Goal: Information Seeking & Learning: Learn about a topic

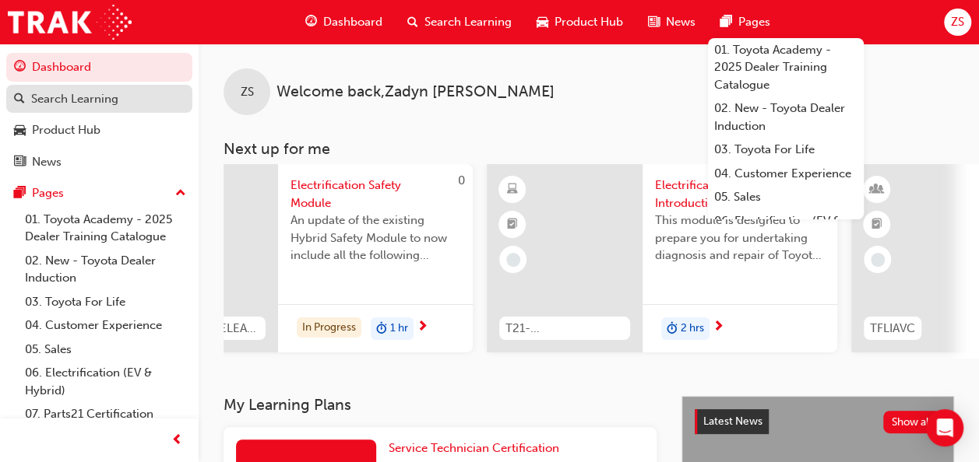
click at [88, 99] on div "Search Learning" at bounding box center [74, 99] width 87 height 18
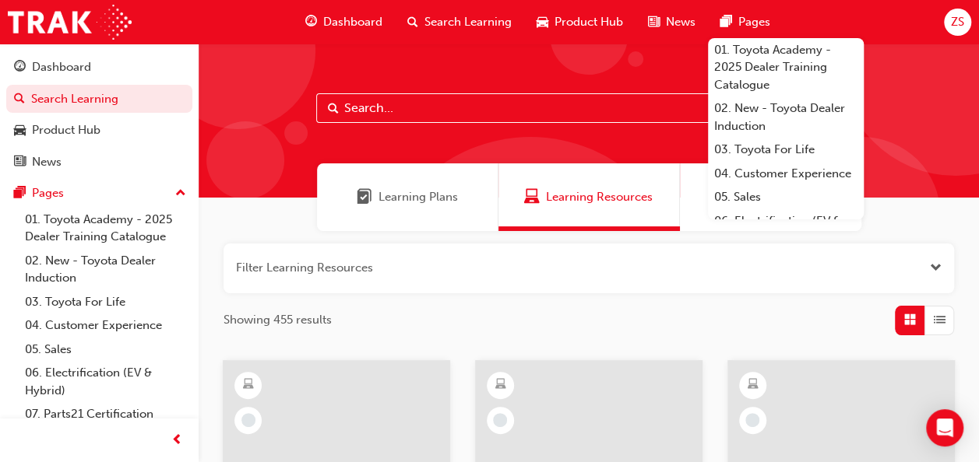
click at [370, 111] on input "text" at bounding box center [588, 108] width 545 height 30
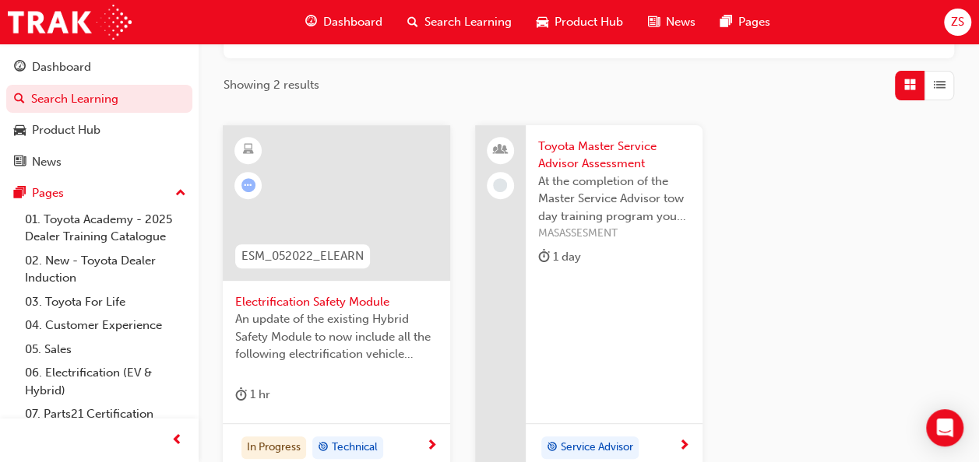
scroll to position [244, 0]
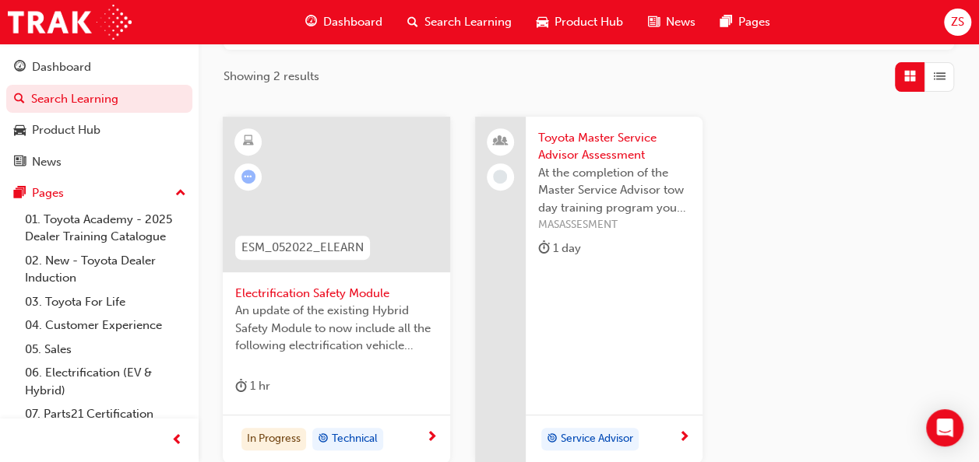
type input "esm"
click at [412, 444] on div "In Progress Technical" at bounding box center [330, 439] width 191 height 23
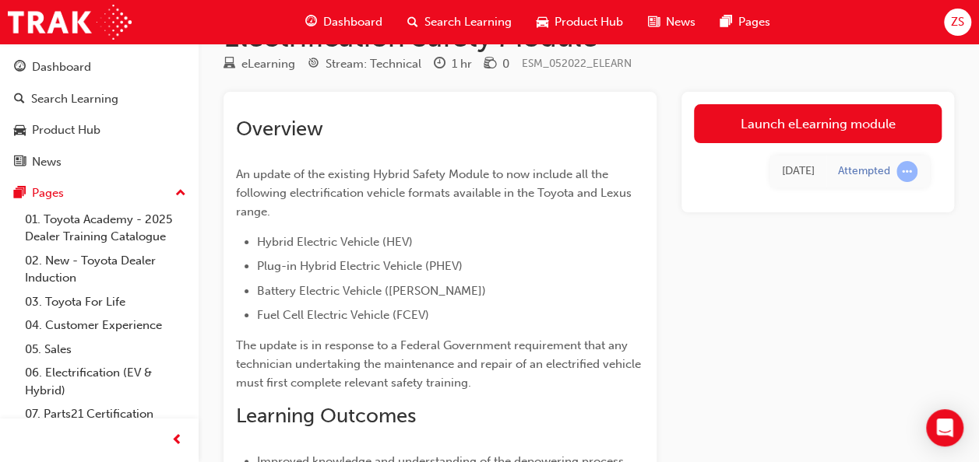
scroll to position [47, 0]
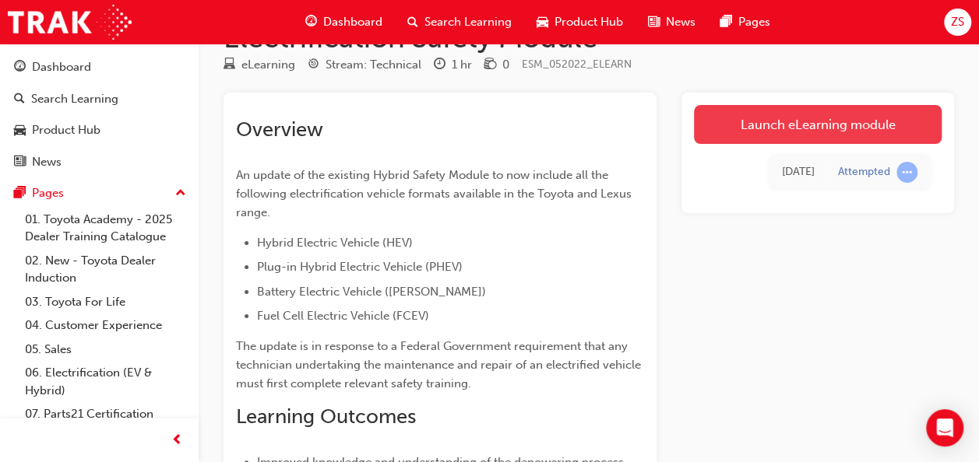
click at [829, 131] on link "Launch eLearning module" at bounding box center [818, 124] width 248 height 39
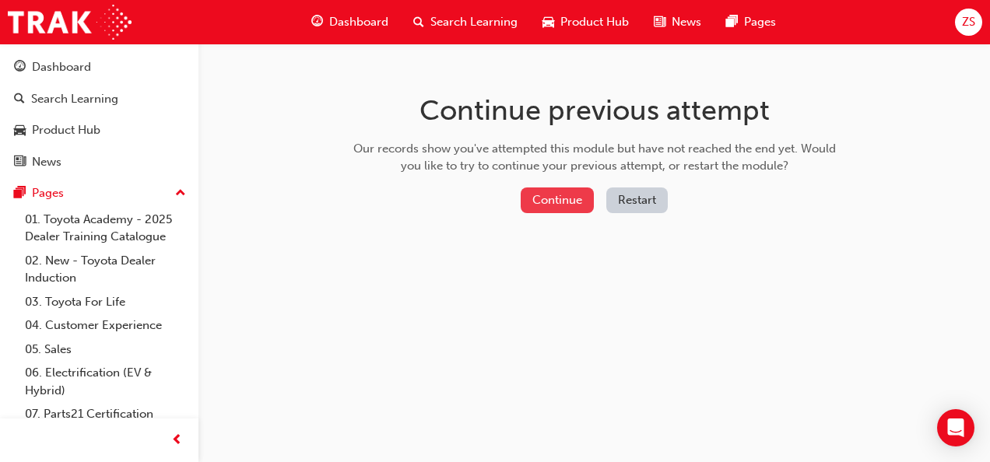
click at [562, 202] on button "Continue" at bounding box center [557, 201] width 73 height 26
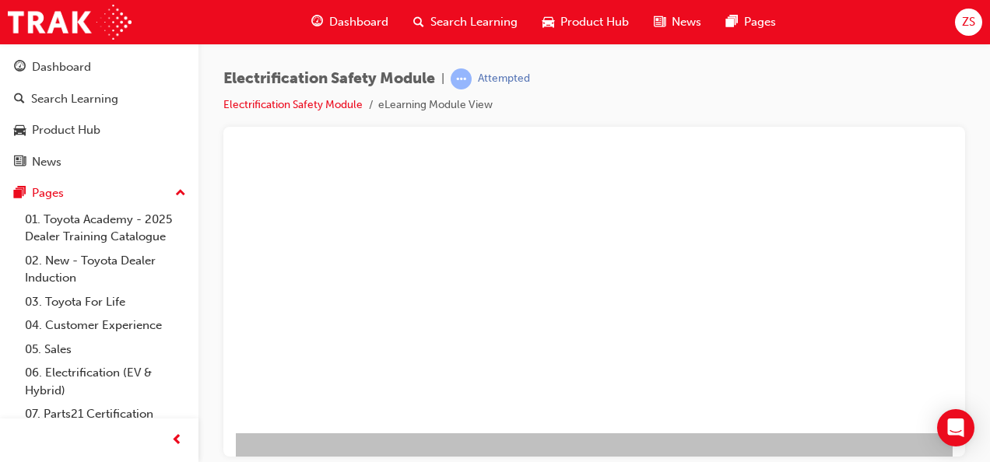
scroll to position [0, 195]
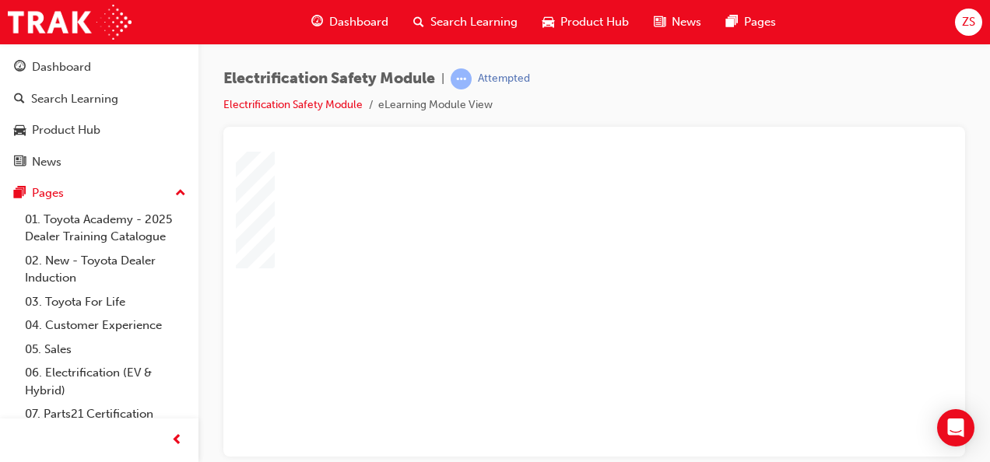
click at [355, 258] on div "play" at bounding box center [355, 258] width 0 height 0
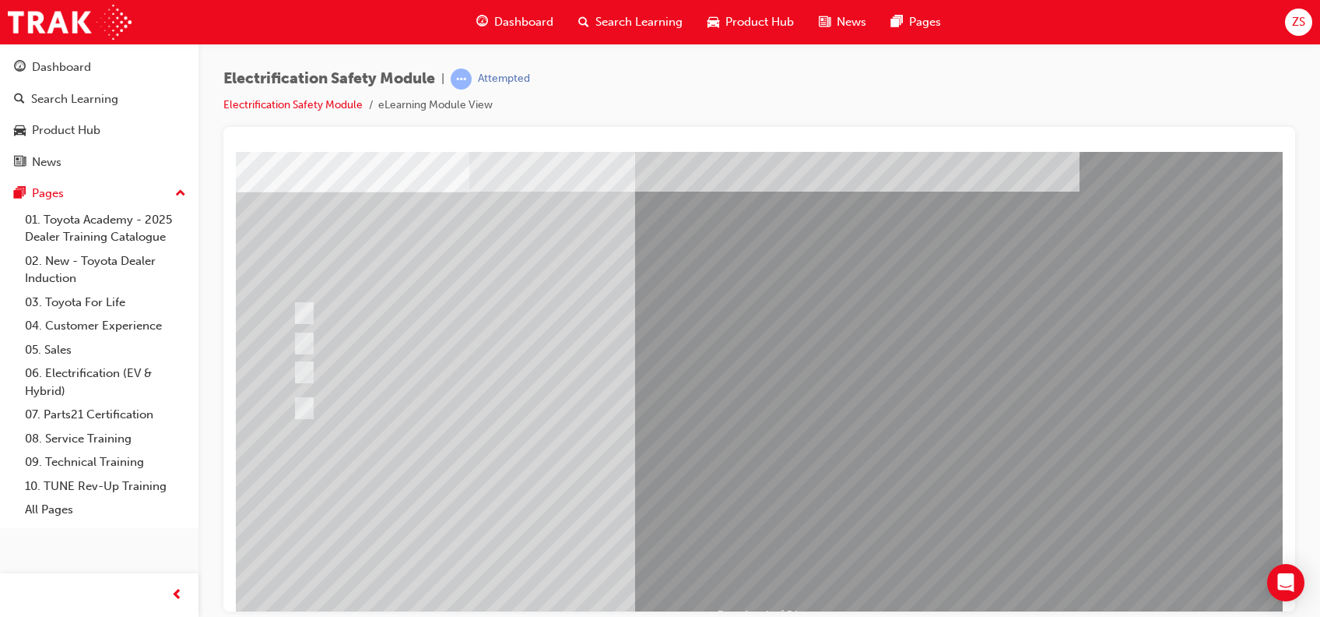
scroll to position [70, 0]
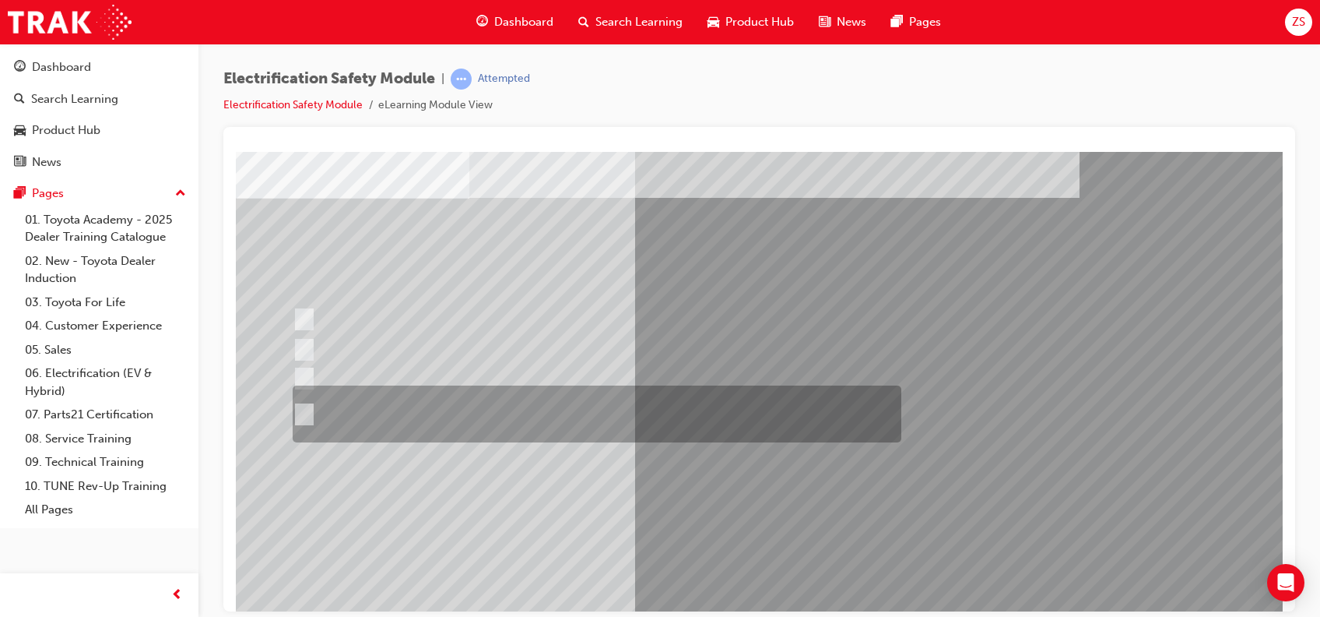
click at [300, 408] on input "The Plug-in Hybrid Electric has AC charging capability via a wall box charger a…" at bounding box center [301, 414] width 17 height 17
radio input "true"
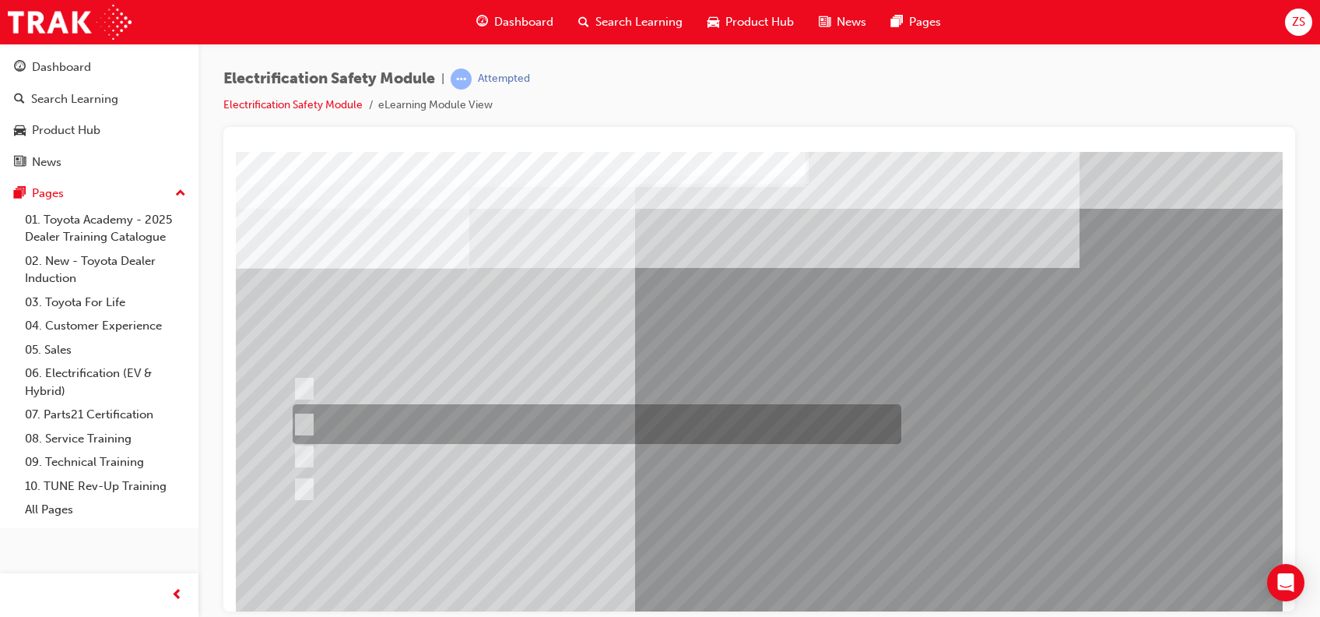
click at [303, 416] on input "The Battery Electric uses AC & DC charging capability and has no petrol engine." at bounding box center [301, 424] width 17 height 17
radio input "true"
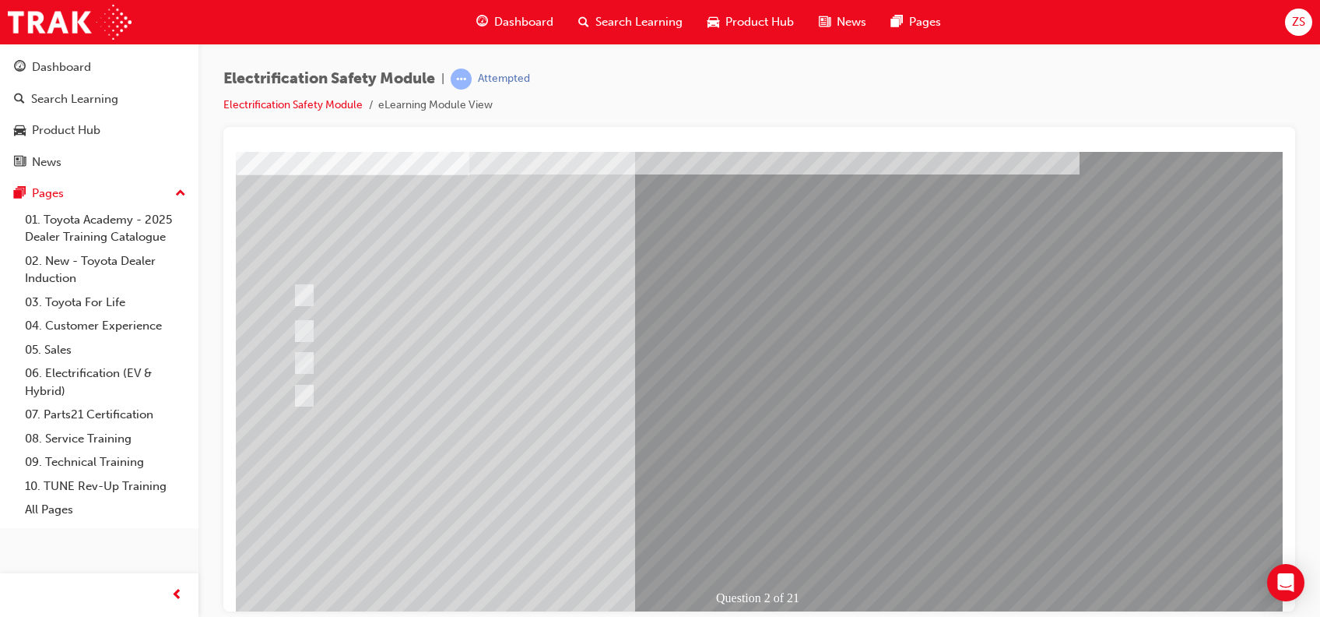
scroll to position [140, 0]
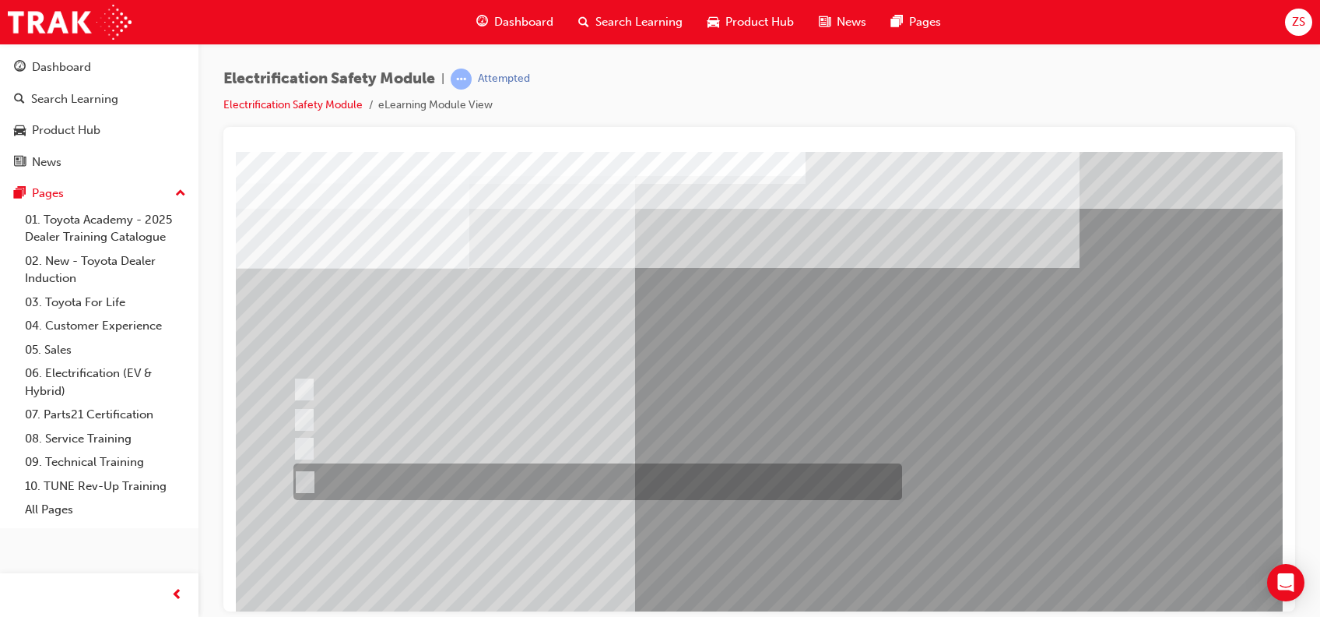
click at [301, 462] on input "The FCEV produces electric power via a Fuel Cell Stack supporting the Hybrid ba…" at bounding box center [301, 481] width 17 height 17
radio input "true"
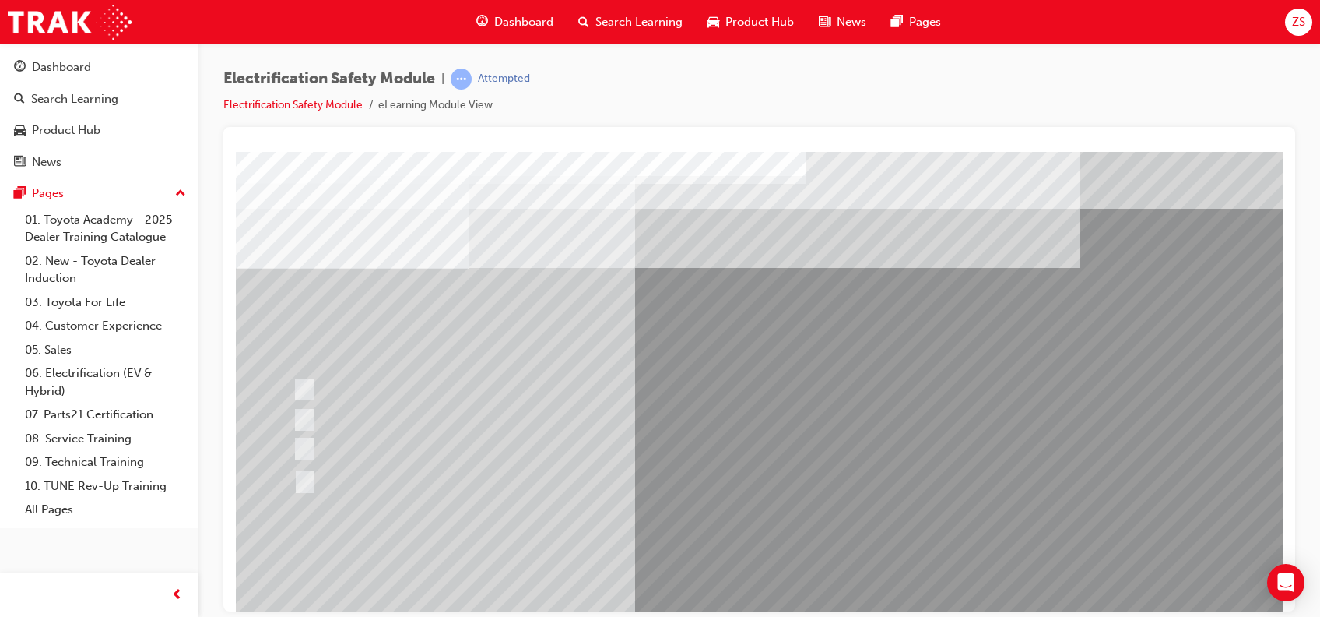
scroll to position [51, 0]
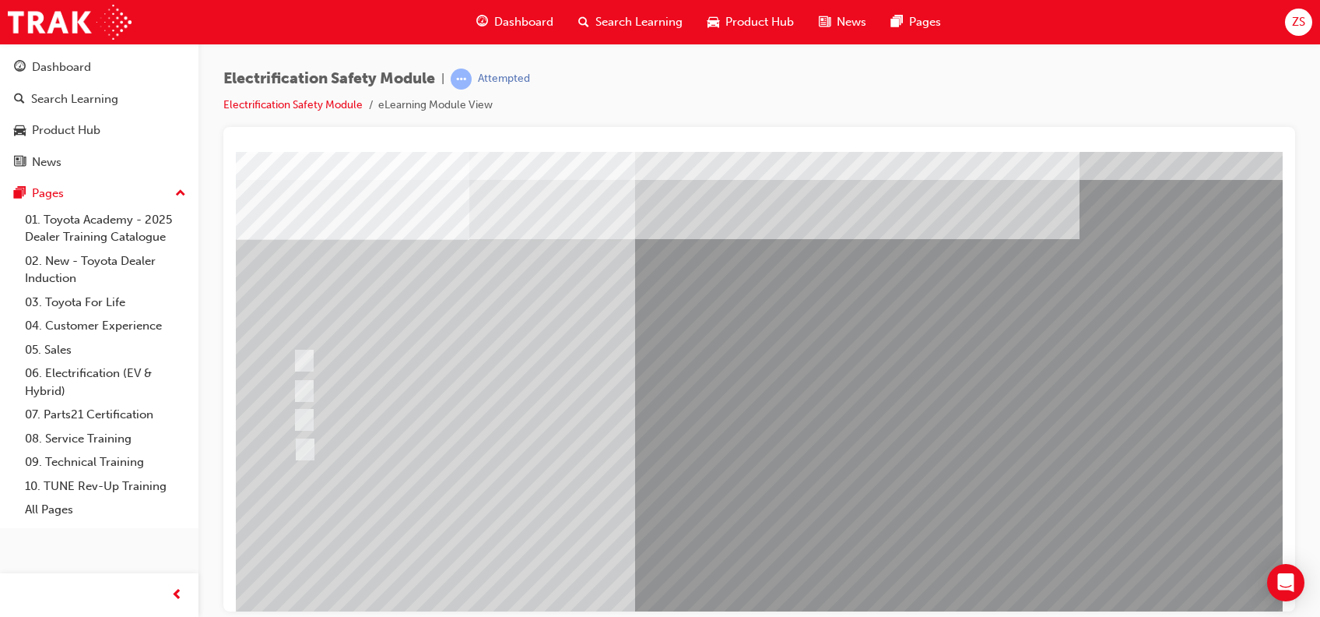
scroll to position [31, 0]
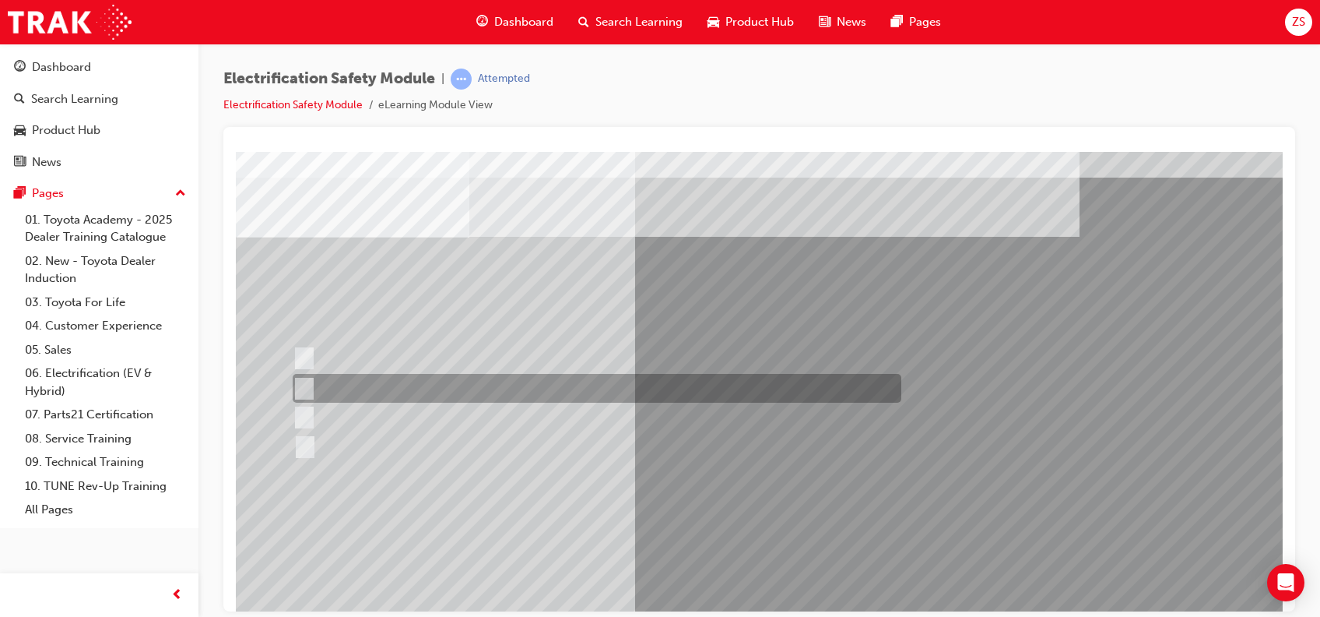
click at [305, 382] on input "EV or H2 labels on the License Plate." at bounding box center [300, 388] width 17 height 17
checkbox input "true"
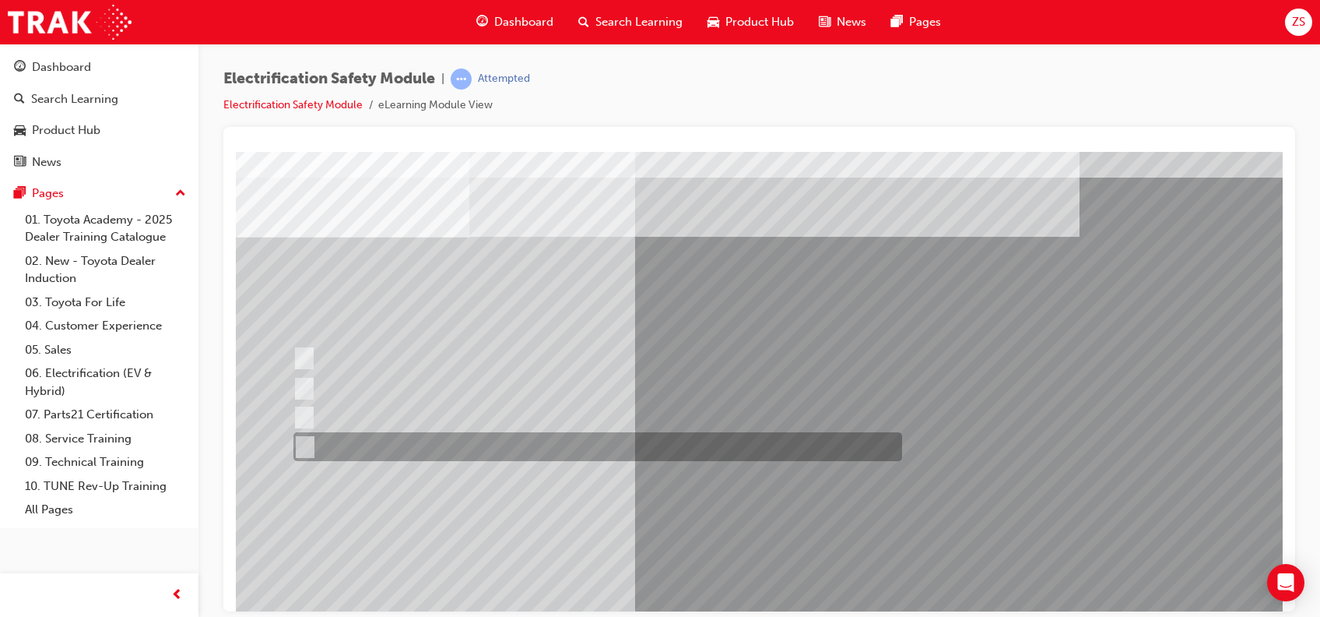
click at [307, 441] on input "Charge ports or H2 Filler Port in place of a Fuel Filler." at bounding box center [301, 446] width 17 height 17
checkbox input "true"
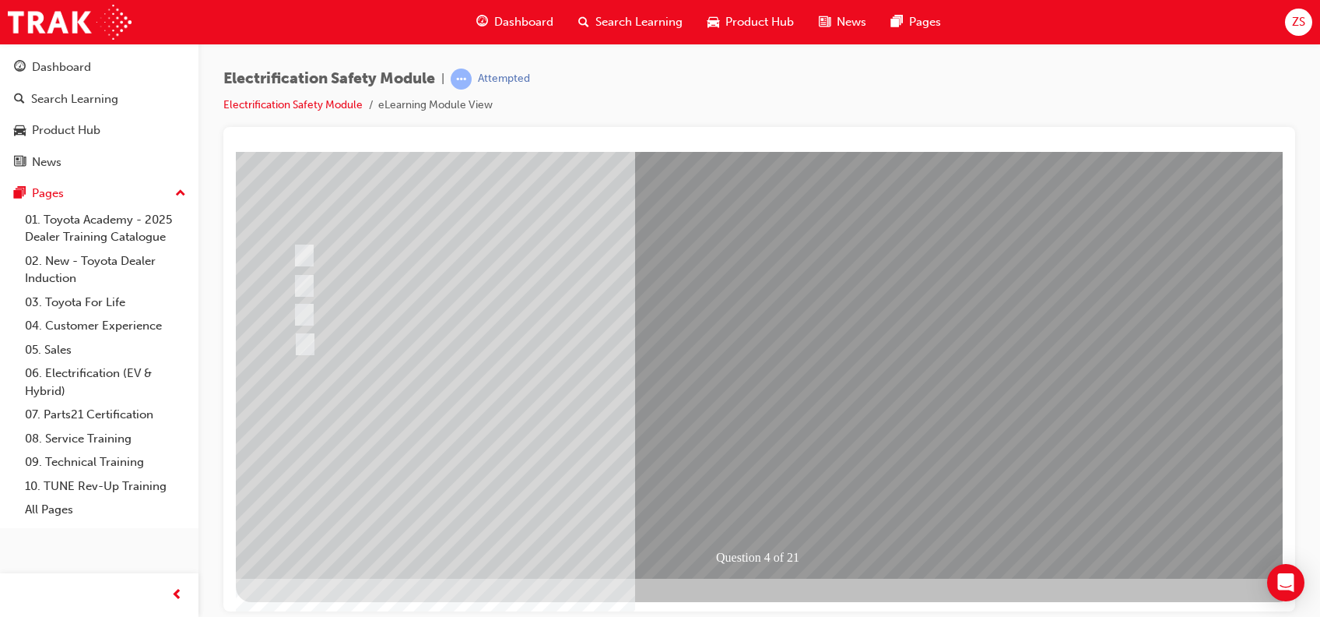
scroll to position [140, 0]
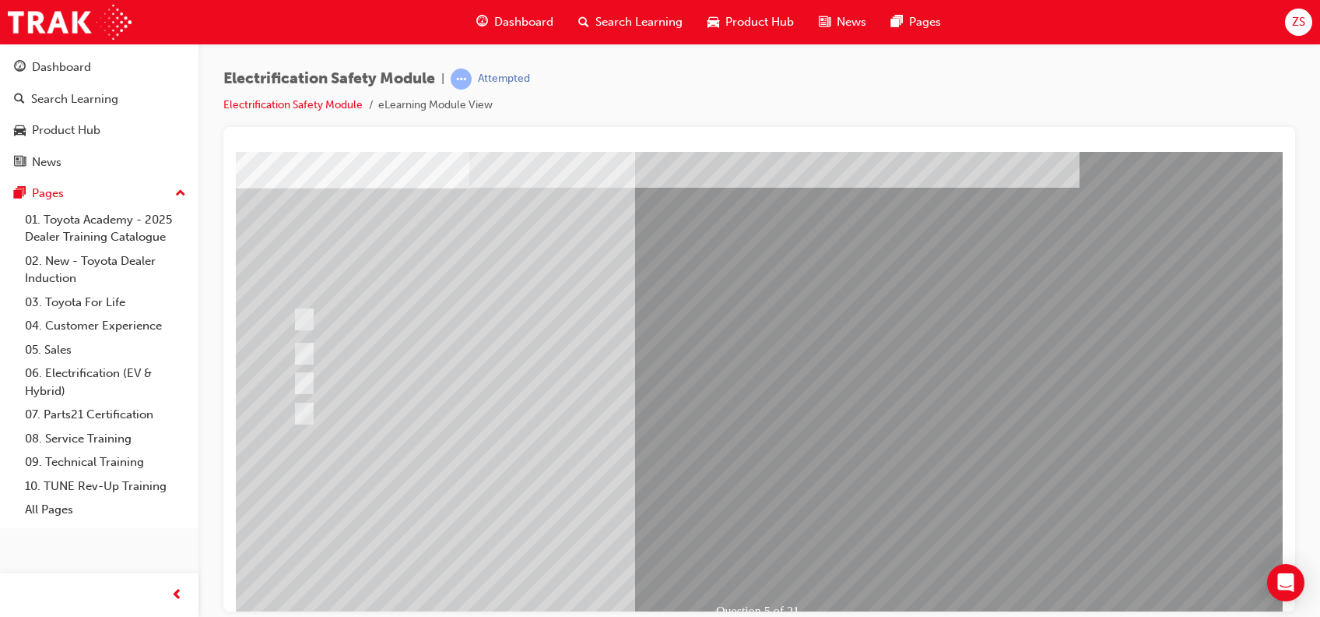
scroll to position [87, 0]
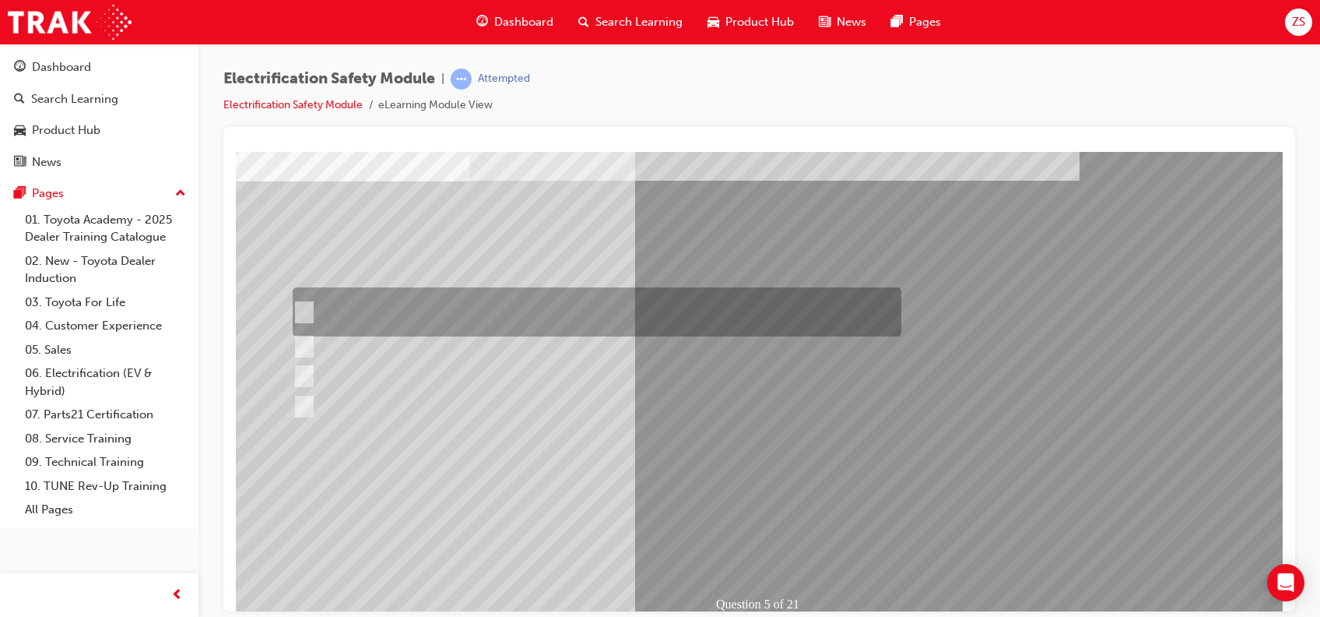
click at [299, 315] on input "The READY light will illuminate when the vehicle is turned on and ready to driv…" at bounding box center [300, 312] width 17 height 17
checkbox input "true"
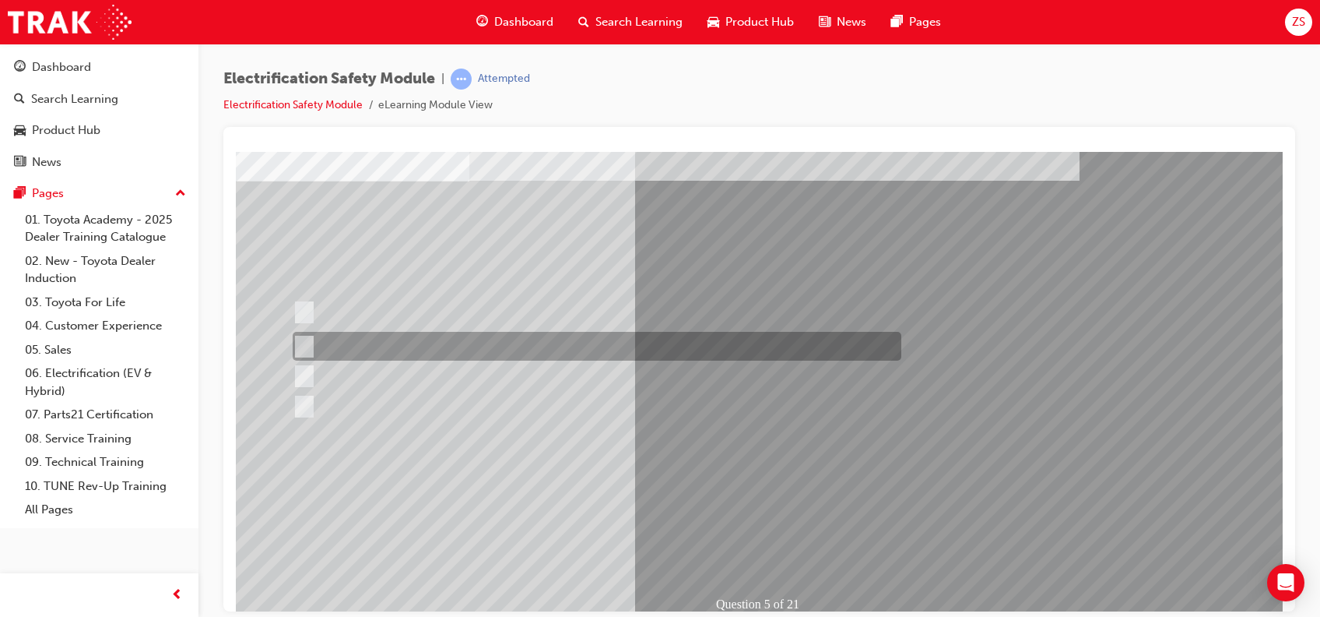
click at [304, 339] on input "The Main Display will show the power flow for the driveline." at bounding box center [300, 346] width 17 height 17
checkbox input "true"
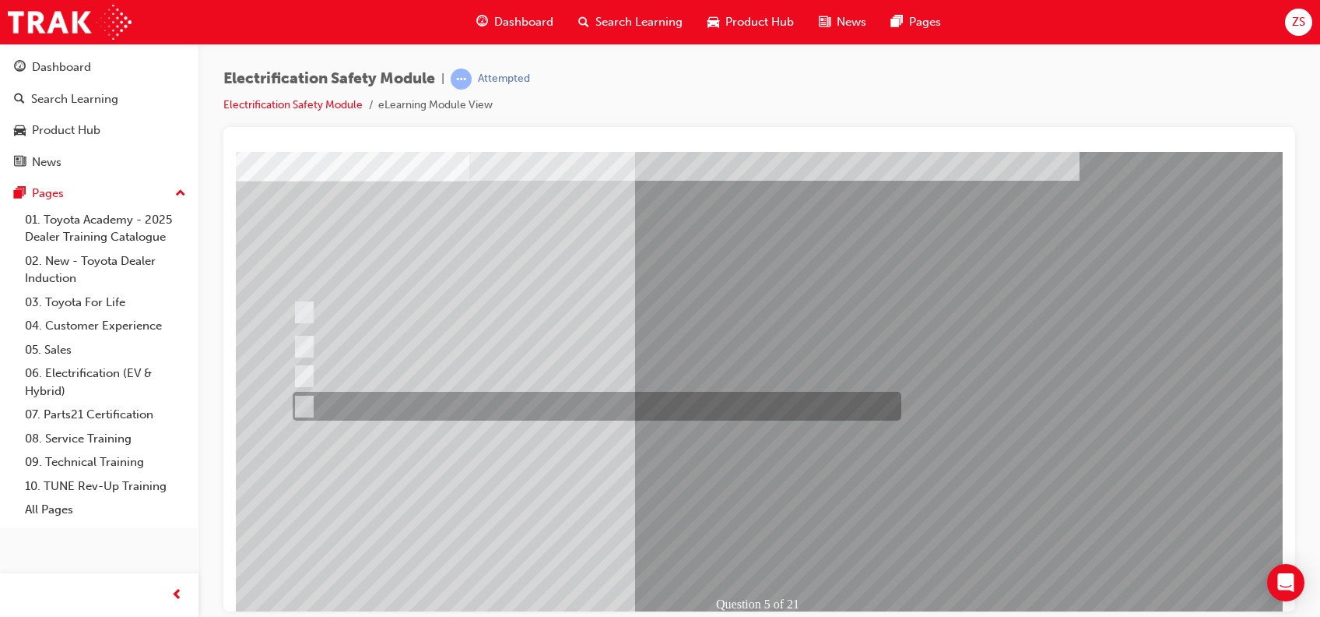
click at [305, 405] on input "Battery Level indicator (State of Charge)." at bounding box center [300, 406] width 17 height 17
checkbox input "true"
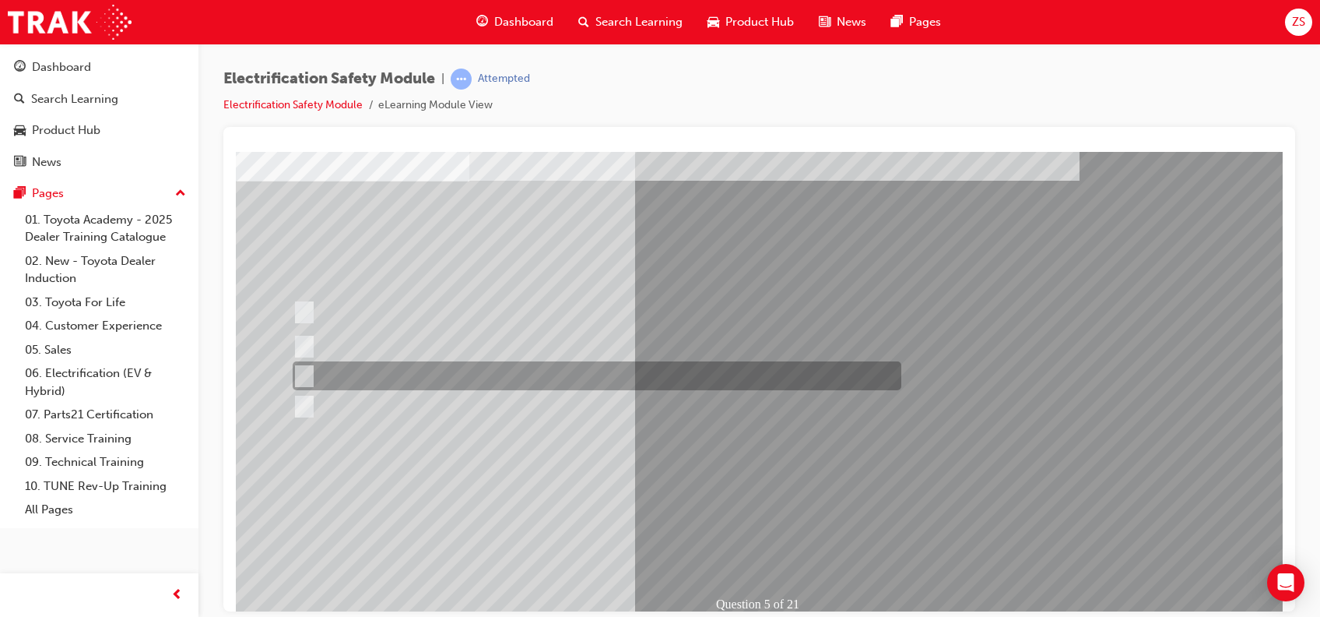
click at [305, 382] on input "Vehicle Motive Force selection types illuminated e.g. (EV/HV)." at bounding box center [300, 375] width 17 height 17
checkbox input "true"
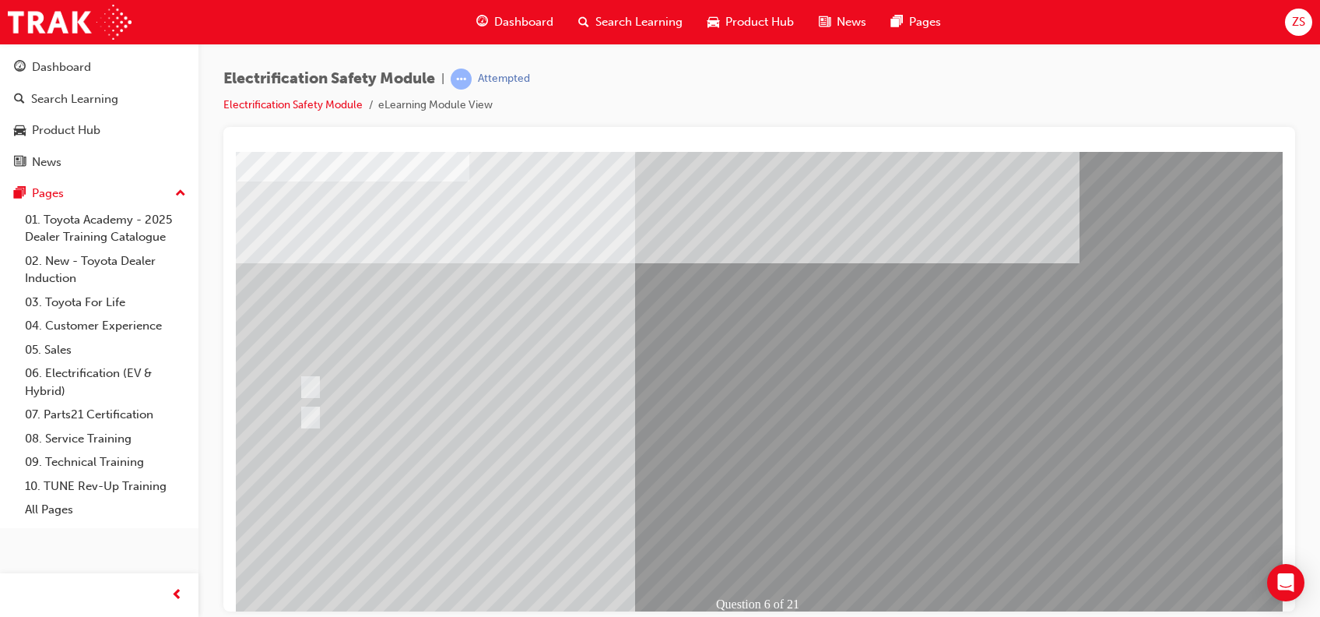
scroll to position [0, 0]
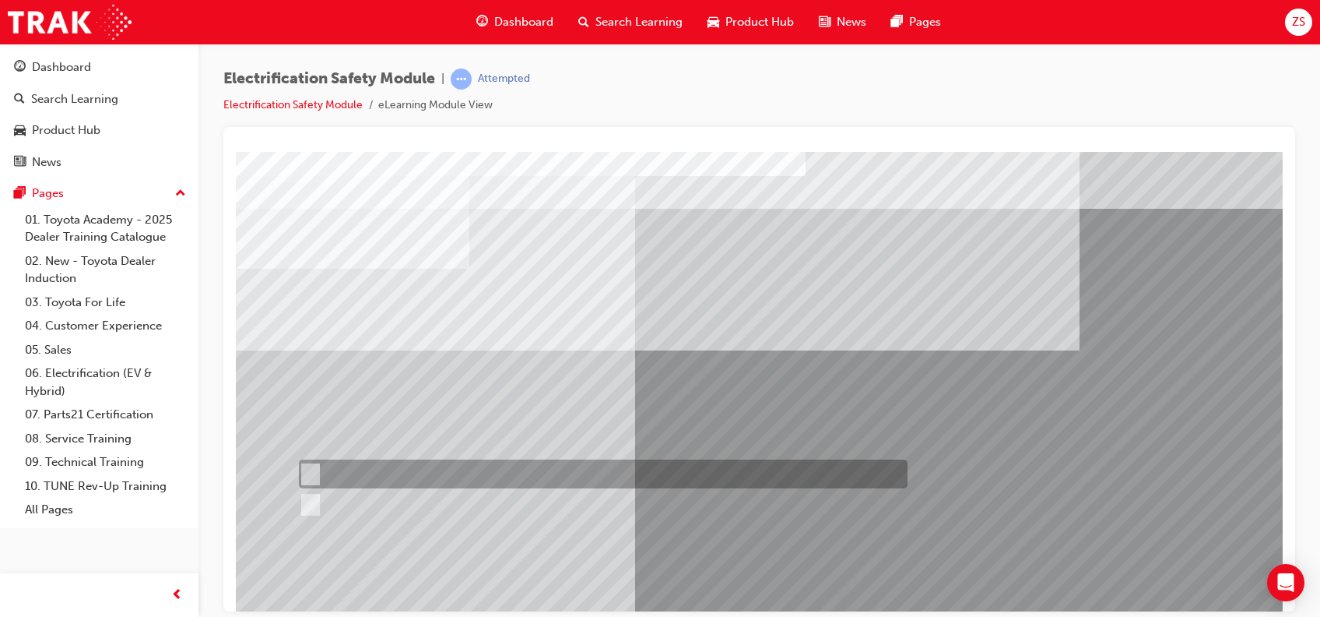
click at [314, 462] on input "True" at bounding box center [307, 474] width 17 height 17
radio input "true"
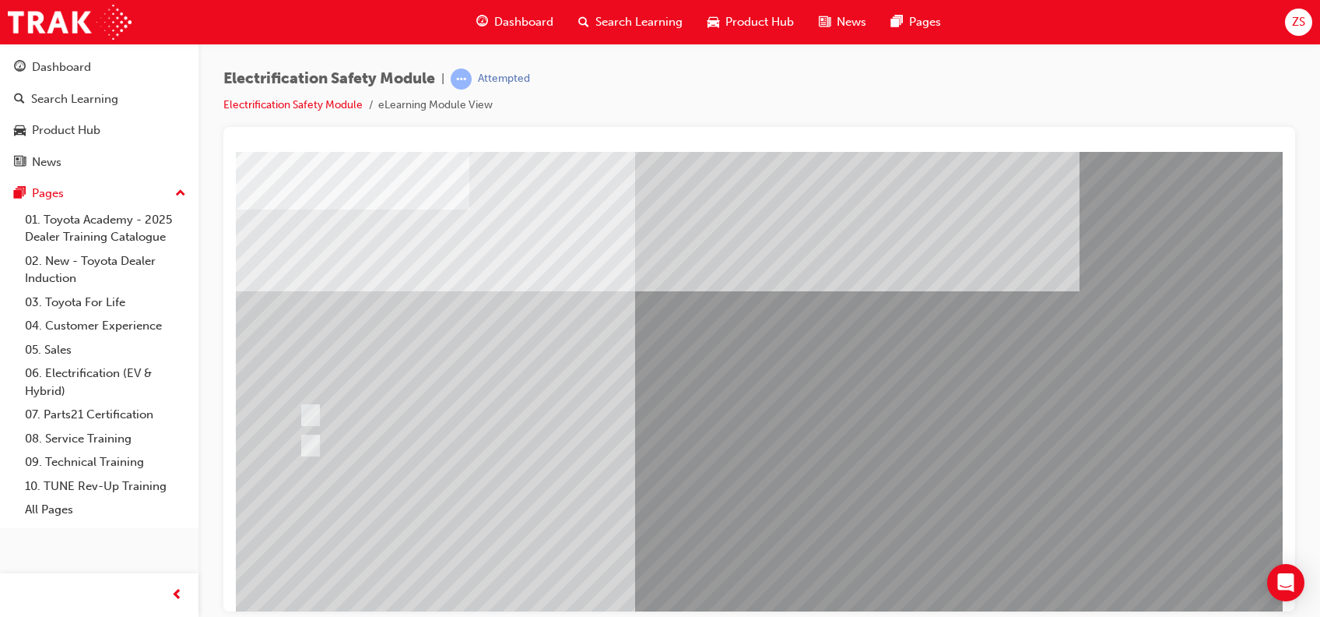
scroll to position [66, 0]
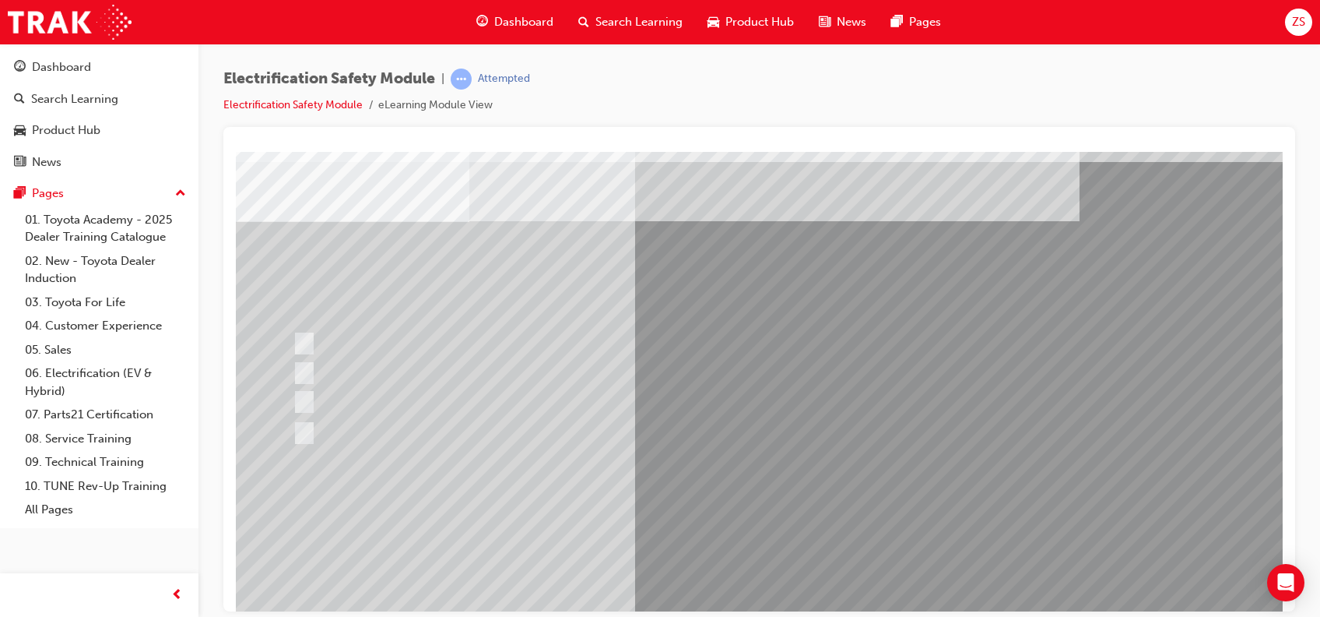
scroll to position [44, 0]
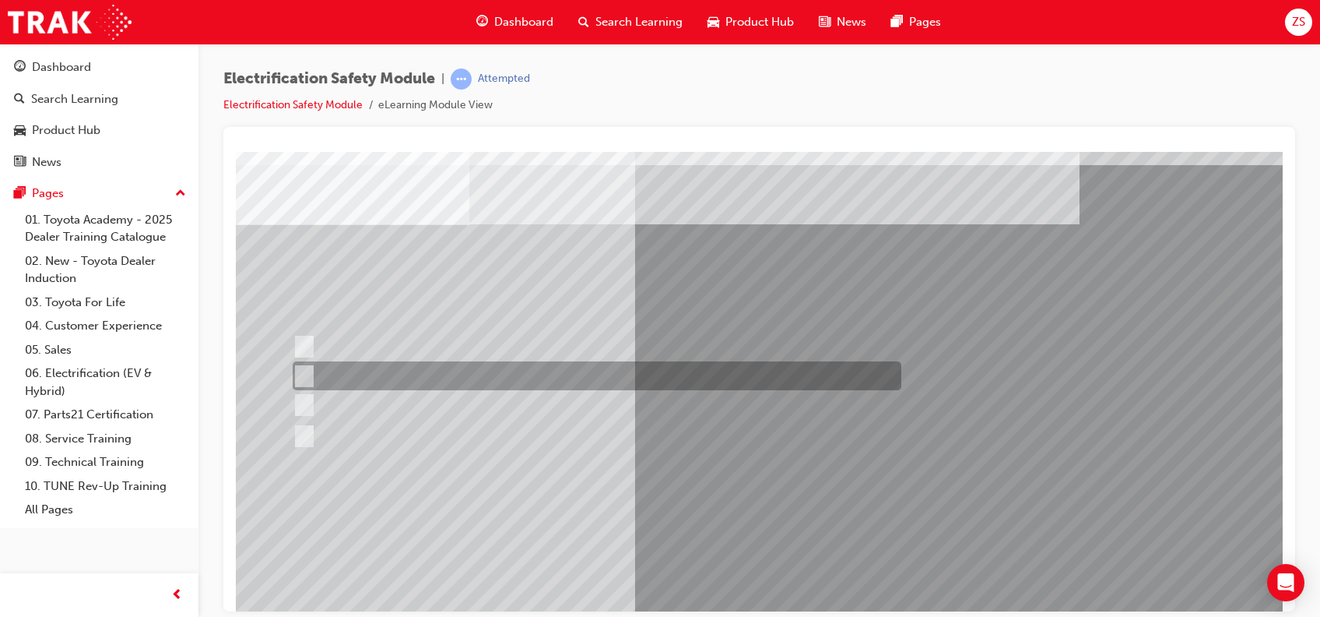
click at [304, 372] on input "Be detected and the system will shut down." at bounding box center [301, 375] width 17 height 17
radio input "true"
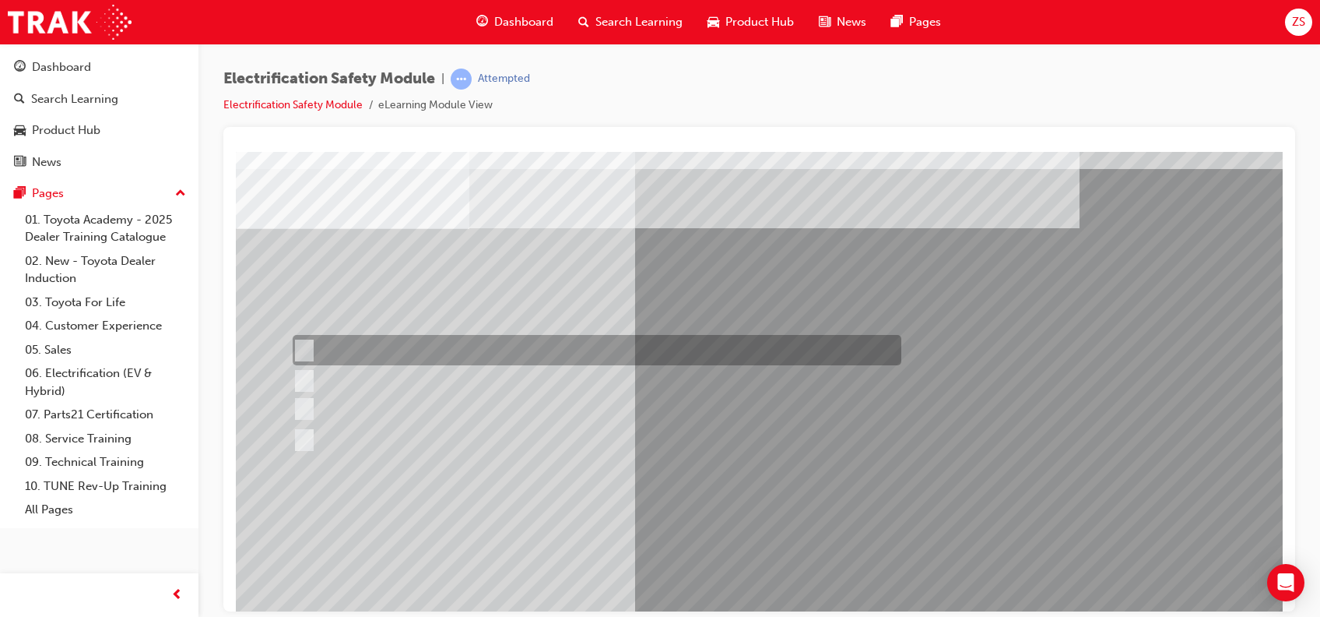
click at [305, 347] on input "Working on the High Voltage System." at bounding box center [301, 350] width 17 height 17
radio input "true"
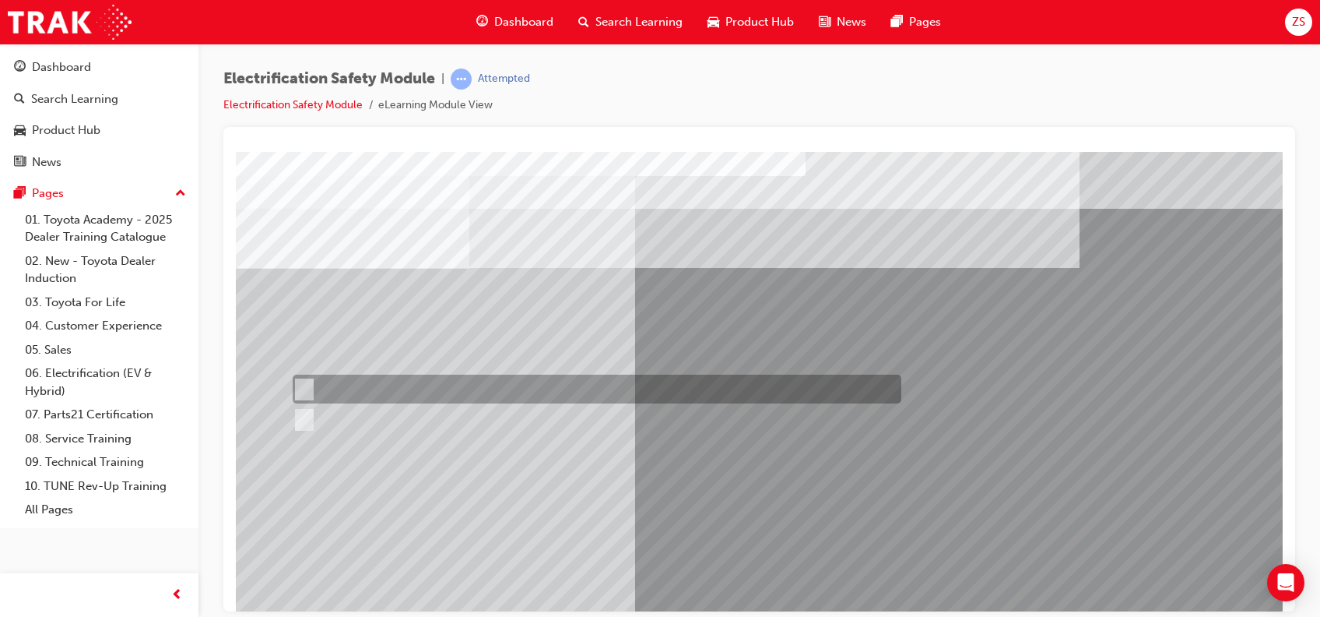
click at [302, 388] on input "True" at bounding box center [301, 389] width 17 height 17
radio input "true"
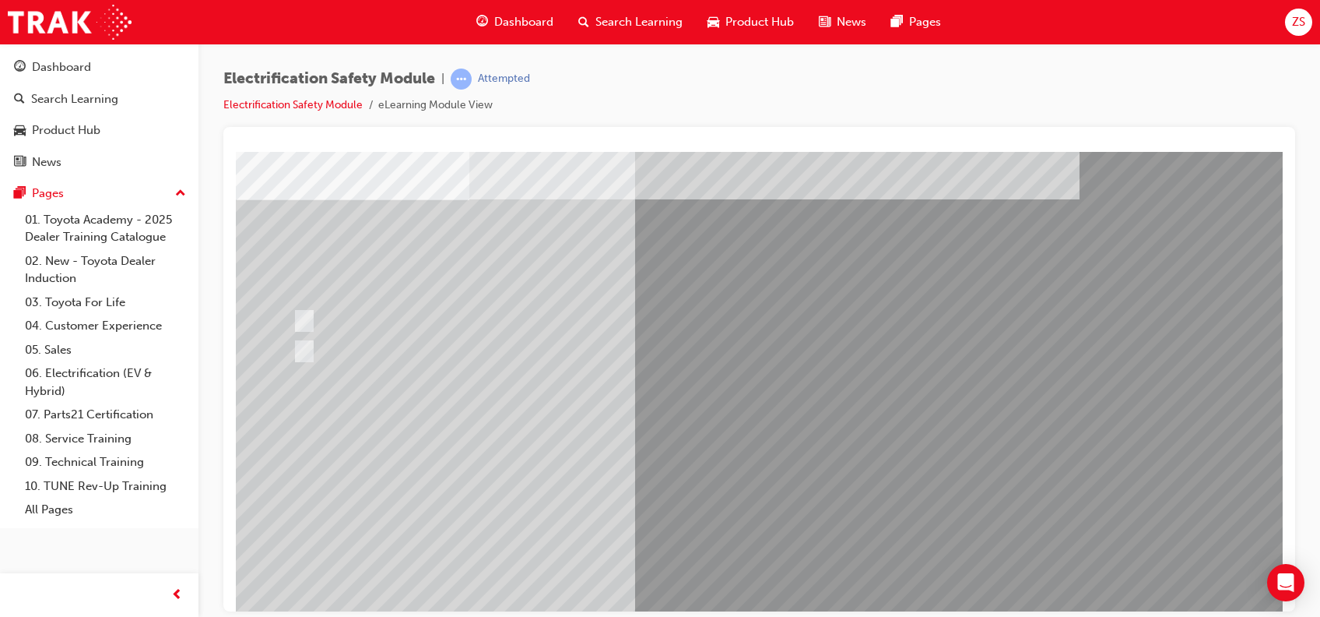
scroll to position [97, 0]
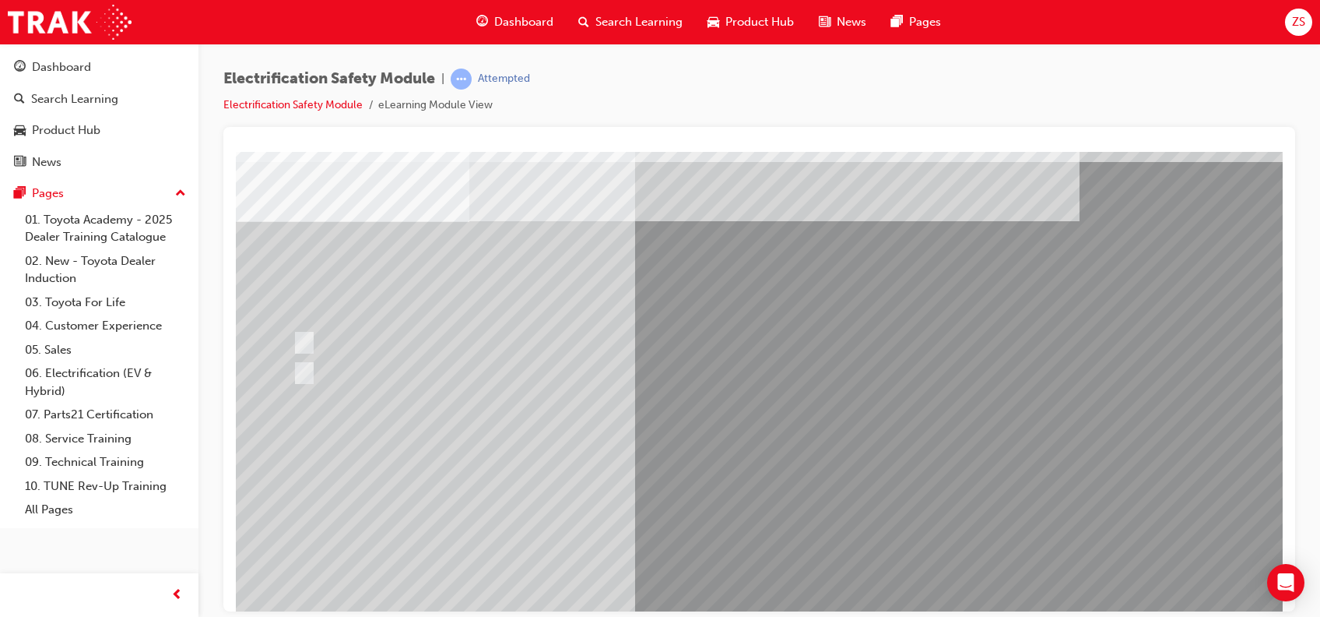
scroll to position [50, 0]
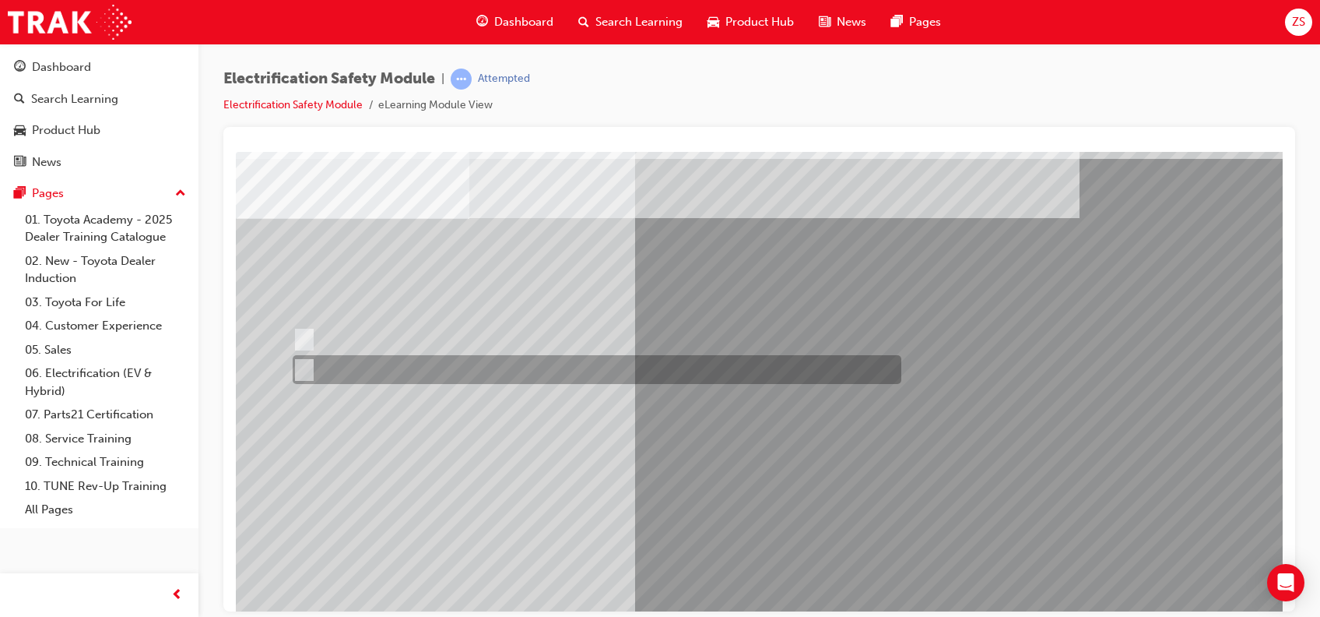
click at [300, 371] on input "True" at bounding box center [301, 369] width 17 height 17
radio input "true"
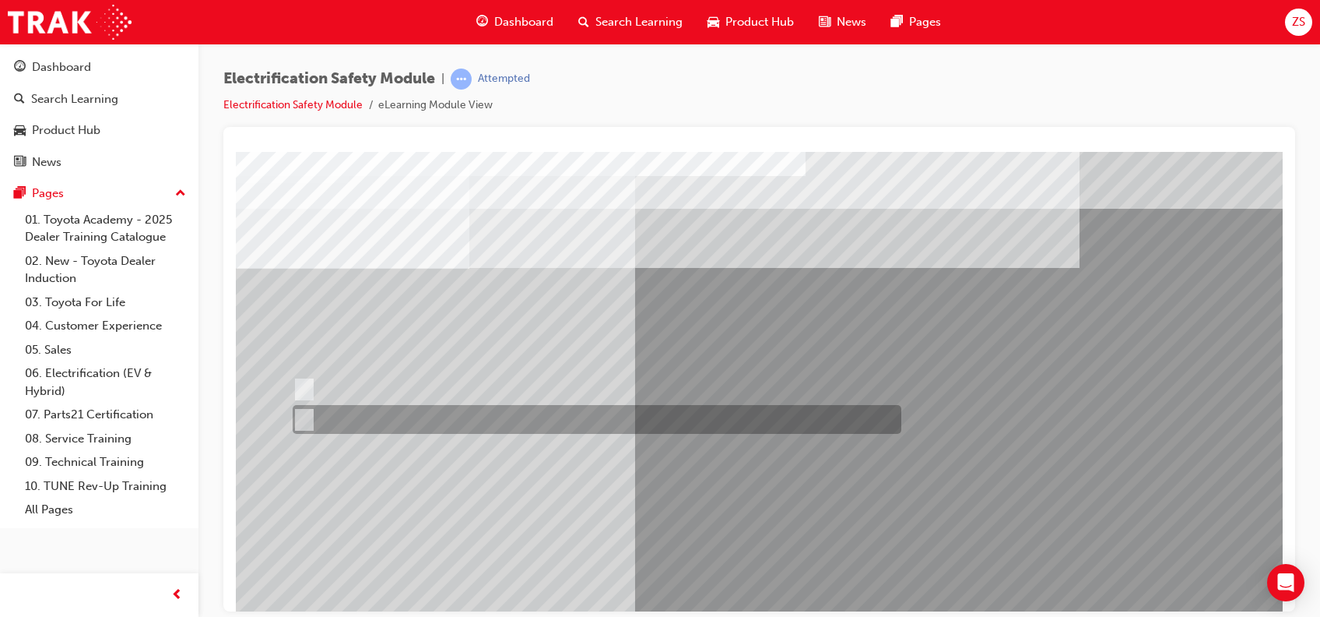
click at [305, 417] on input "False" at bounding box center [301, 419] width 17 height 17
radio input "true"
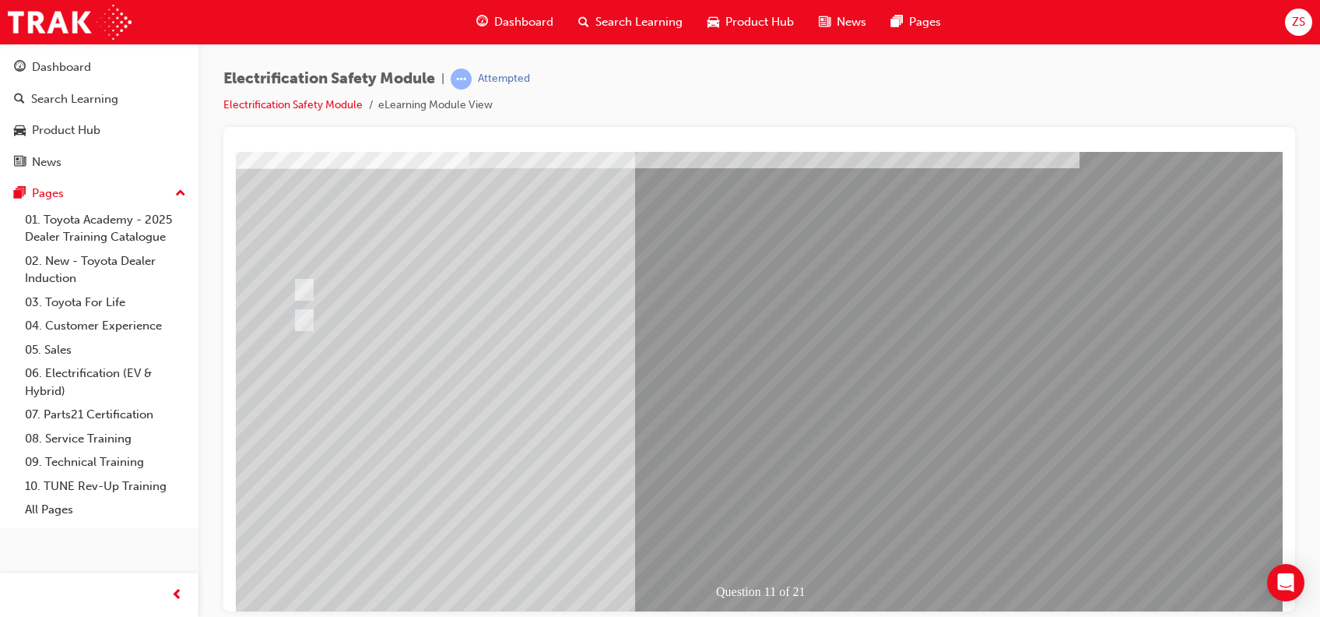
scroll to position [111, 0]
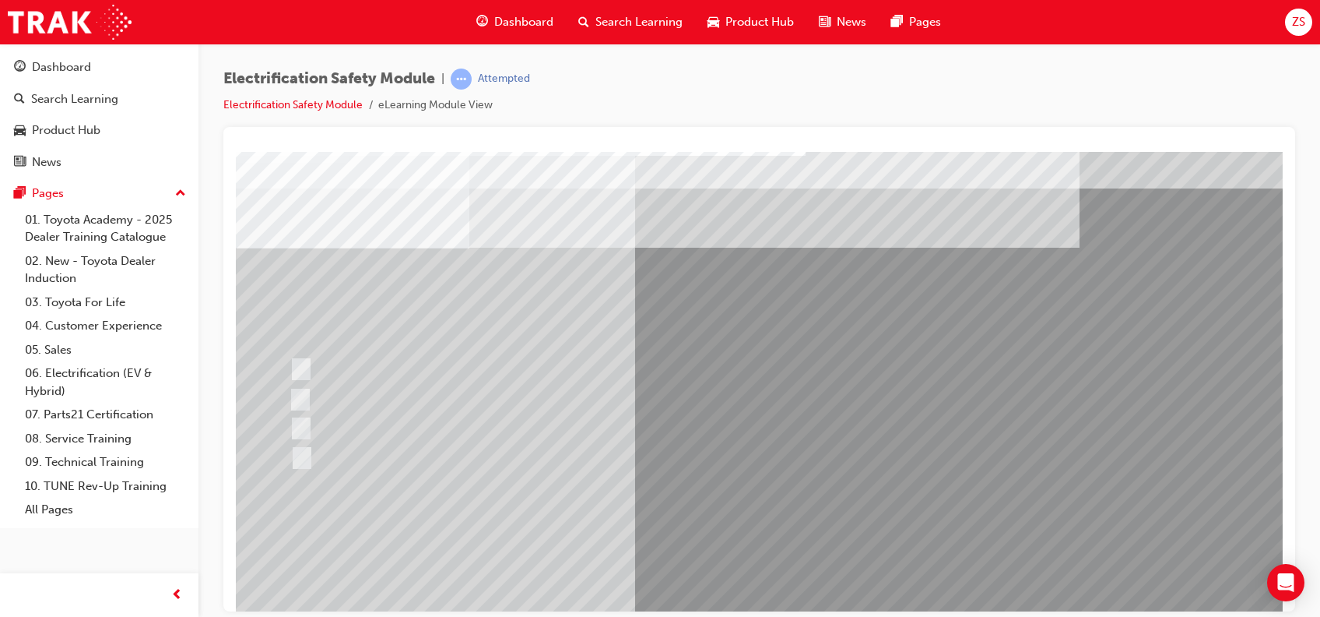
scroll to position [25, 0]
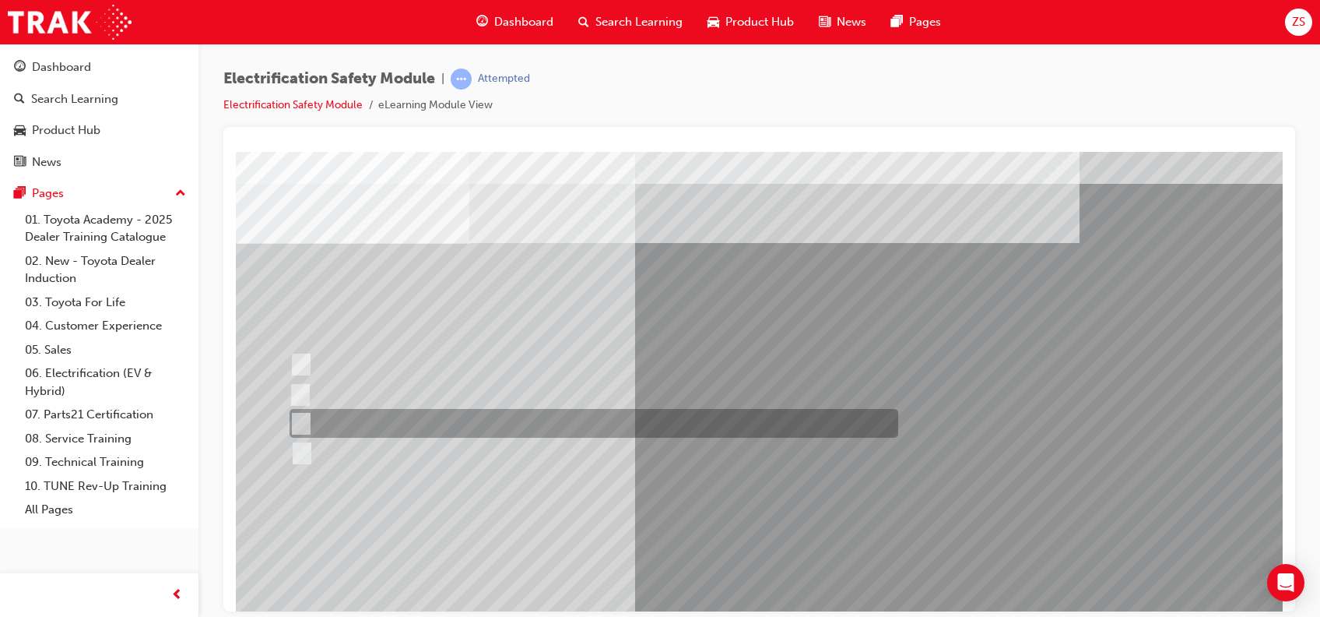
click at [305, 424] on input "Outside the vehicle’s detection area for entry and start system." at bounding box center [298, 423] width 17 height 17
radio input "true"
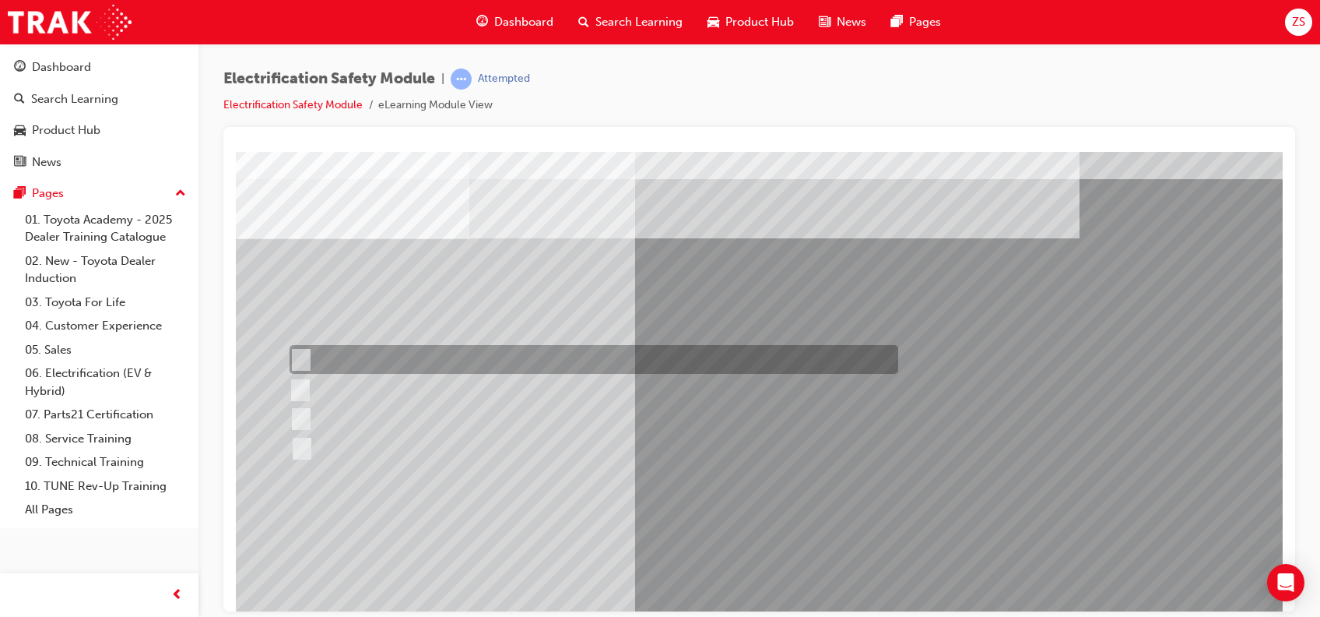
click at [303, 360] on input "Remove the Service Plug Grip" at bounding box center [298, 359] width 17 height 17
radio input "true"
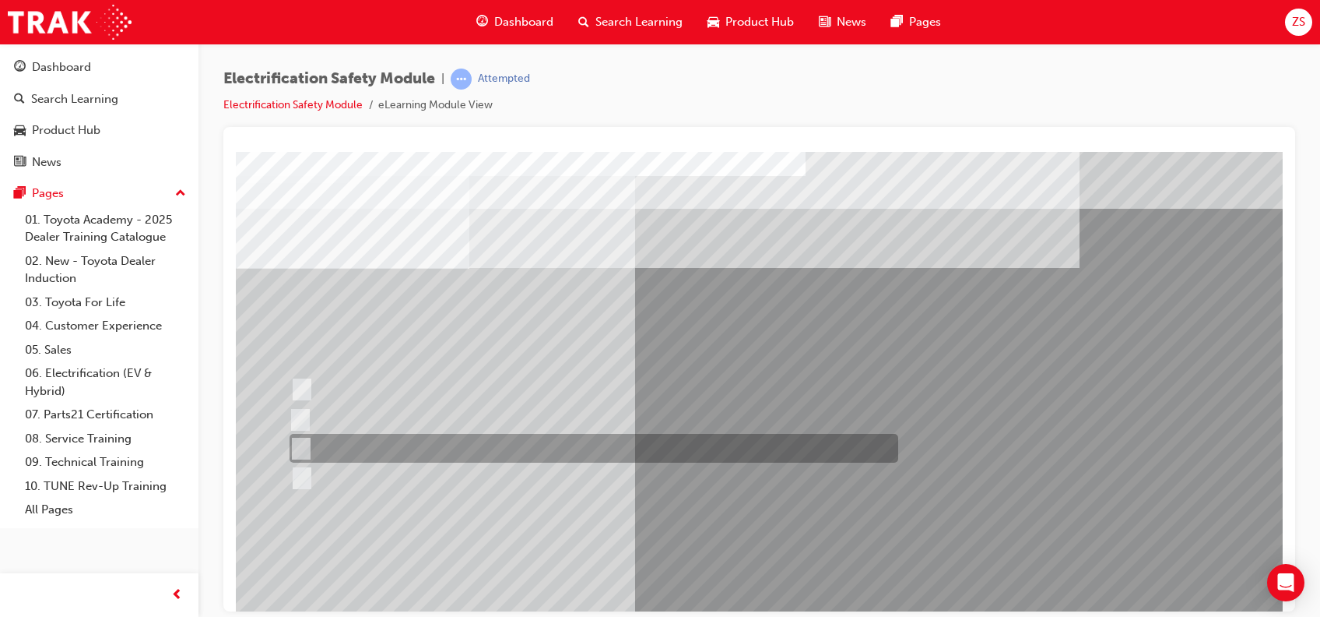
click at [300, 448] on input "10 minutes" at bounding box center [298, 448] width 17 height 17
radio input "true"
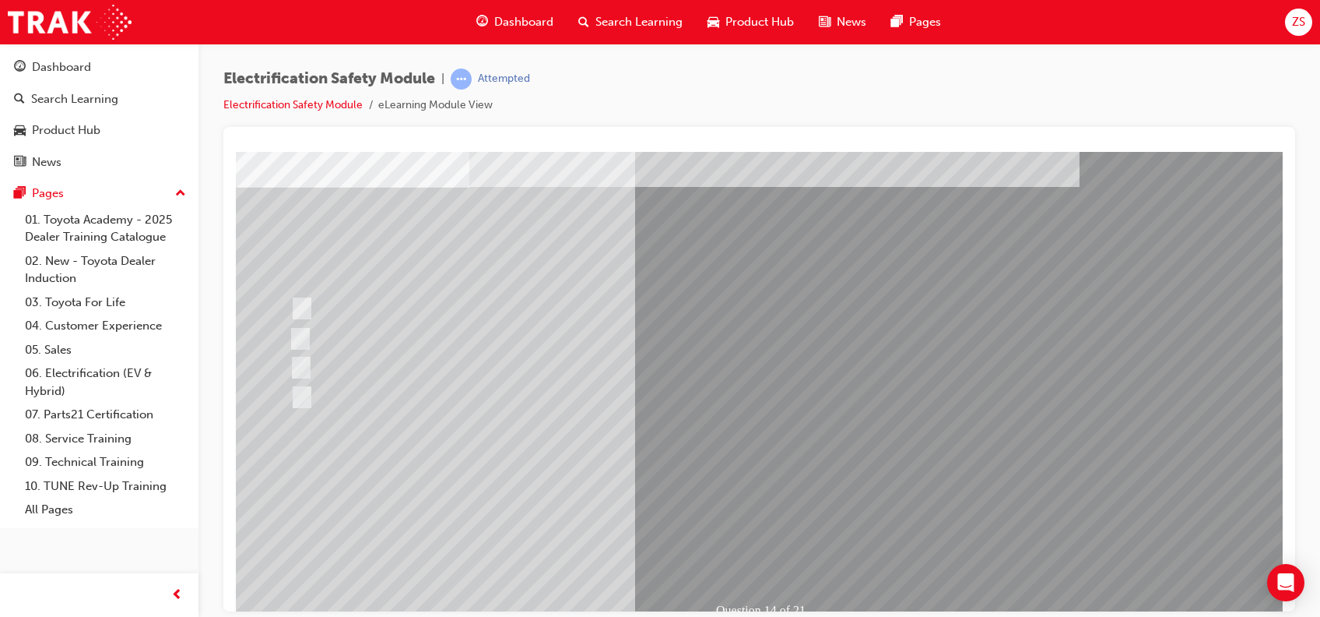
scroll to position [87, 0]
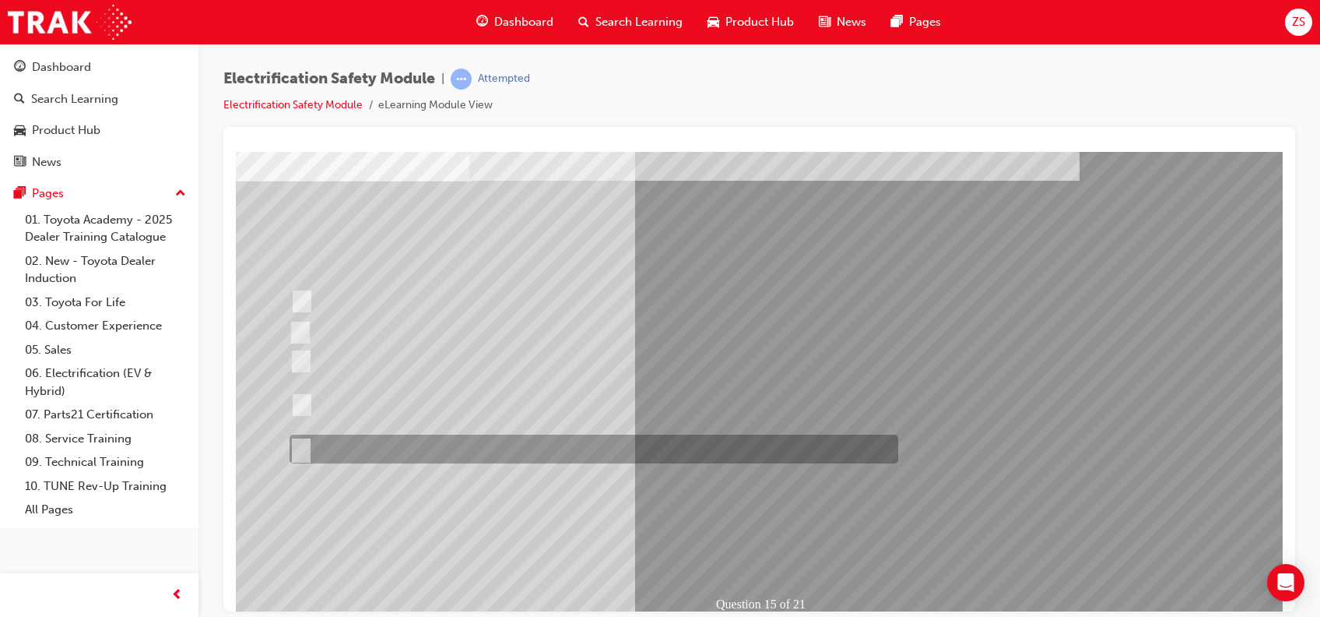
scroll to position [0, 0]
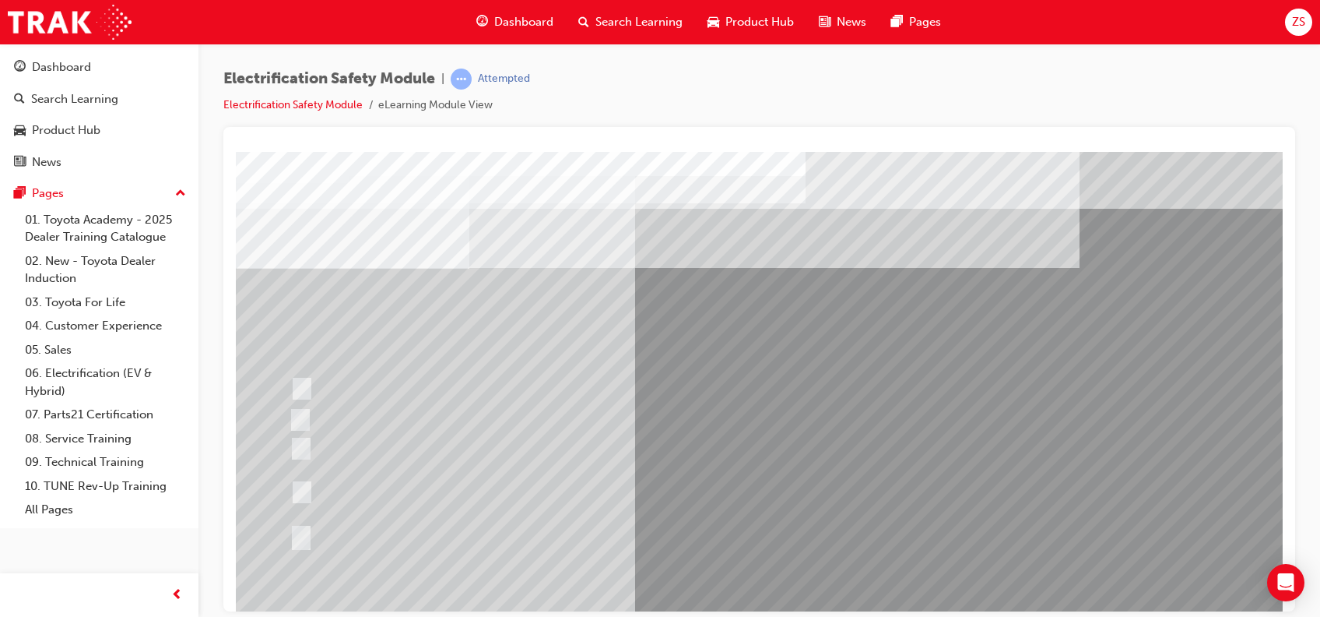
drag, startPoint x: 1272, startPoint y: 358, endPoint x: 1553, endPoint y: 500, distance: 314.7
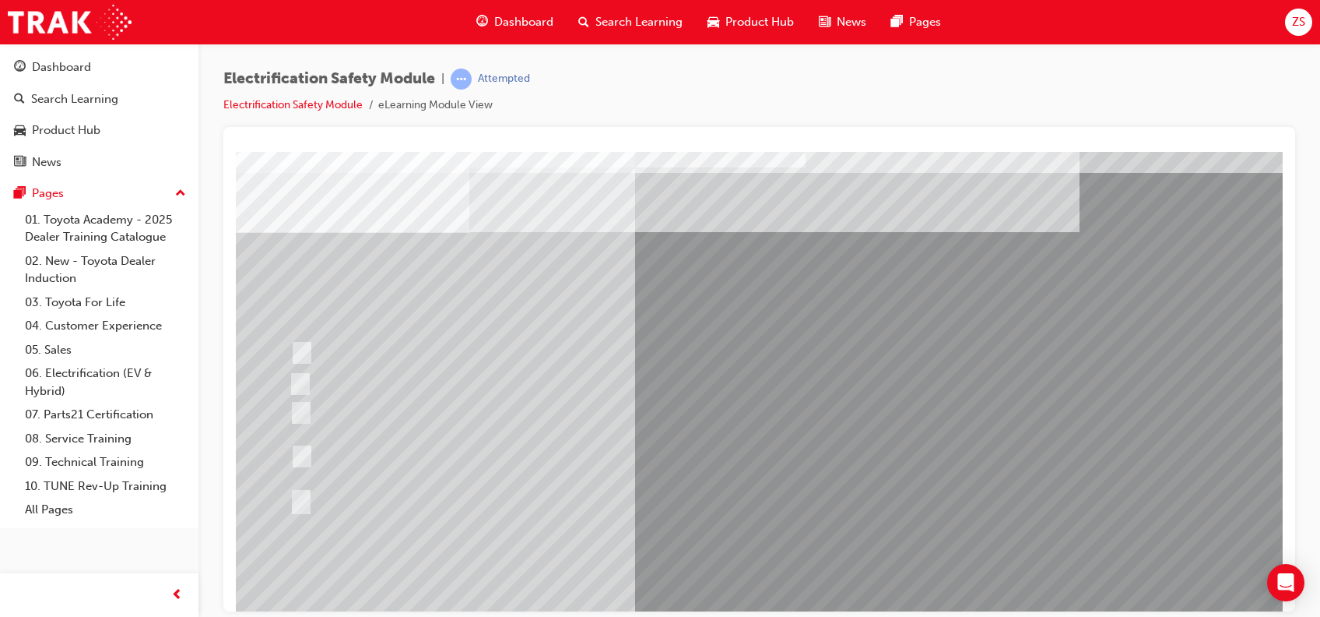
scroll to position [34, 0]
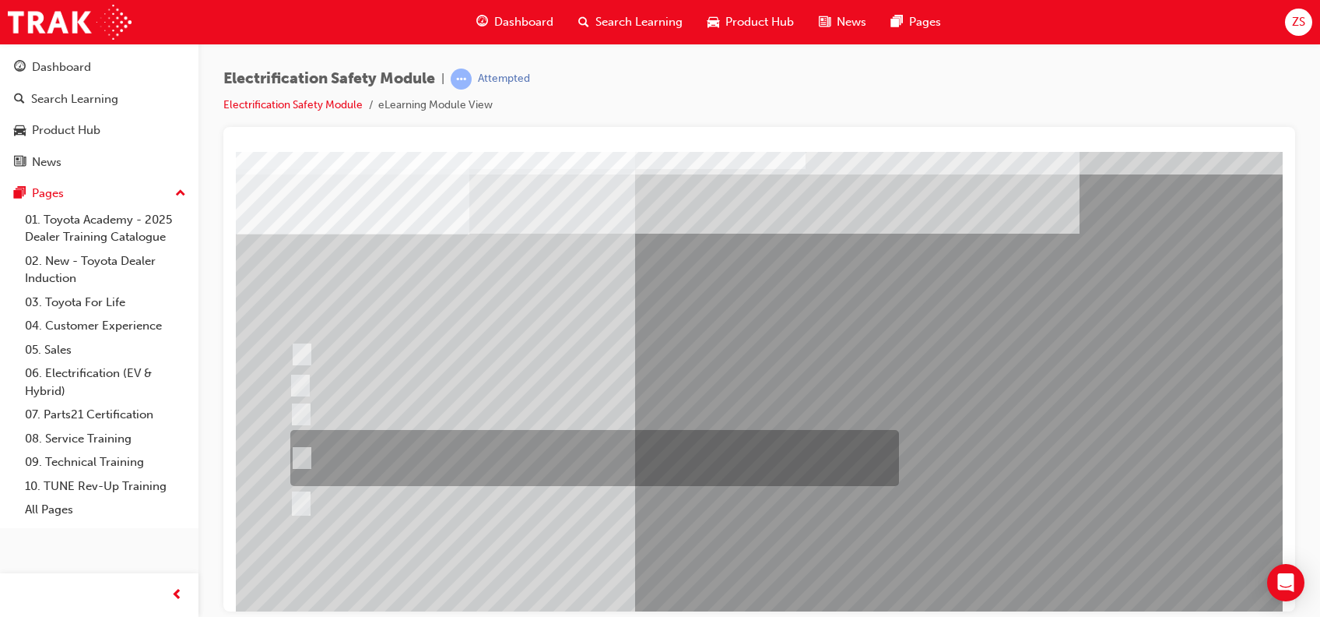
click at [300, 456] on input "The High Voltage Capacitor Terminal for 0 volts and the High Voltage Capacitor …" at bounding box center [298, 457] width 17 height 17
radio input "true"
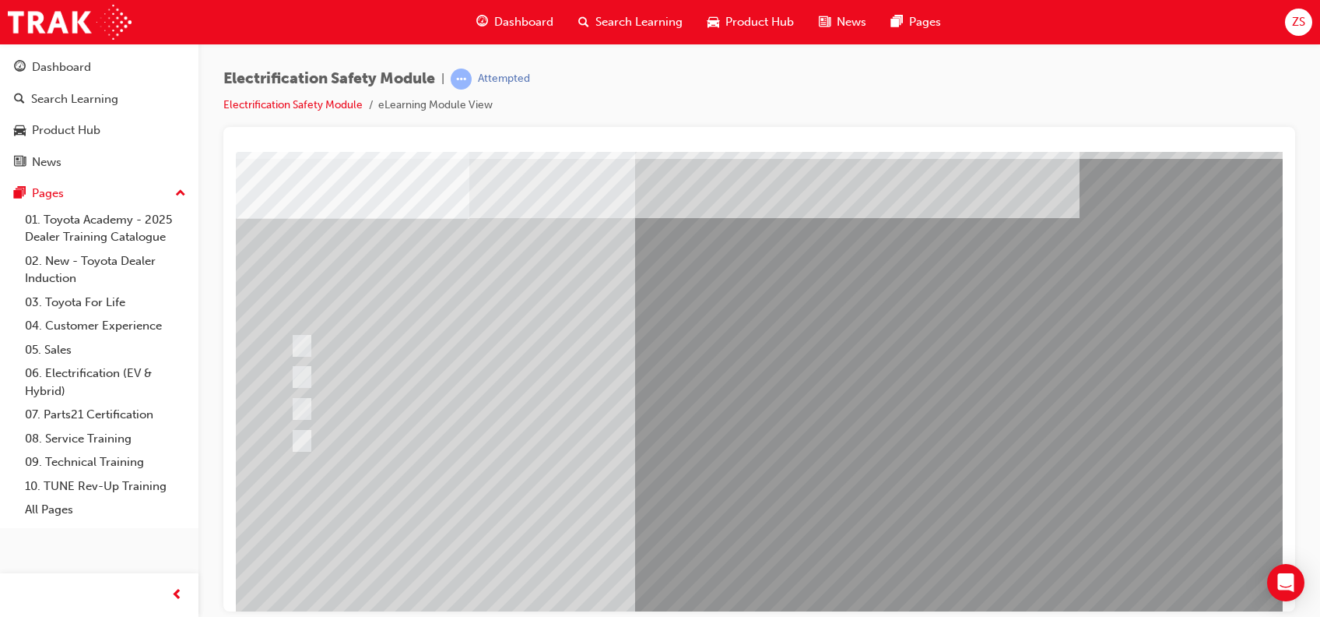
scroll to position [54, 0]
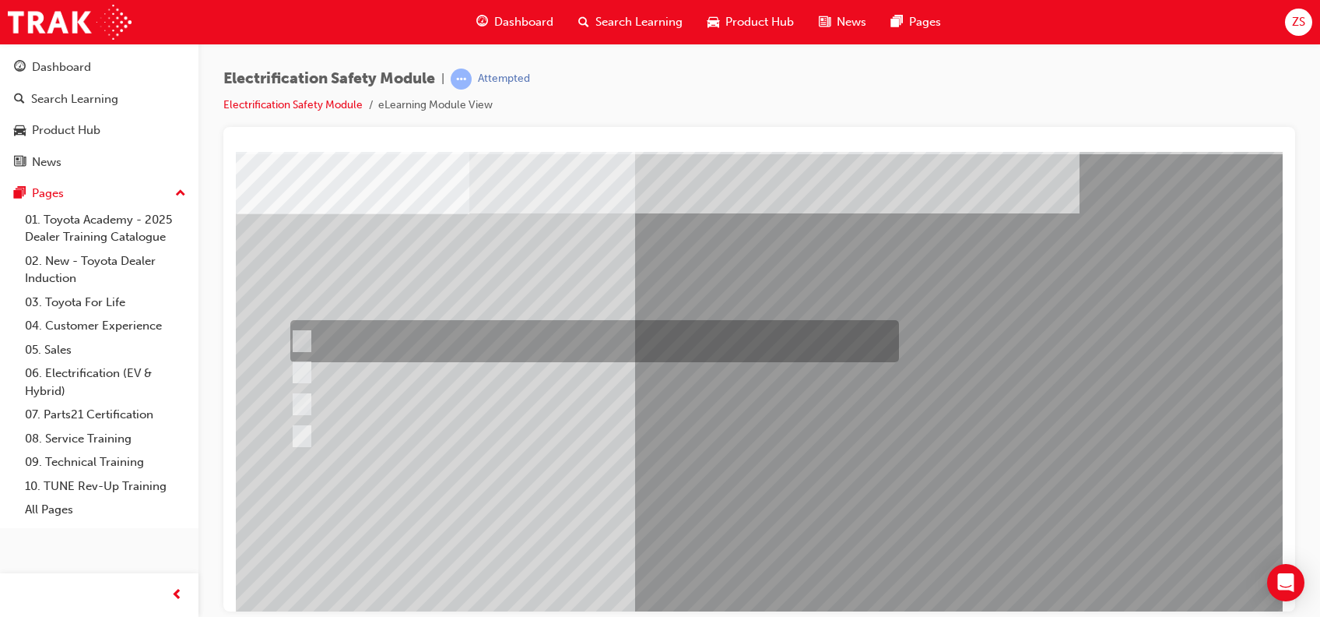
click at [298, 339] on input "Insulate the High Voltage Connector/Motor Side Cable Connection with Insulated …" at bounding box center [298, 340] width 17 height 17
radio input "true"
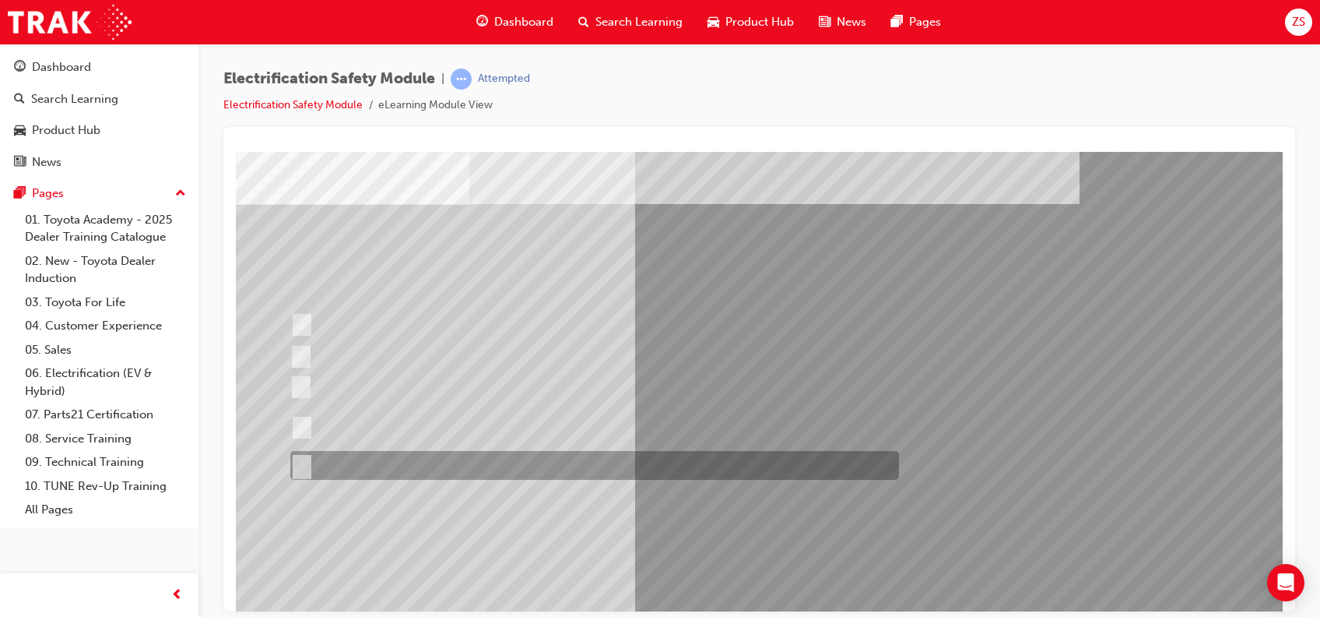
click at [304, 462] on input "All of the above." at bounding box center [298, 465] width 17 height 17
radio input "true"
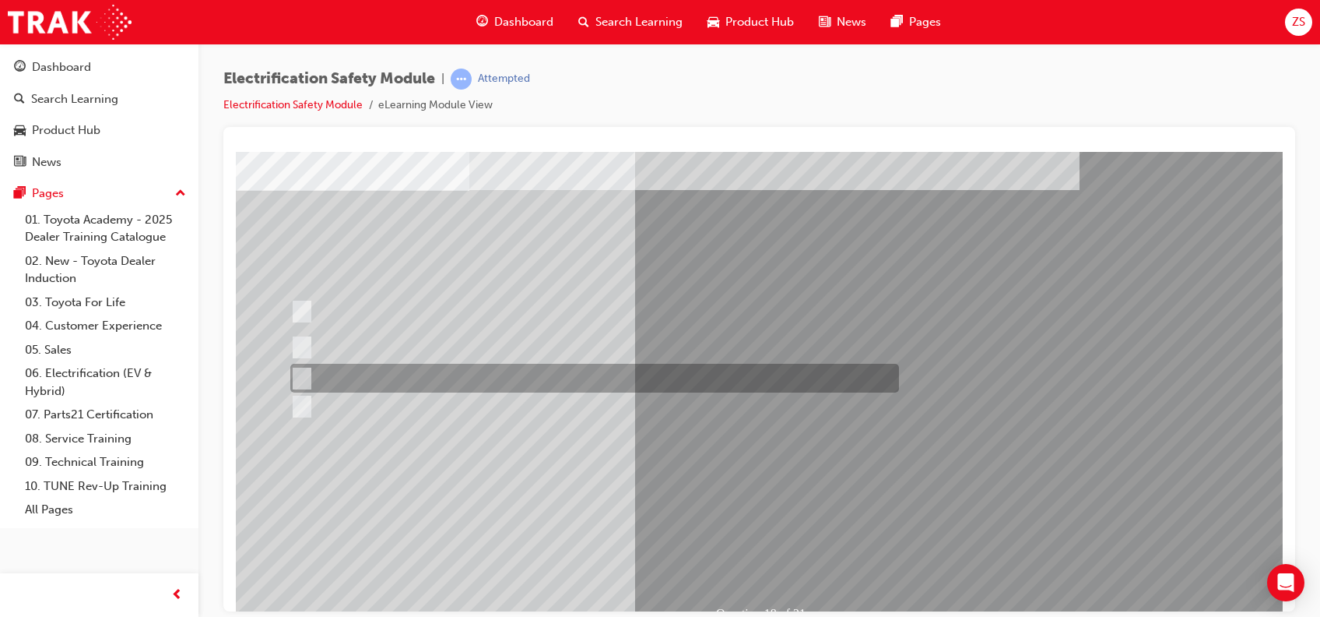
click at [303, 371] on input "Discard the gloves and use a new pair." at bounding box center [298, 378] width 17 height 17
radio input "true"
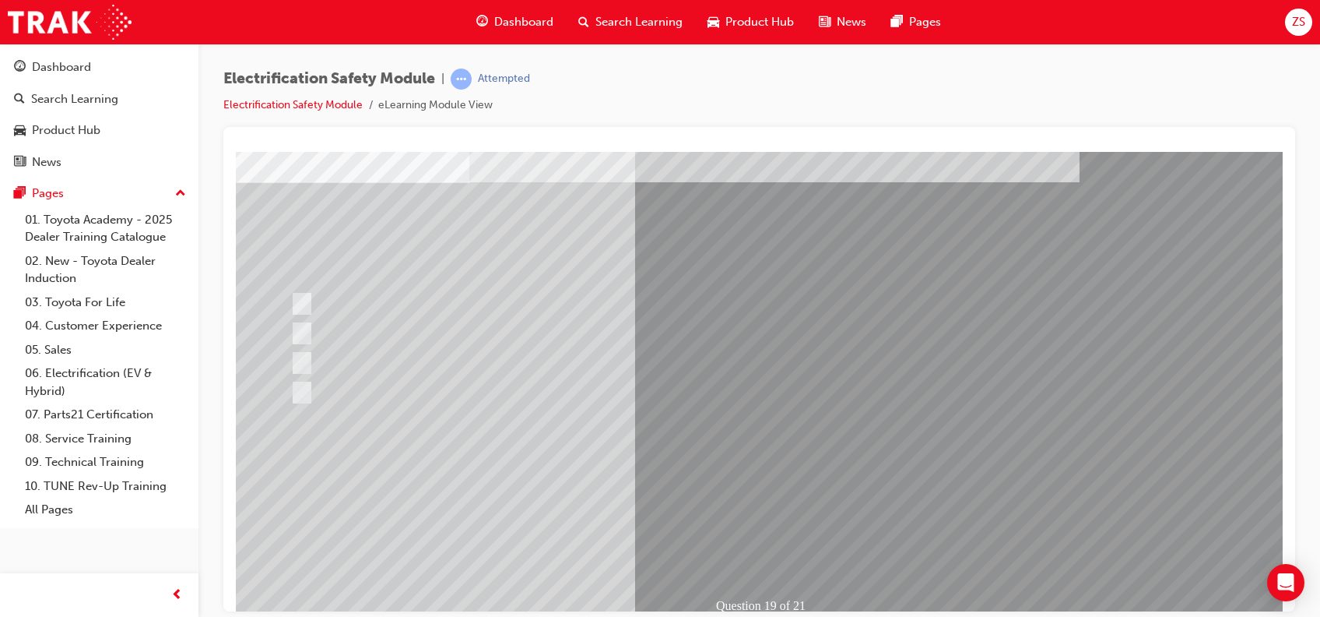
scroll to position [93, 0]
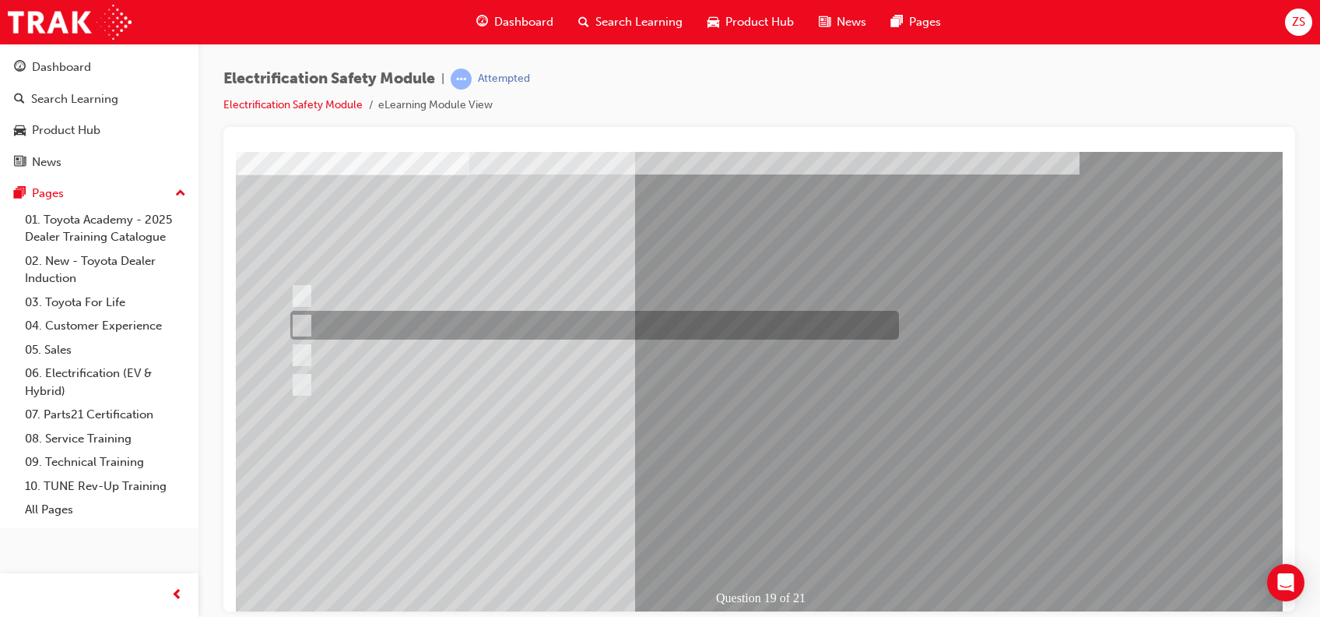
click at [577, 321] on div at bounding box center [590, 325] width 609 height 29
radio input "true"
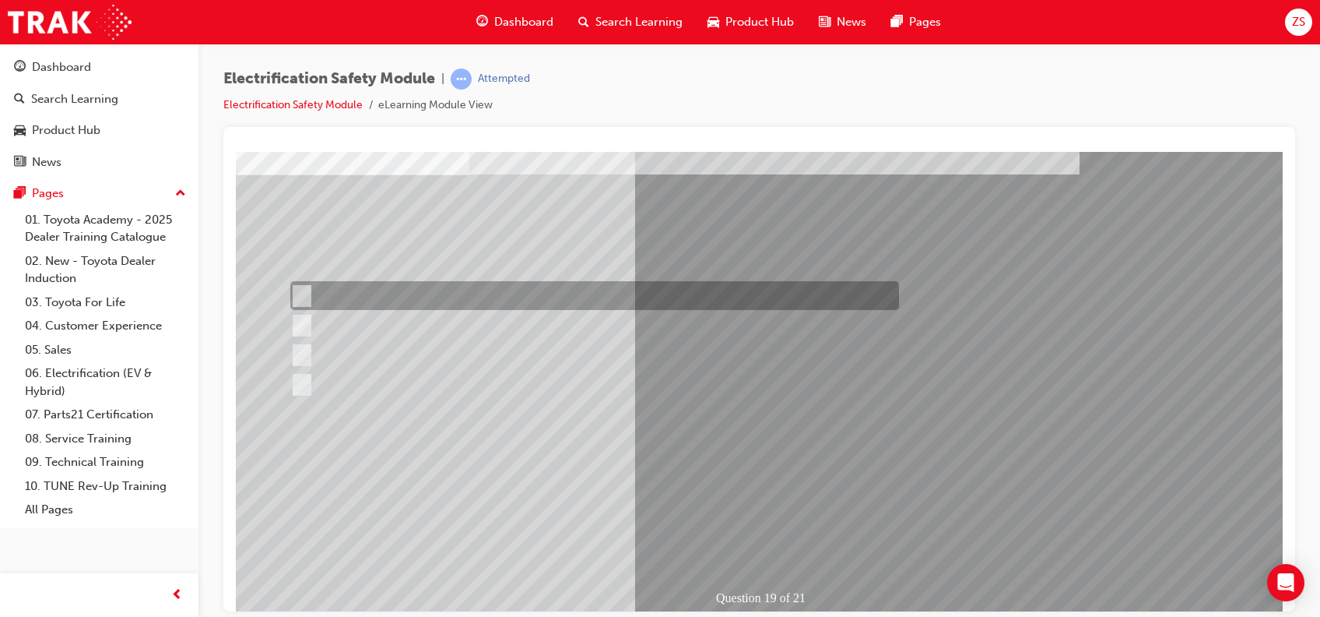
click at [337, 293] on div at bounding box center [590, 295] width 609 height 29
radio input "true"
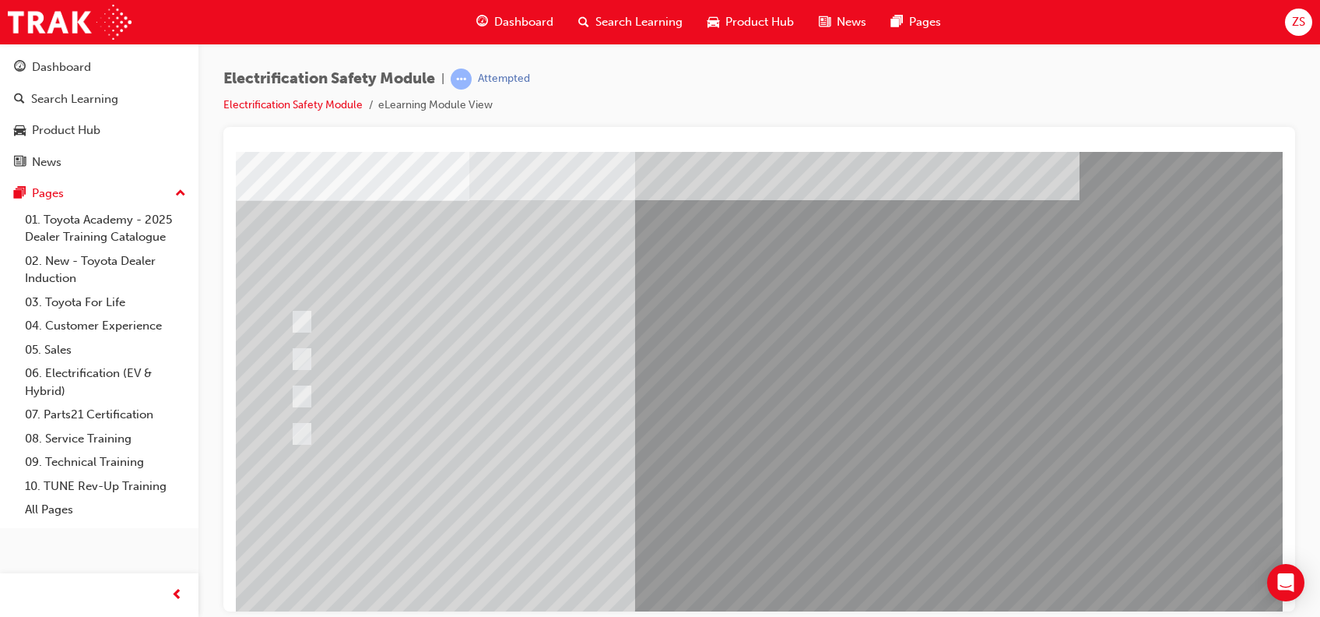
scroll to position [72, 0]
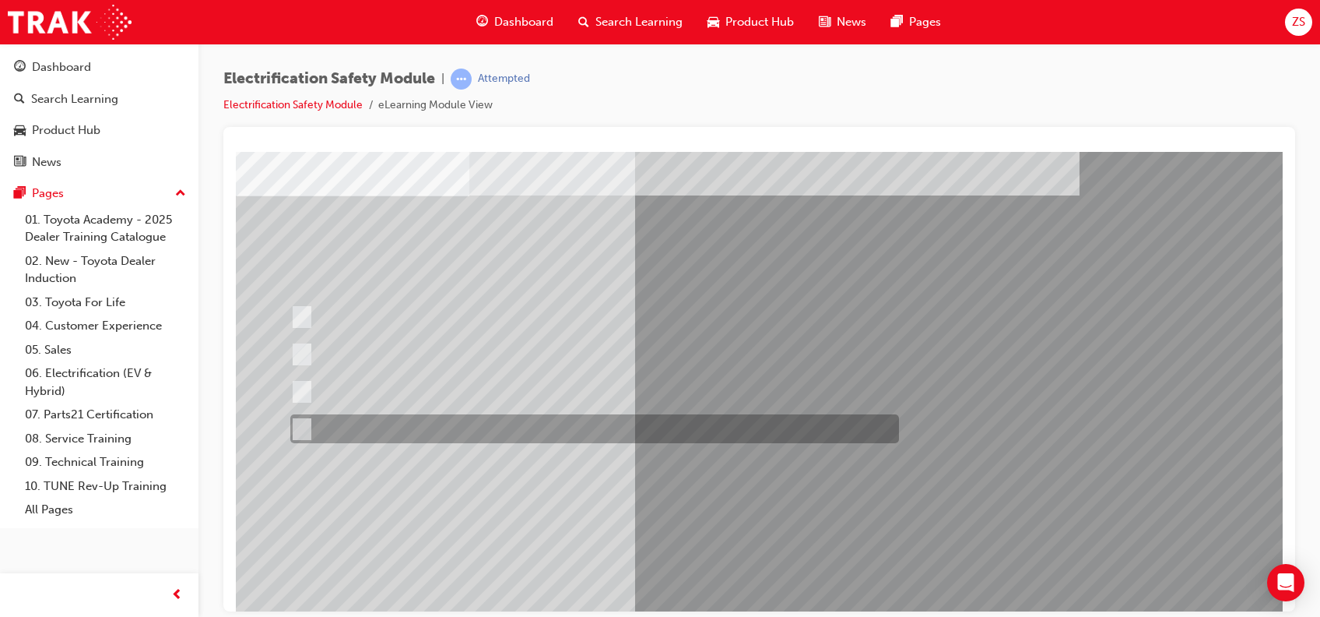
click at [297, 422] on input "All these statements are correct." at bounding box center [298, 428] width 17 height 17
radio input "true"
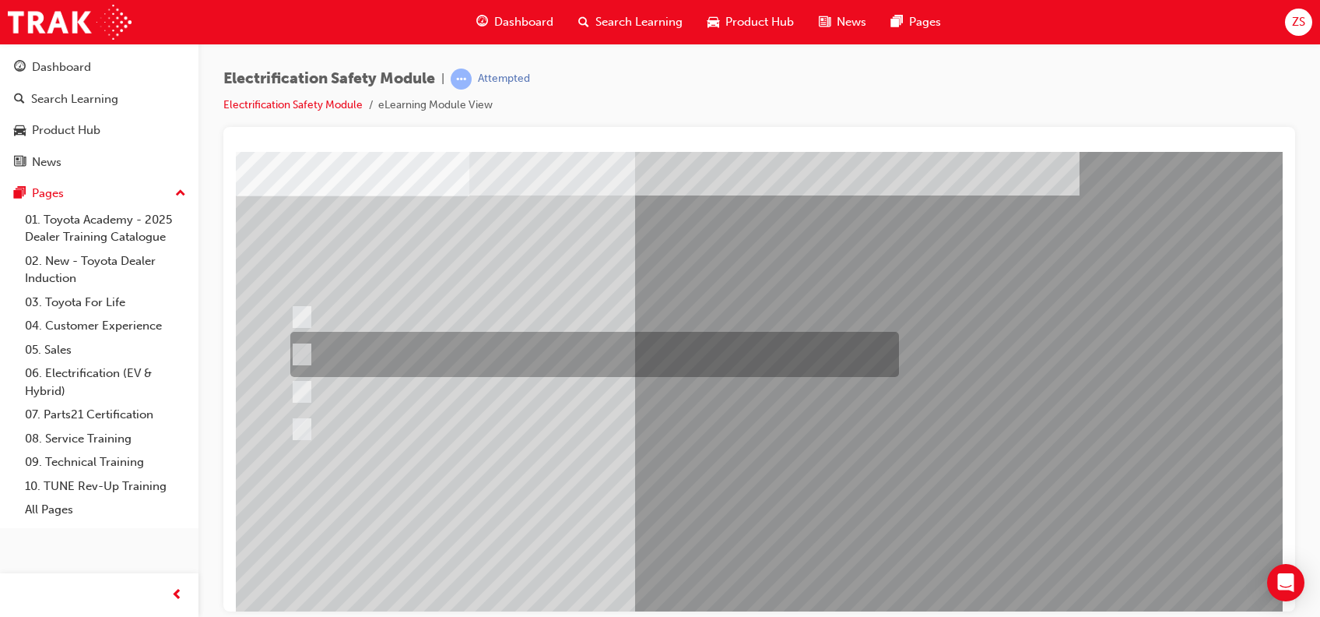
click at [307, 351] on input "To provide added protection against electrical shock in conjunction with electr…" at bounding box center [298, 354] width 17 height 17
radio input "true"
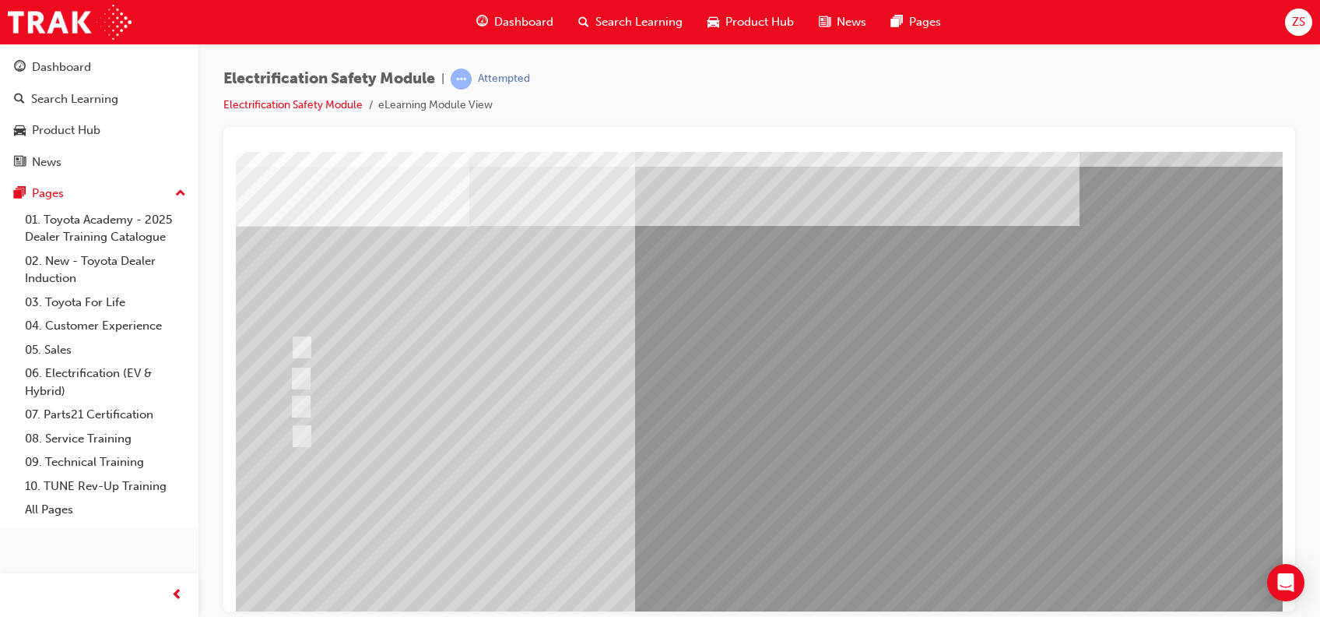
scroll to position [44, 0]
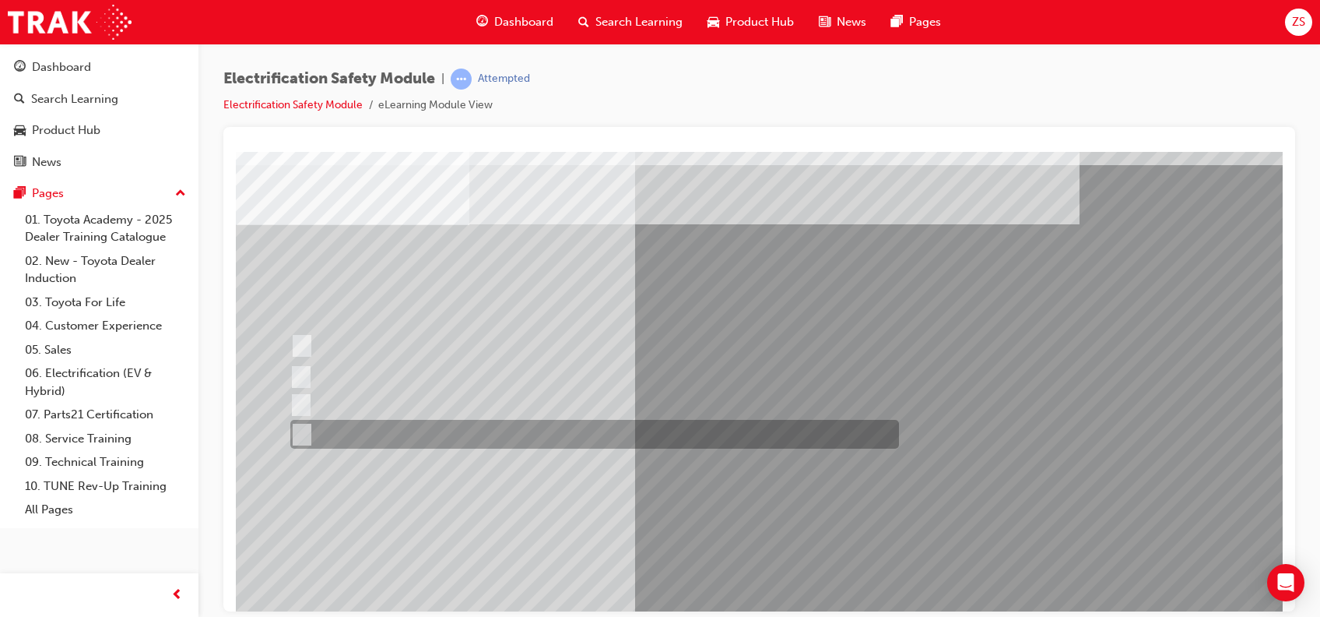
click at [304, 431] on input "All these items should be removed to improve safety" at bounding box center [298, 434] width 17 height 17
radio input "true"
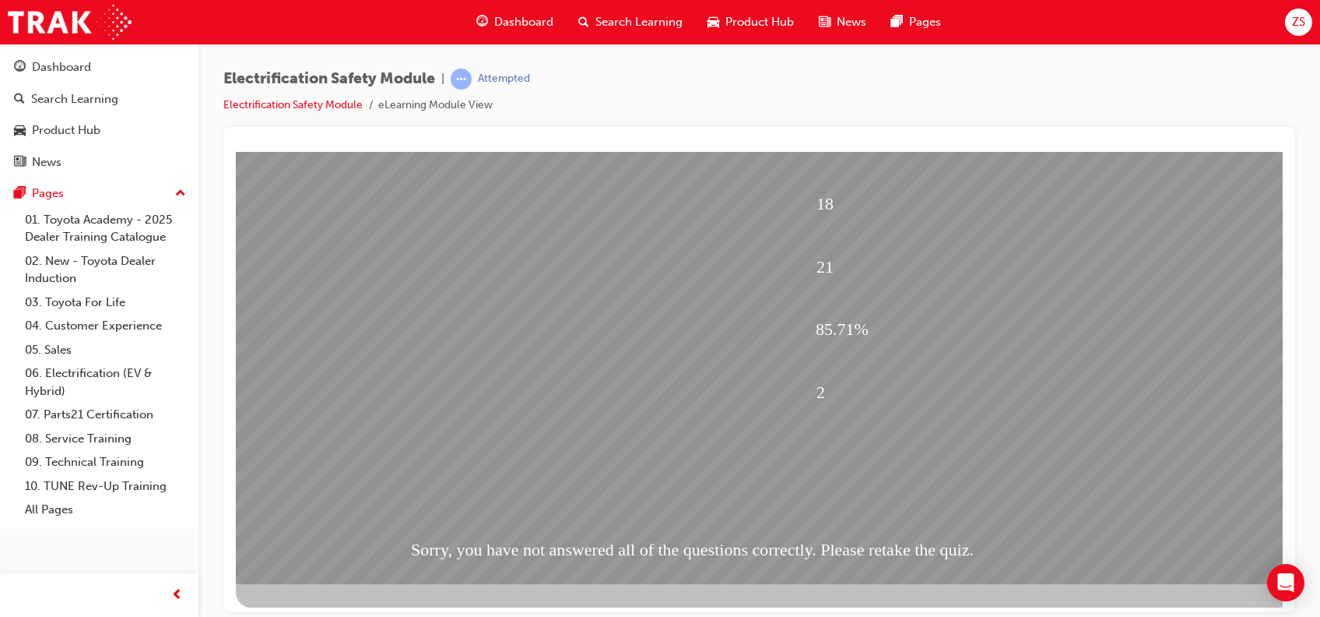
scroll to position [140, 0]
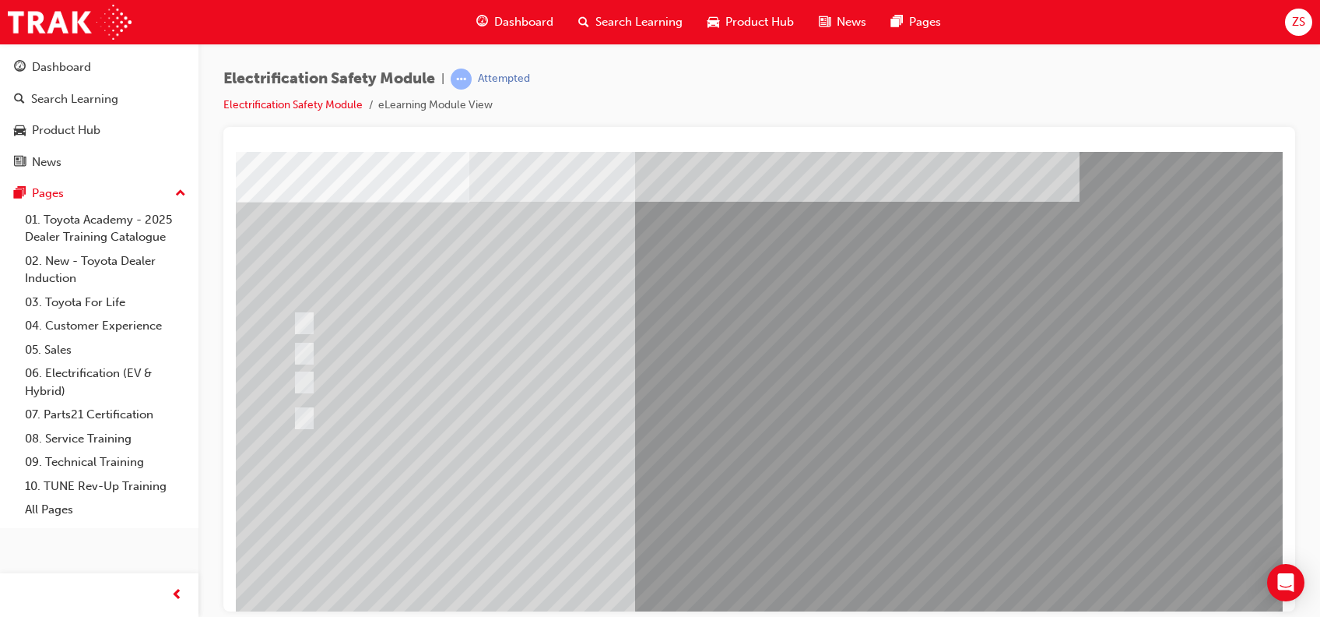
scroll to position [76, 0]
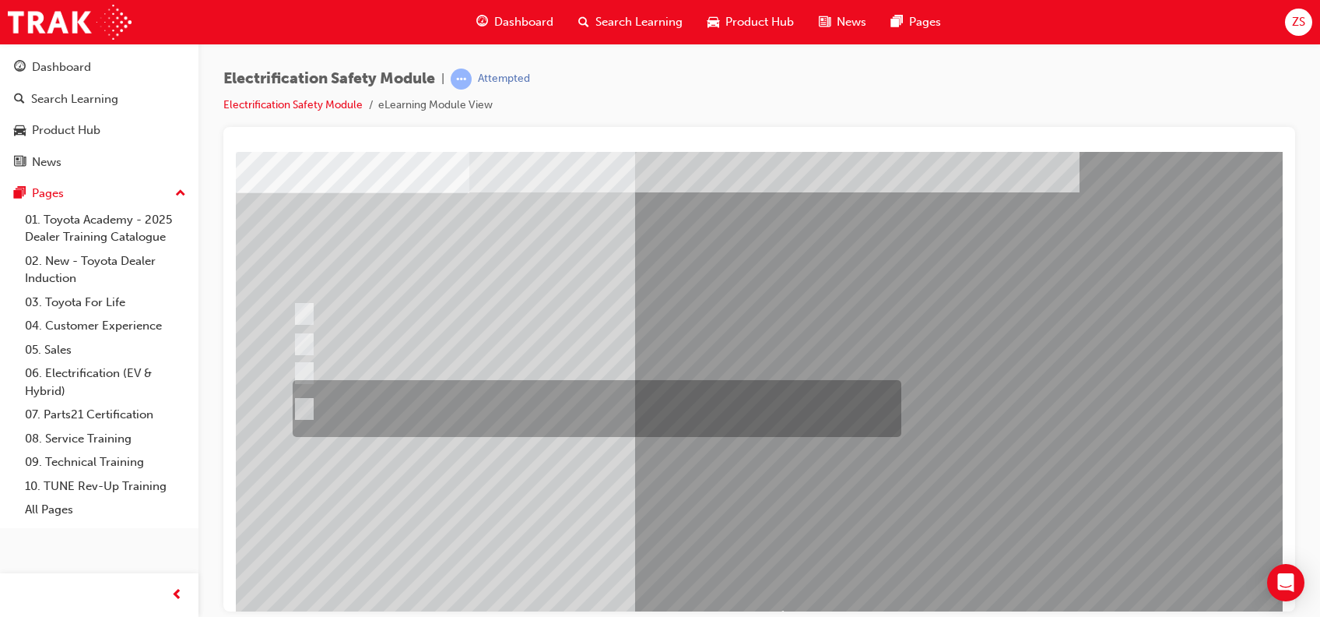
click at [304, 391] on div at bounding box center [593, 408] width 609 height 57
radio input "true"
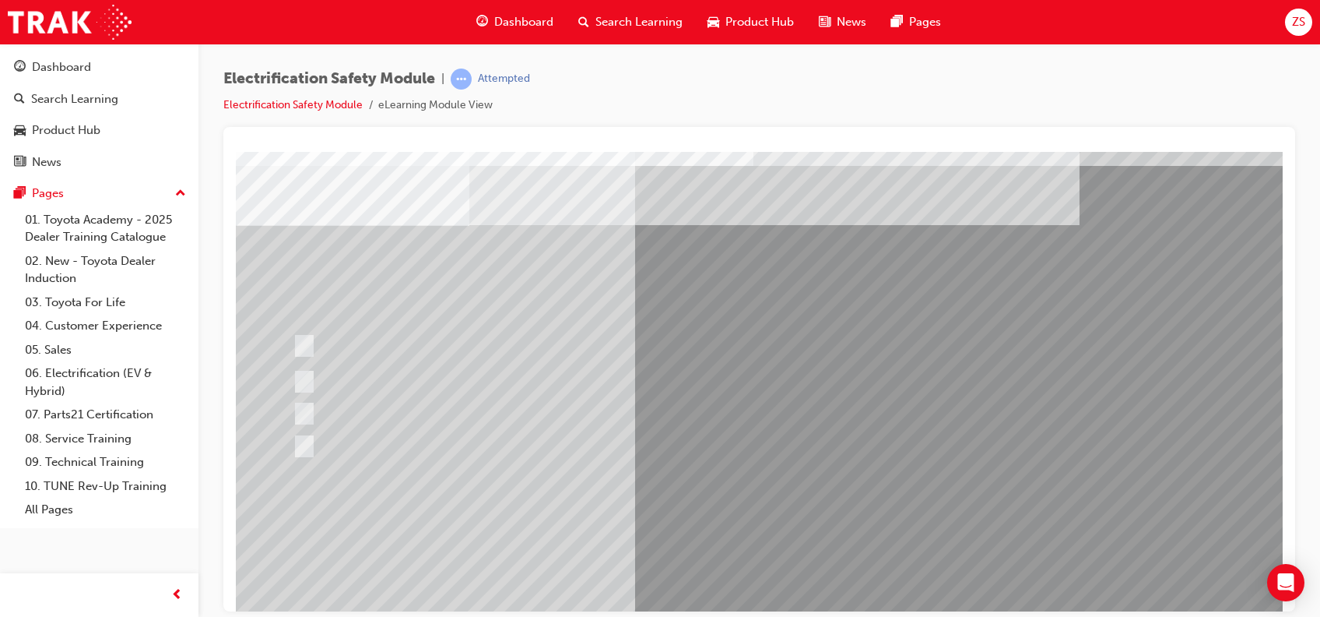
scroll to position [40, 0]
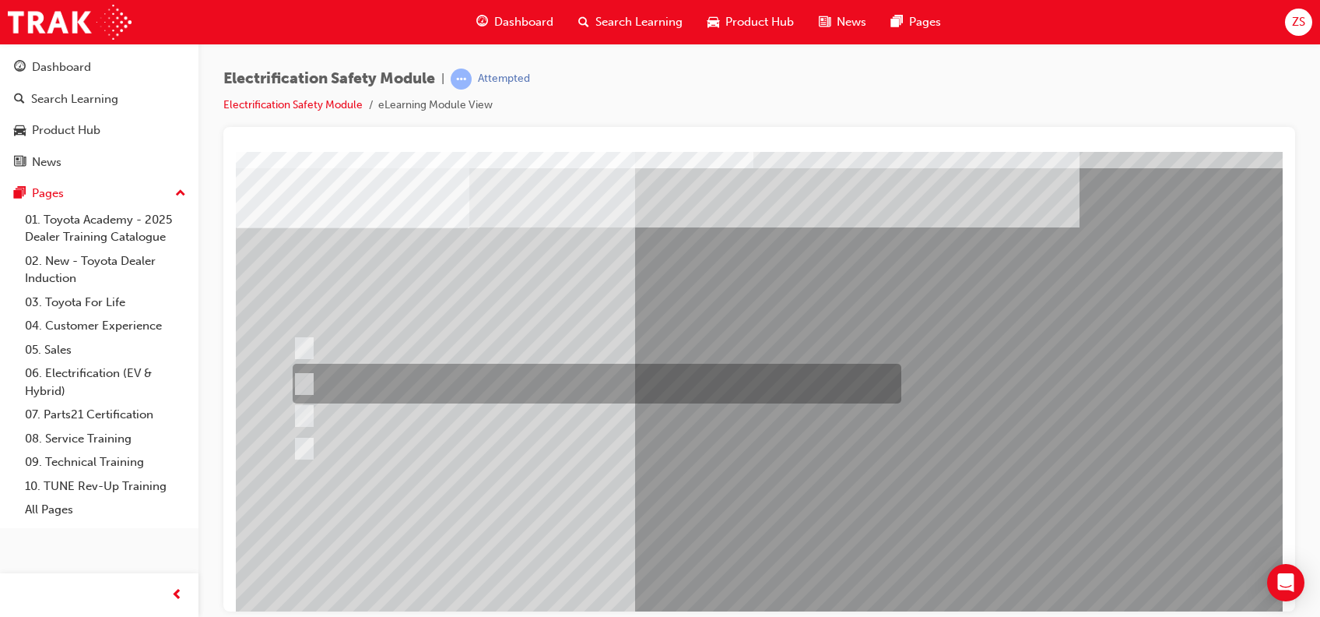
click at [308, 364] on div at bounding box center [593, 384] width 609 height 40
radio input "true"
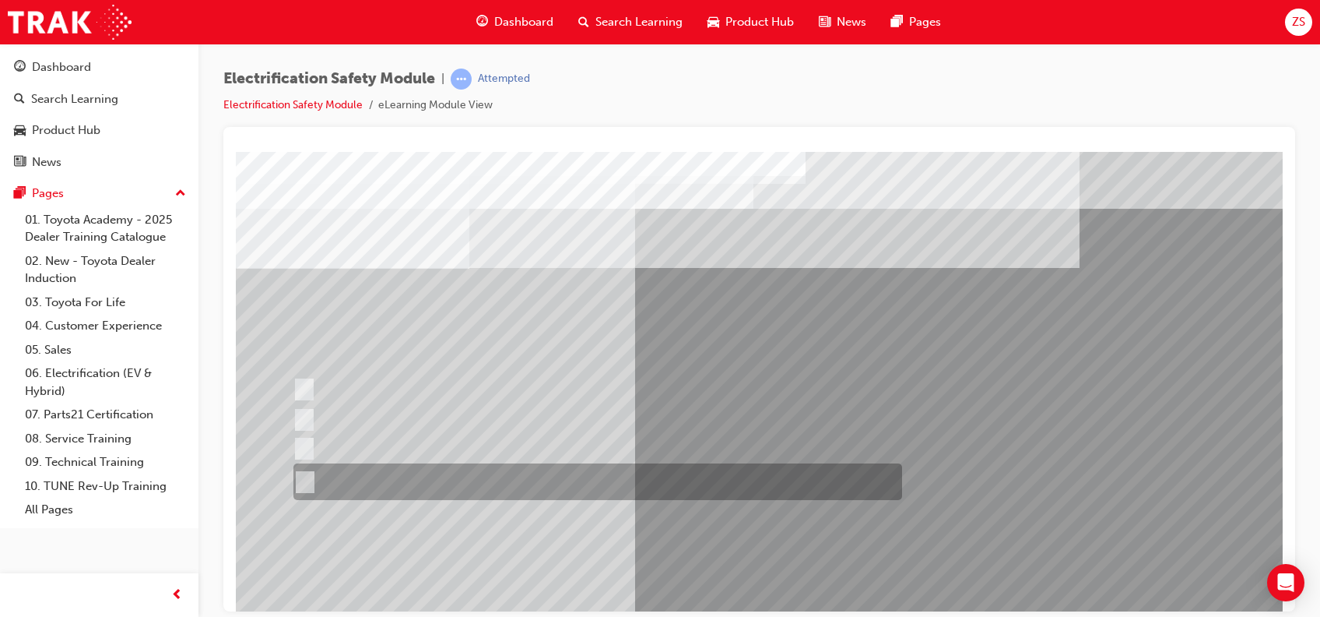
click at [321, 462] on div at bounding box center [594, 481] width 609 height 37
radio input "true"
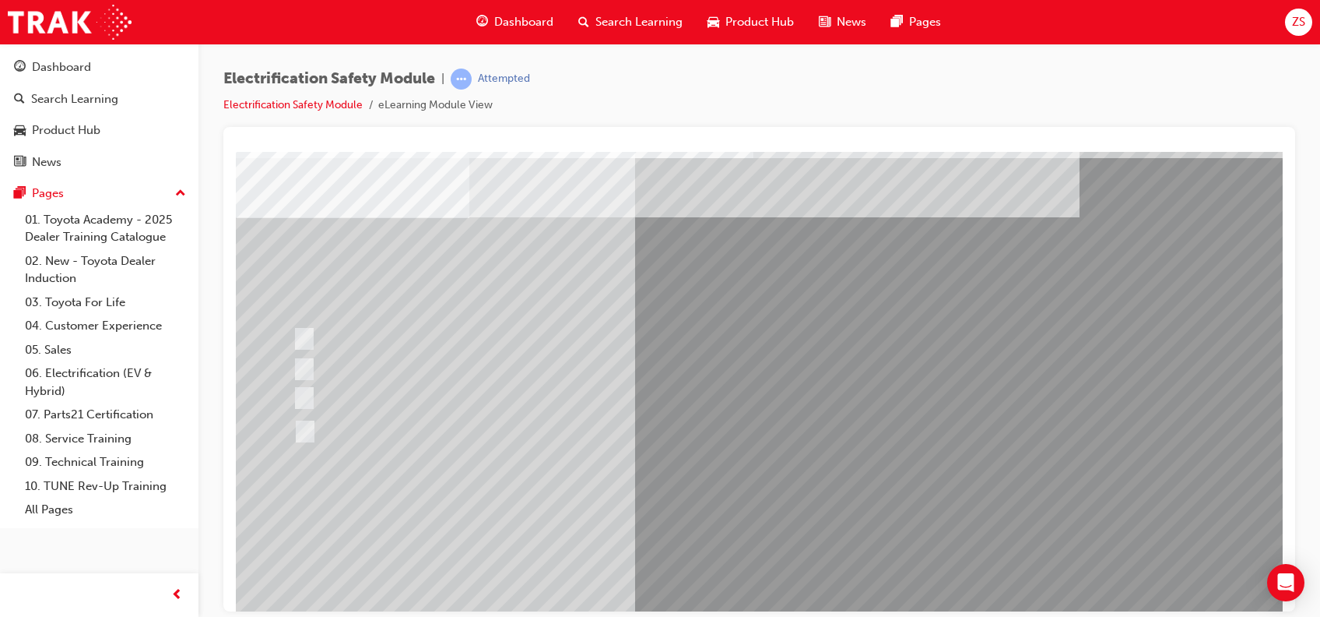
scroll to position [85, 0]
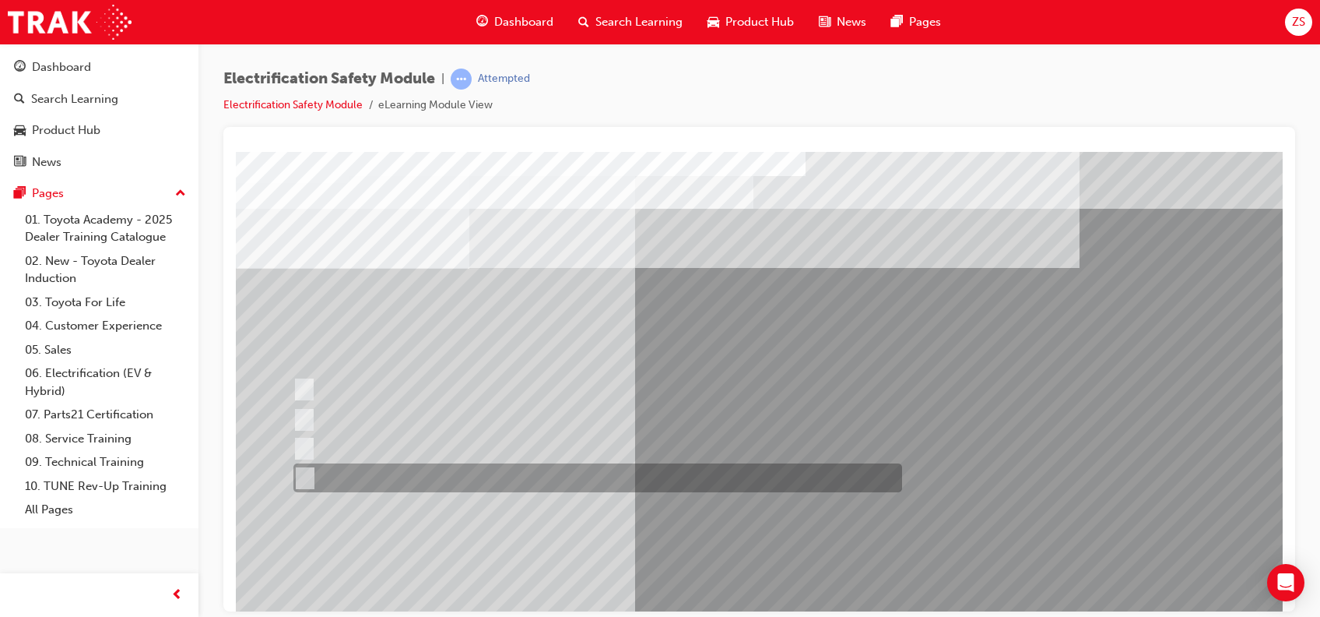
click at [307, 462] on div at bounding box center [594, 477] width 609 height 29
checkbox input "true"
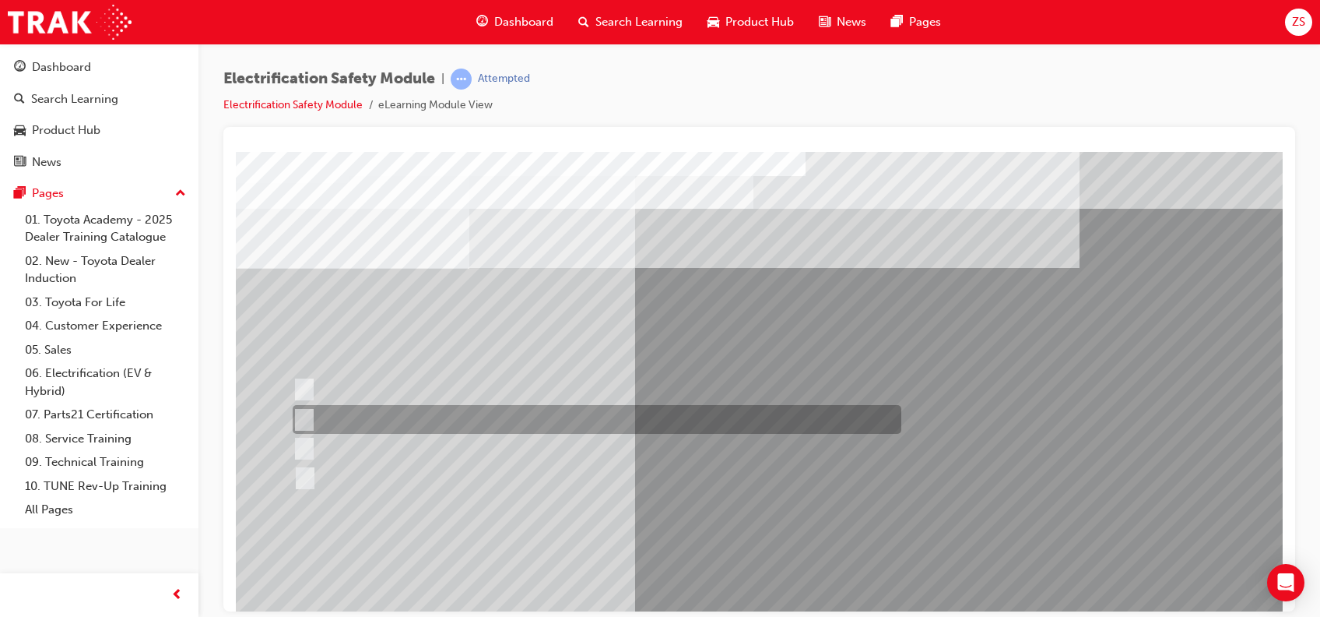
click at [315, 418] on div at bounding box center [593, 419] width 609 height 29
checkbox input "true"
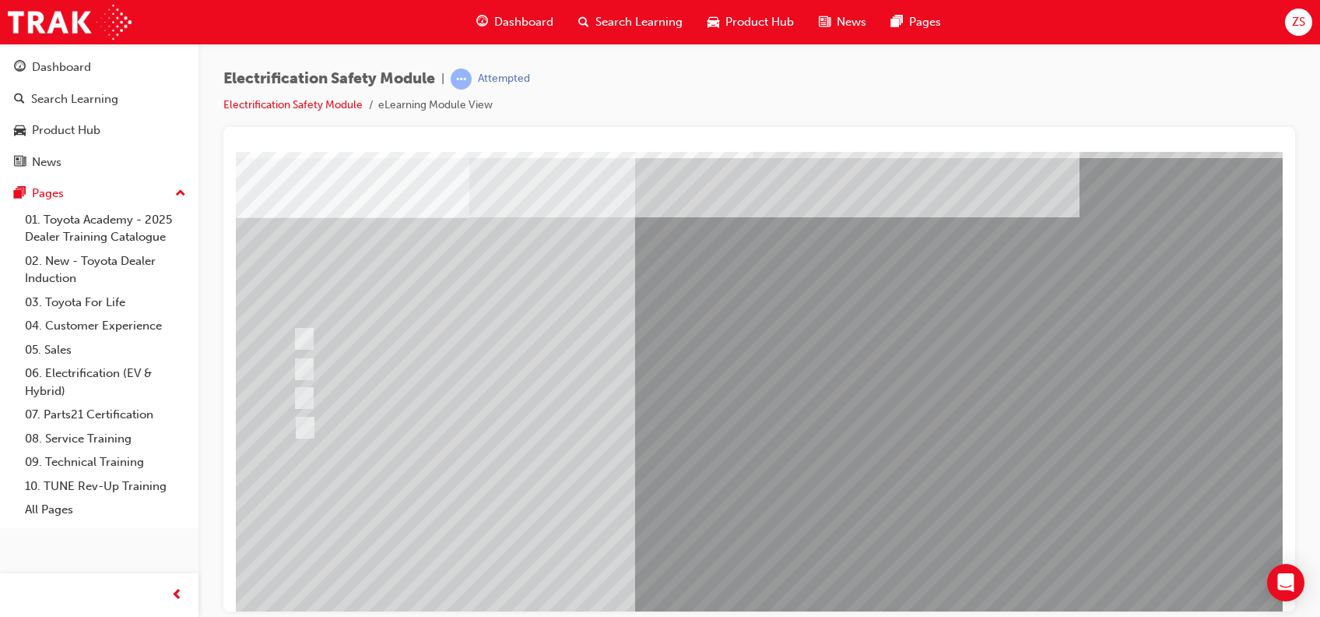
scroll to position [87, 0]
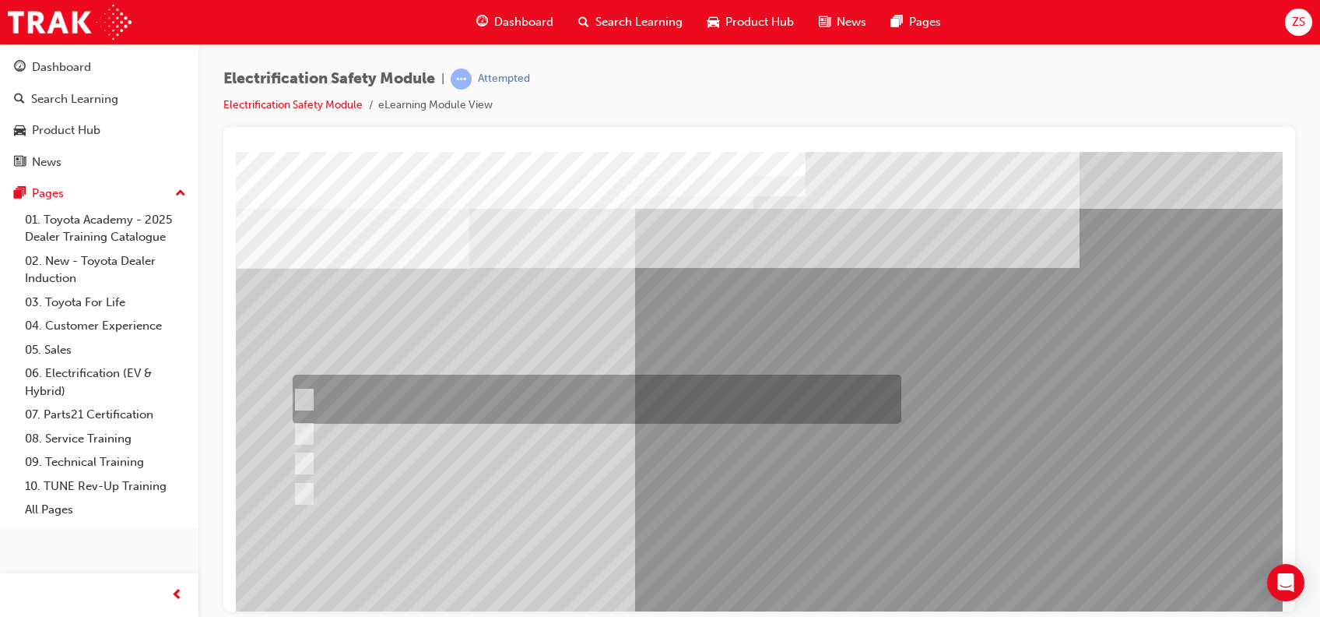
click at [300, 402] on input "The READY light will illuminate when the vehicle is turned on and ready to driv…" at bounding box center [300, 399] width 17 height 17
checkbox input "true"
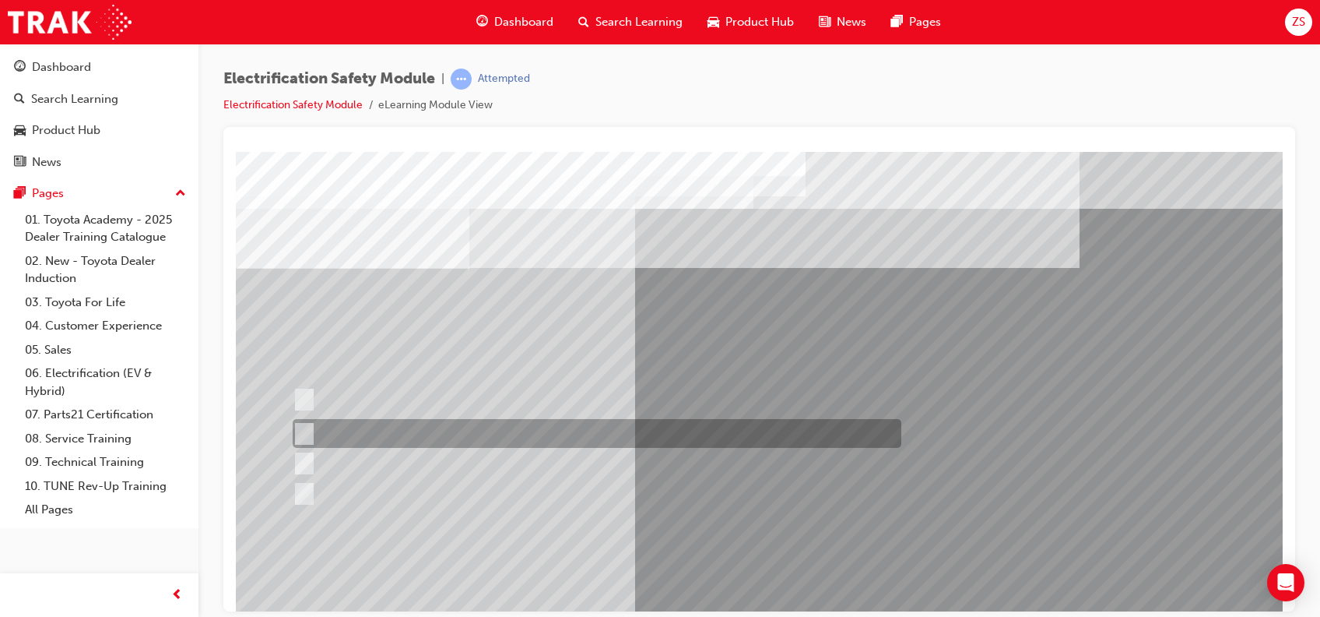
click at [306, 420] on div at bounding box center [593, 433] width 609 height 29
checkbox input "true"
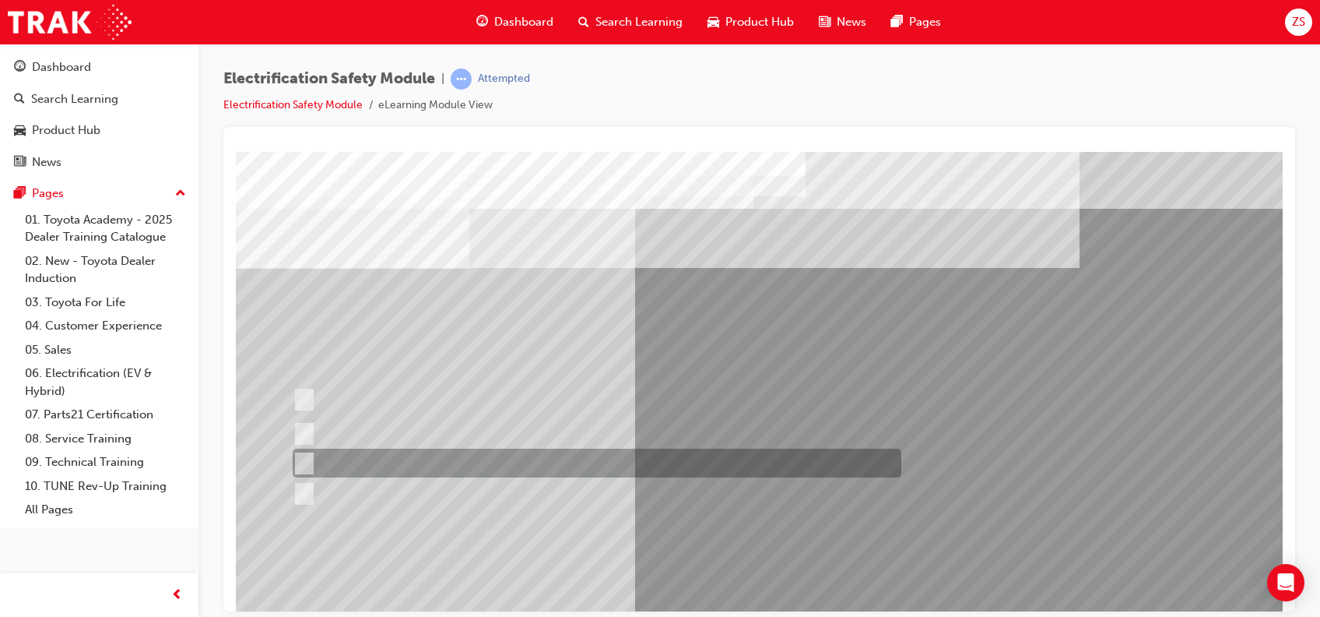
click at [306, 456] on input "Vehicle Motive Force selection types illuminated e.g. (EV/HV)." at bounding box center [300, 463] width 17 height 17
checkbox input "true"
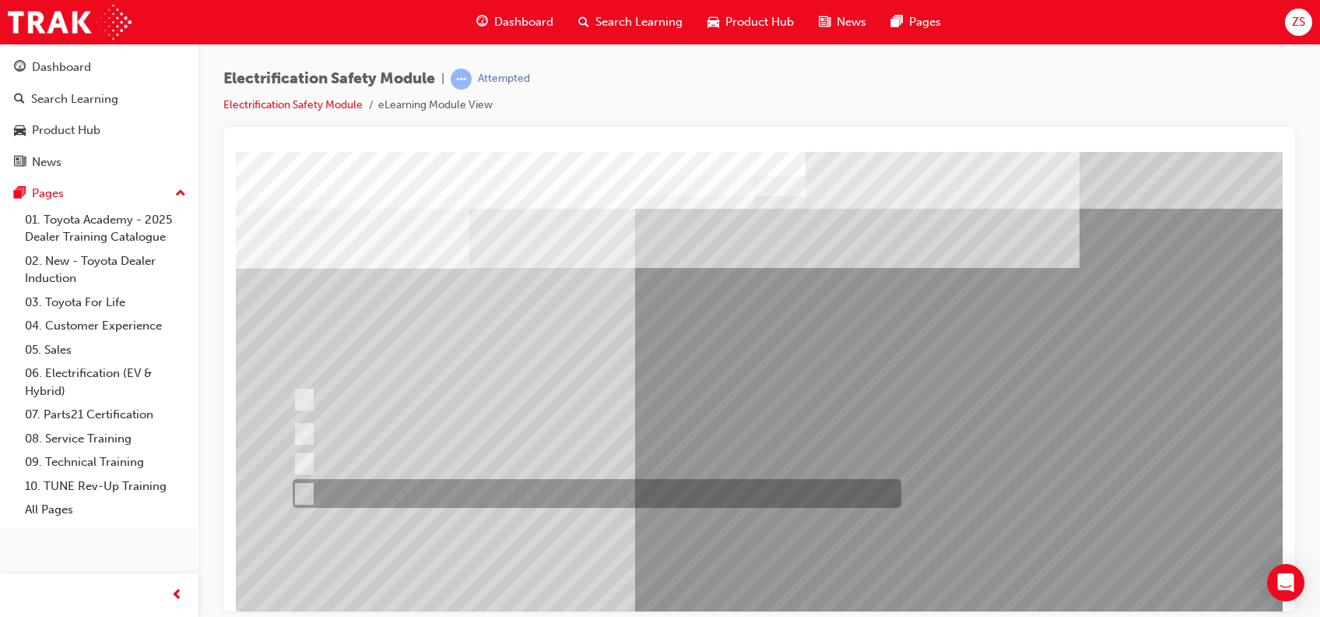
click at [311, 462] on div at bounding box center [593, 493] width 609 height 29
checkbox input "true"
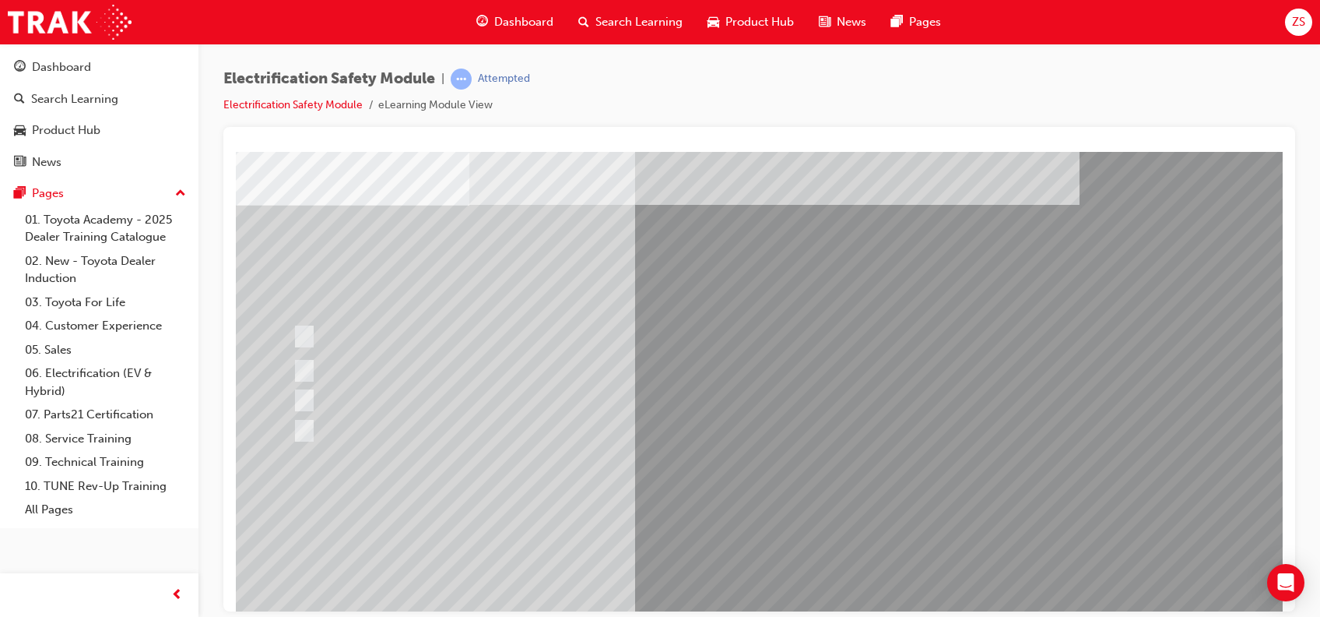
scroll to position [64, 0]
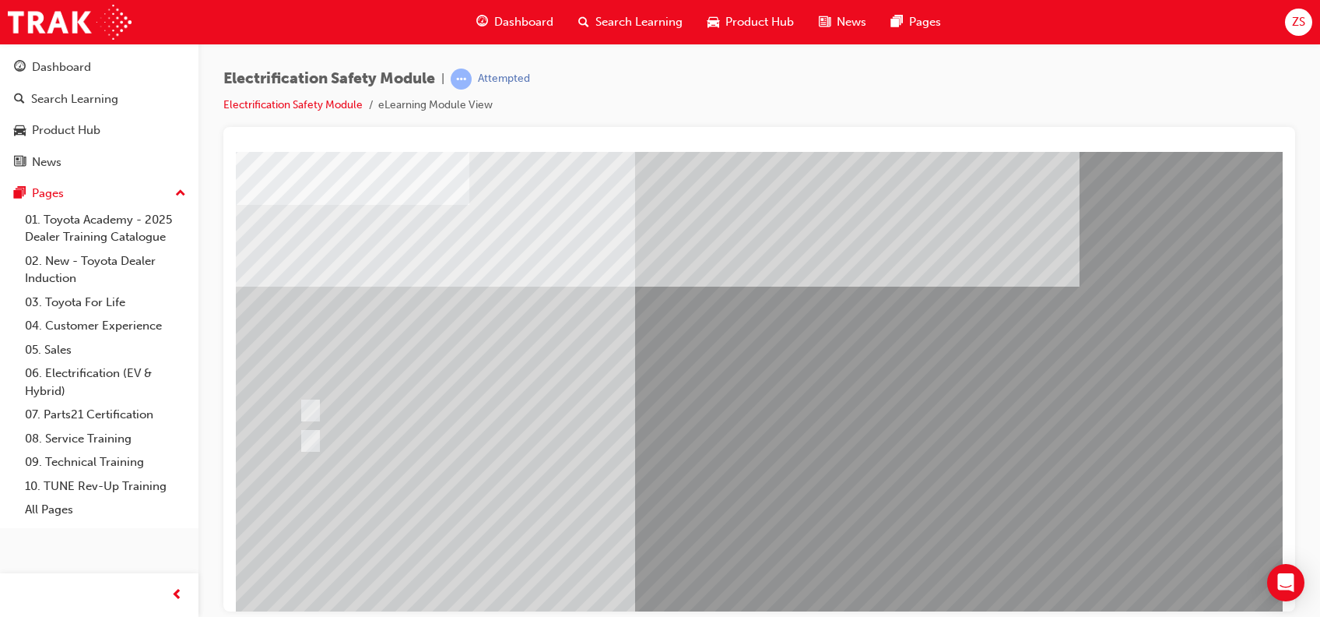
scroll to position [0, 0]
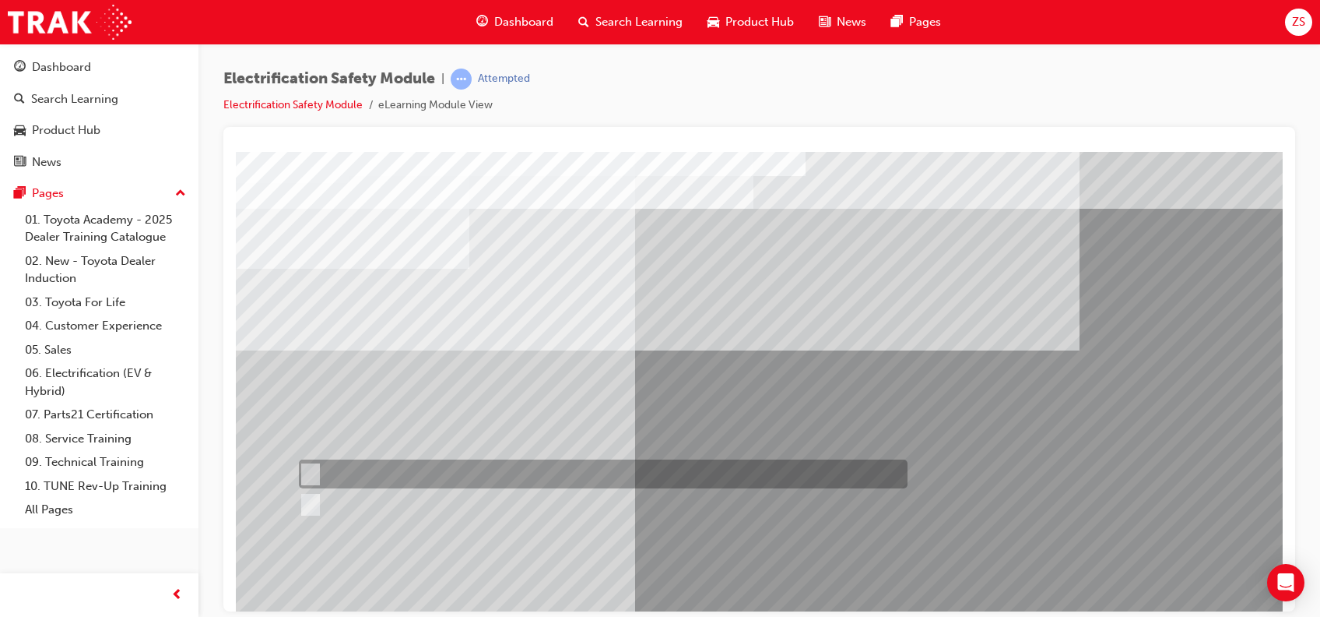
click at [311, 462] on input "True" at bounding box center [307, 474] width 17 height 17
radio input "true"
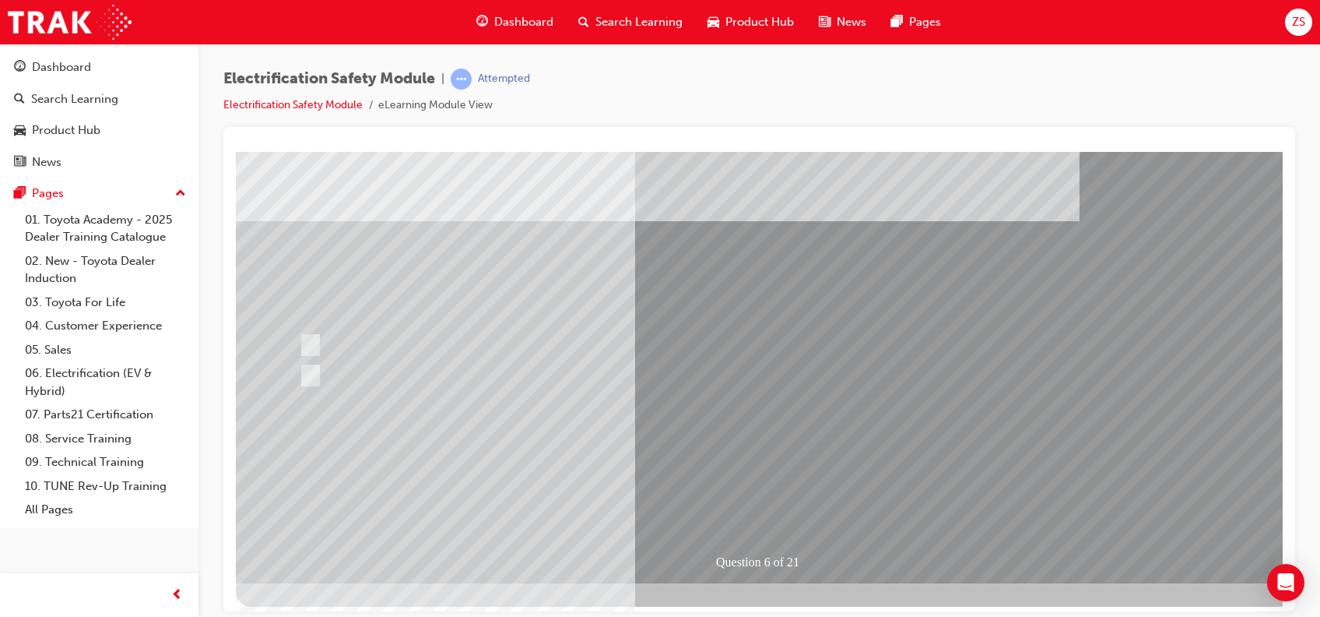
scroll to position [140, 0]
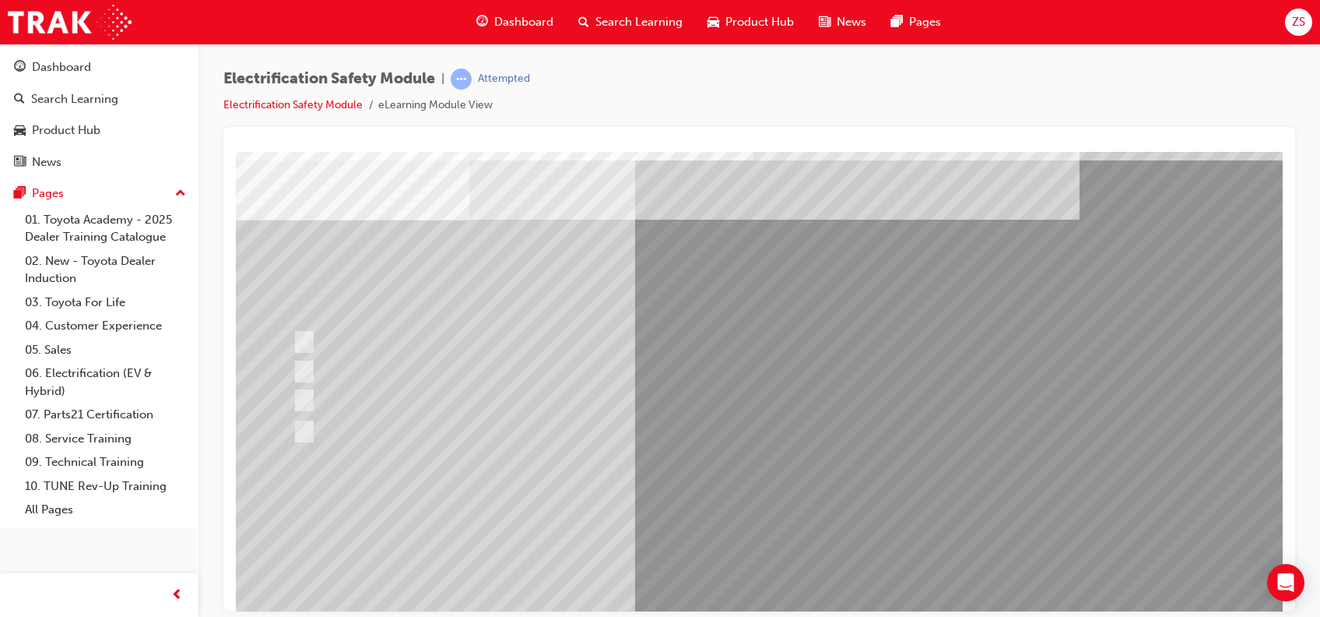
scroll to position [42, 0]
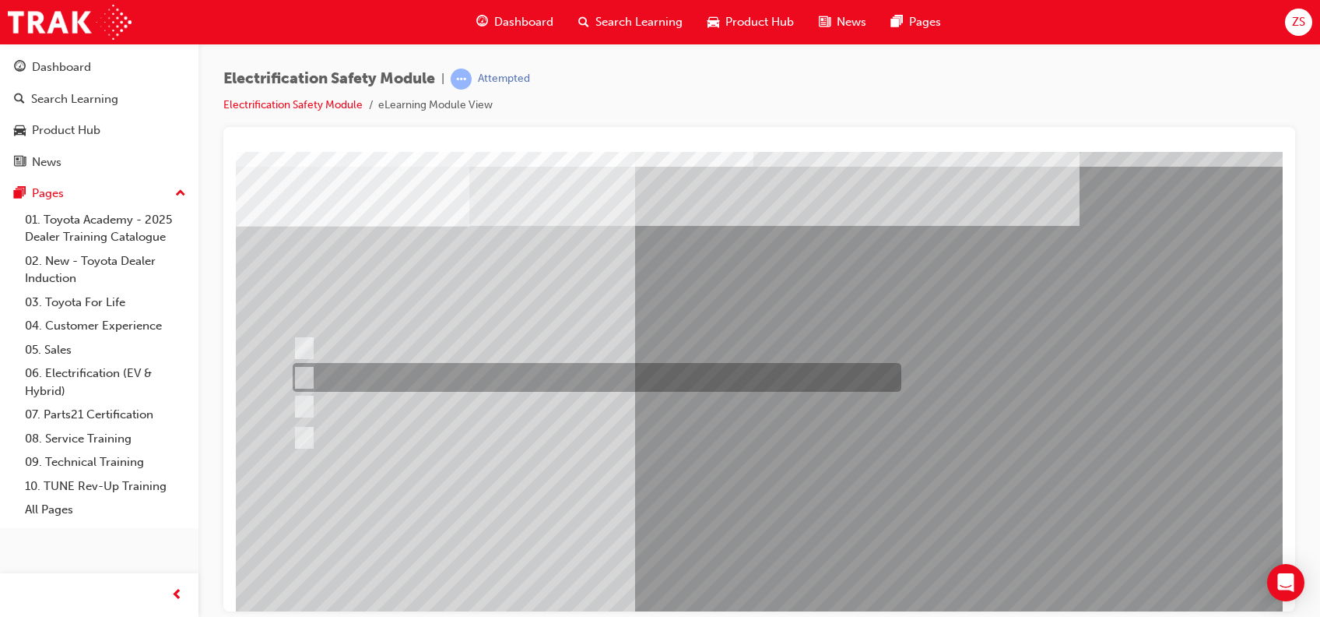
click at [311, 374] on div at bounding box center [593, 377] width 609 height 29
radio input "true"
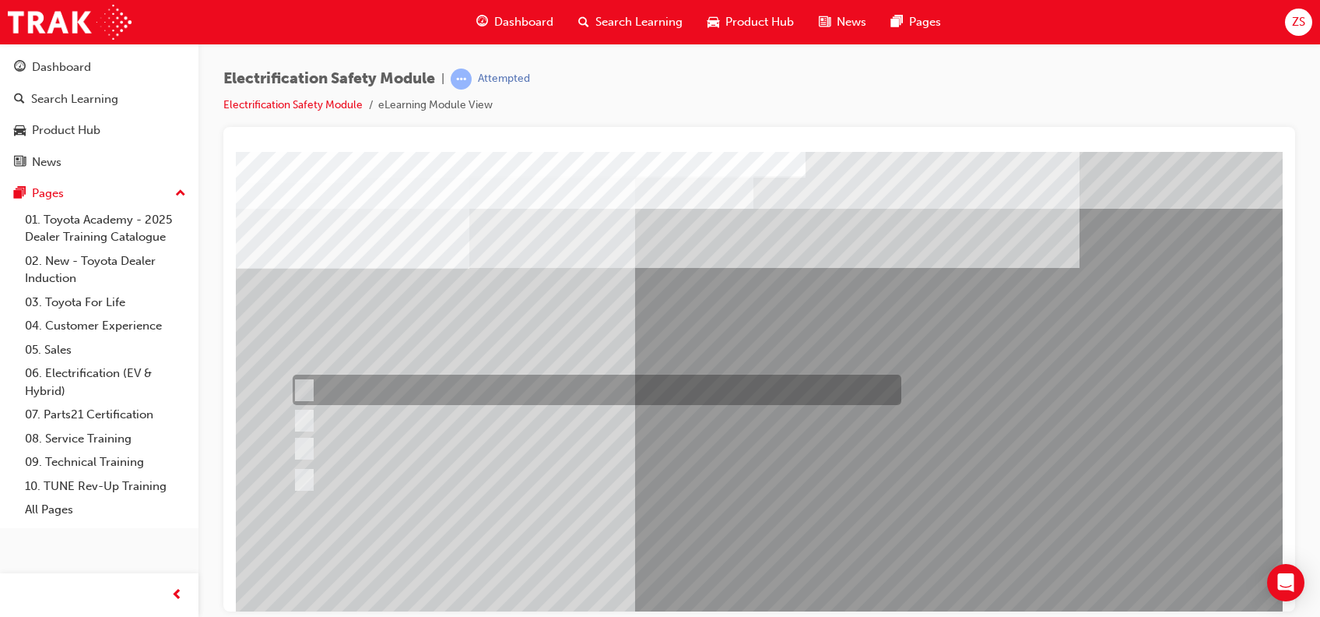
click at [313, 386] on div at bounding box center [593, 389] width 609 height 30
radio input "true"
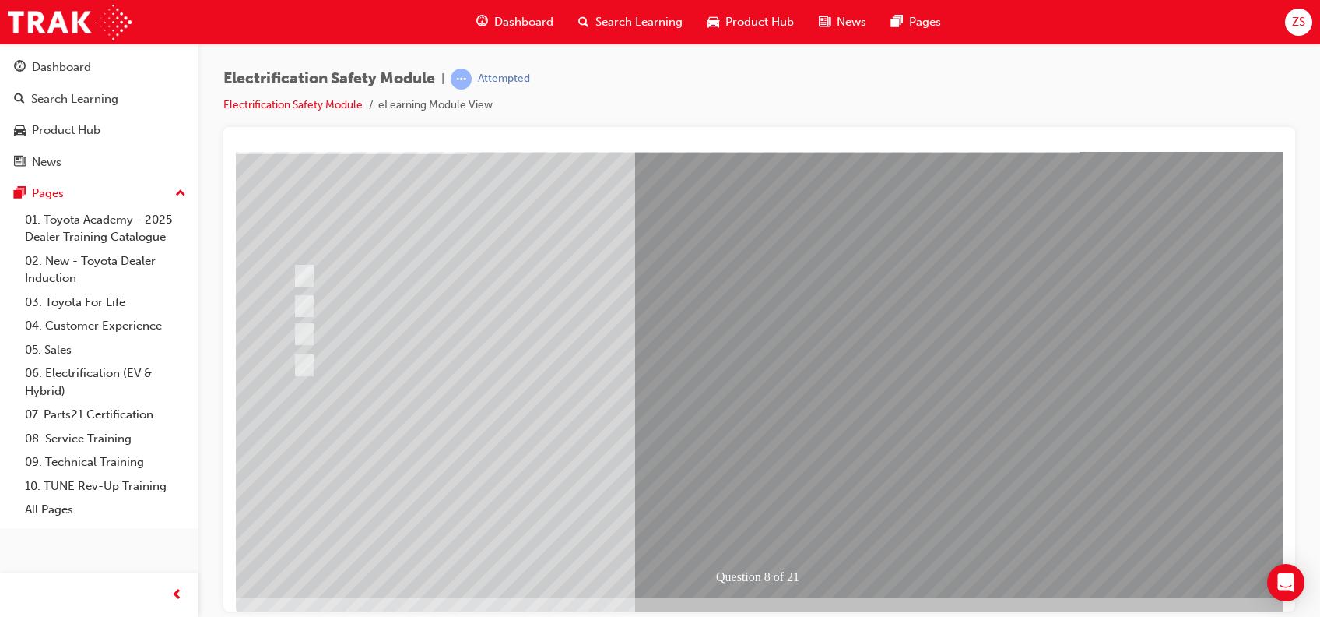
scroll to position [118, 0]
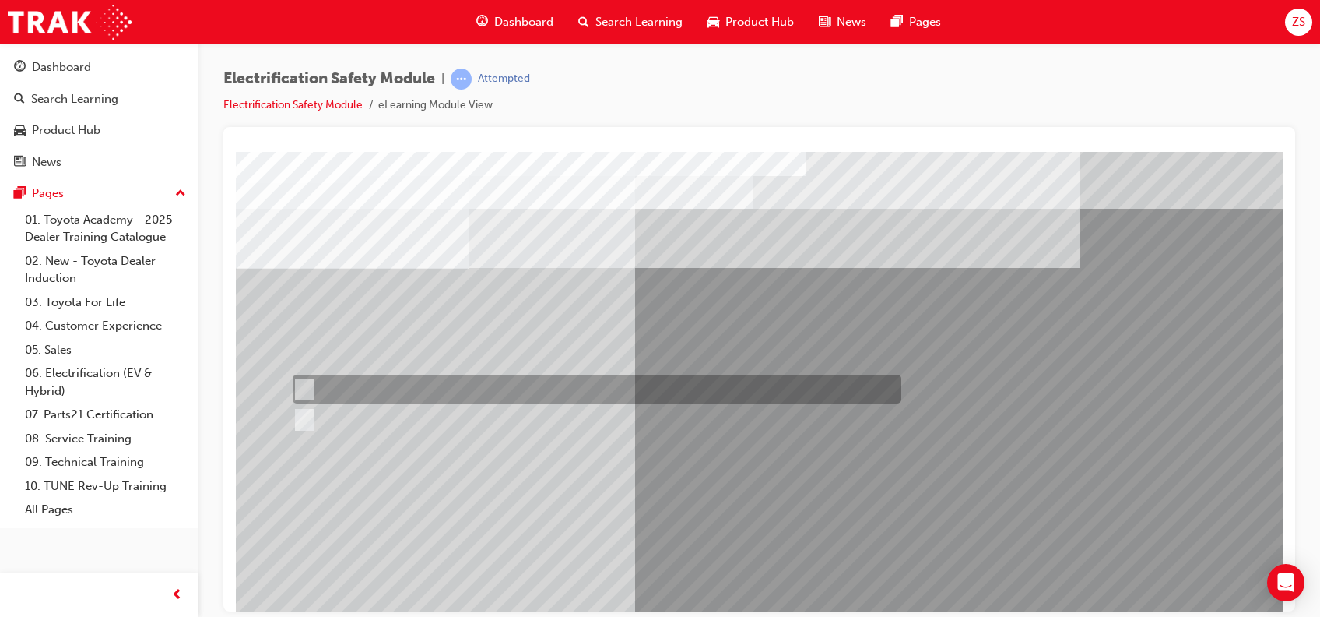
click at [305, 389] on input "True" at bounding box center [301, 389] width 17 height 17
radio input "true"
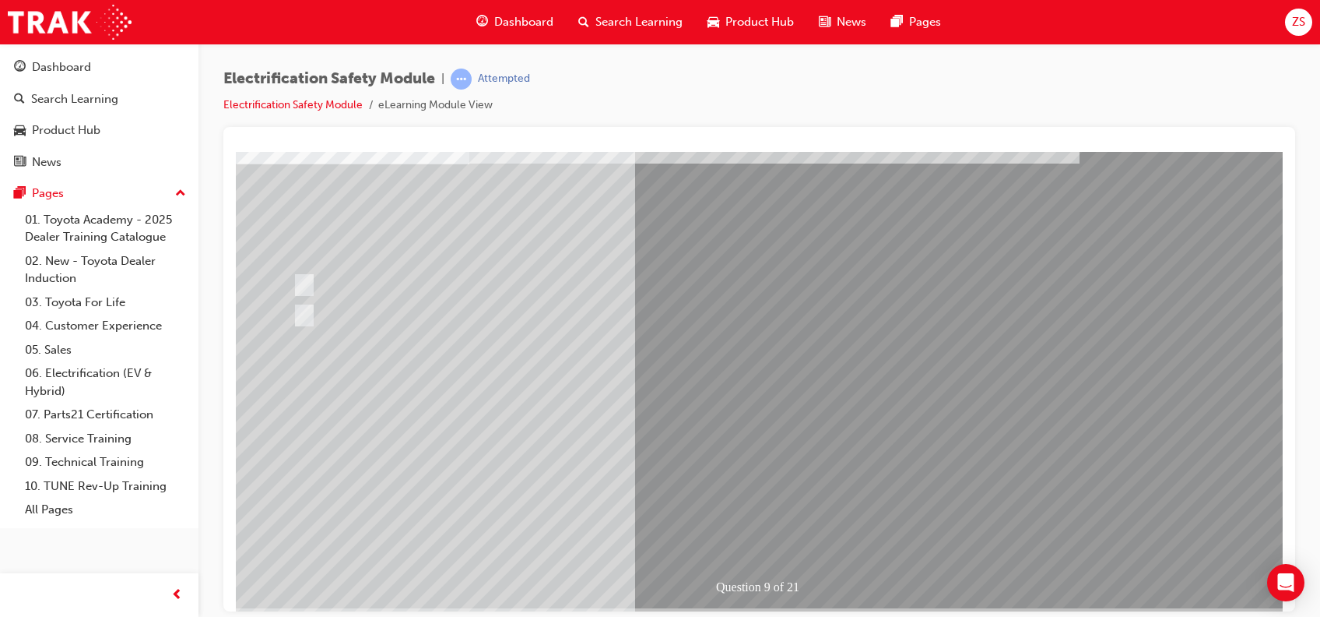
drag, startPoint x: 1274, startPoint y: 284, endPoint x: 1527, endPoint y: 505, distance: 335.4
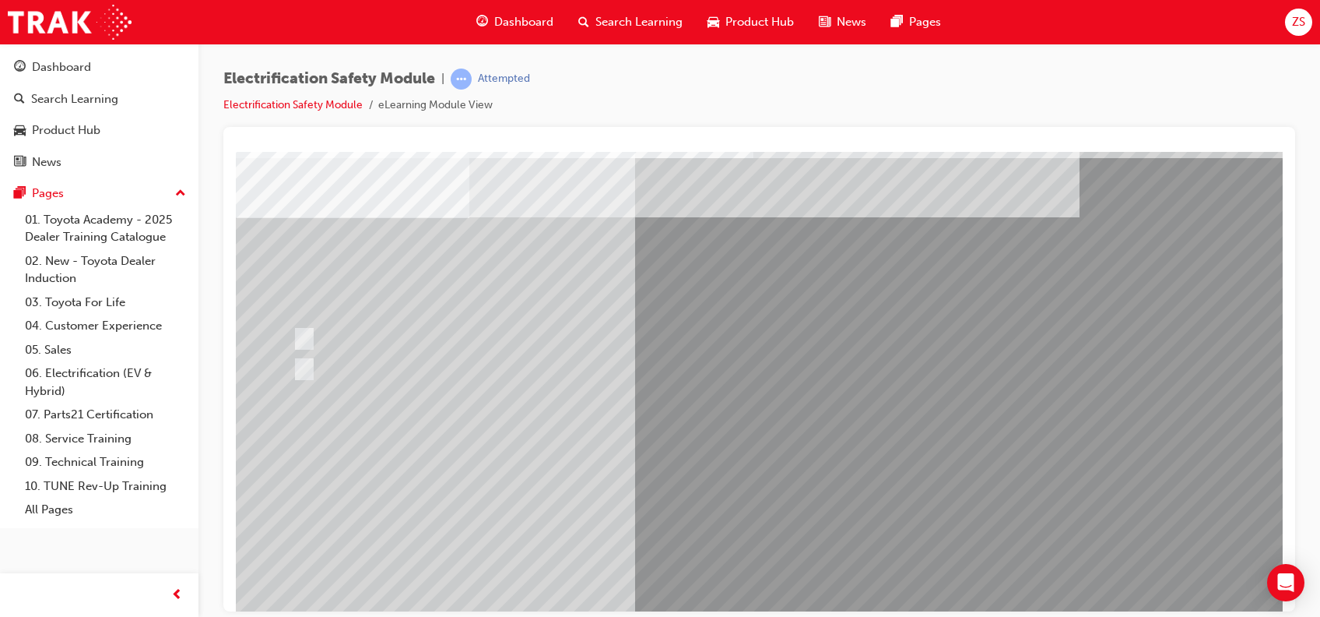
scroll to position [54, 0]
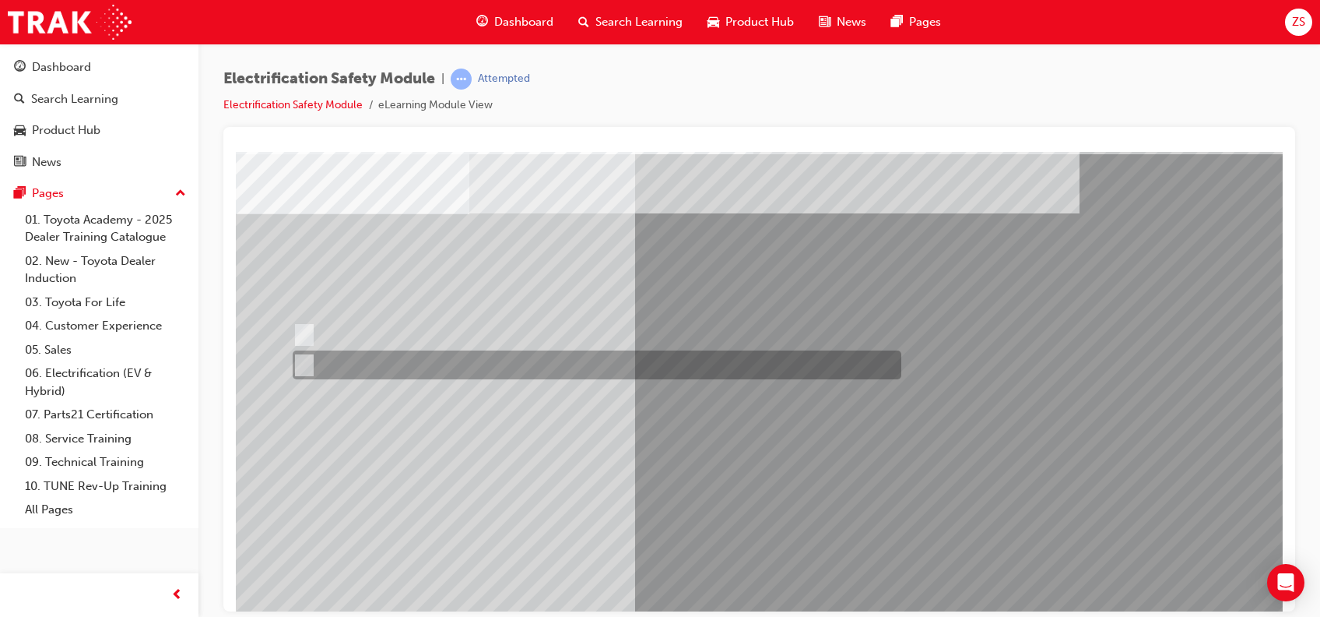
click at [298, 358] on input "True" at bounding box center [301, 365] width 17 height 17
radio input "true"
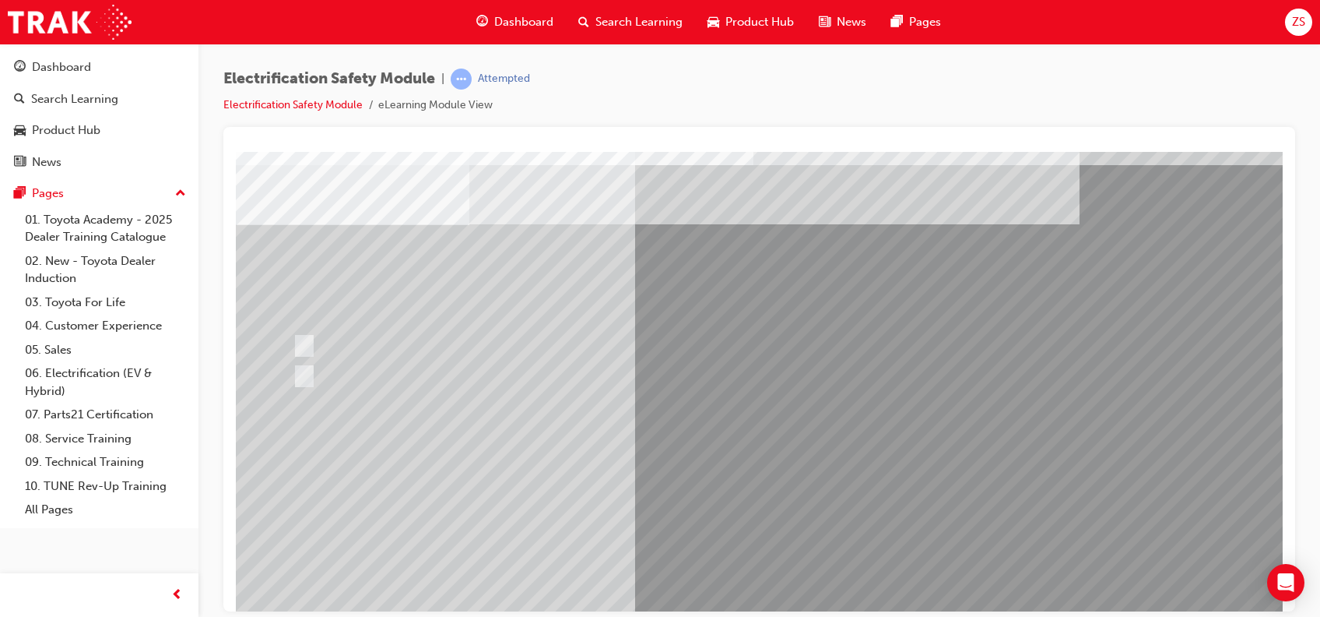
scroll to position [40, 0]
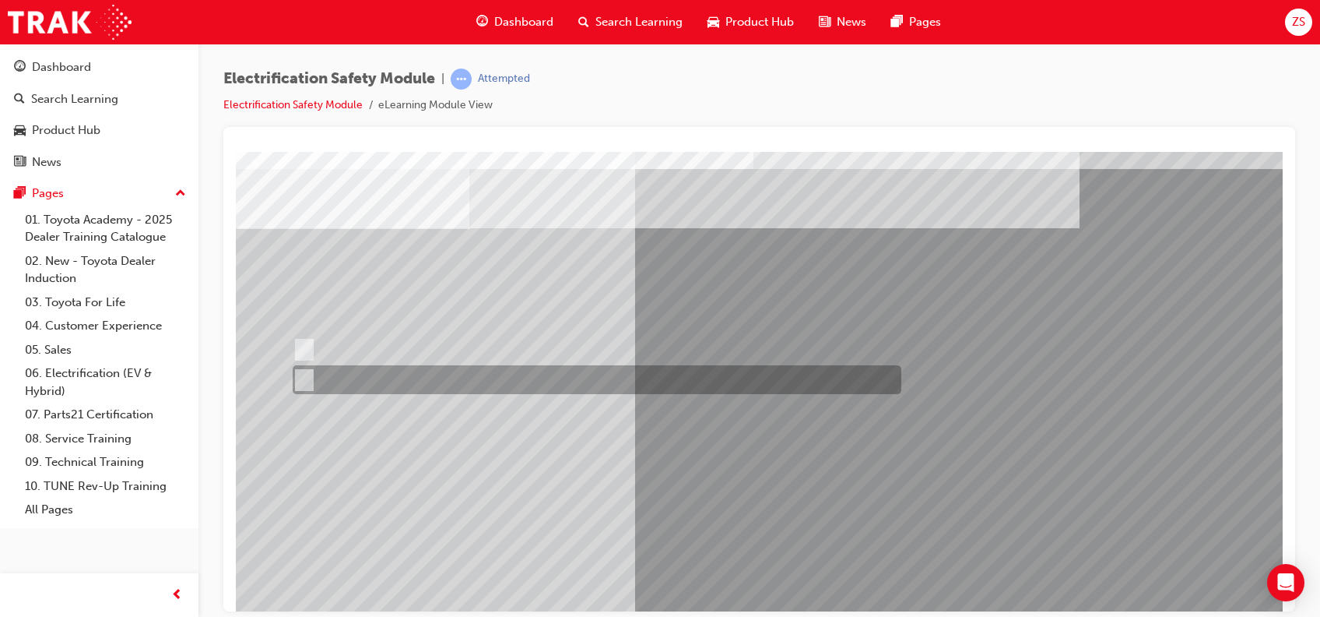
click at [303, 377] on input "False" at bounding box center [301, 379] width 17 height 17
radio input "true"
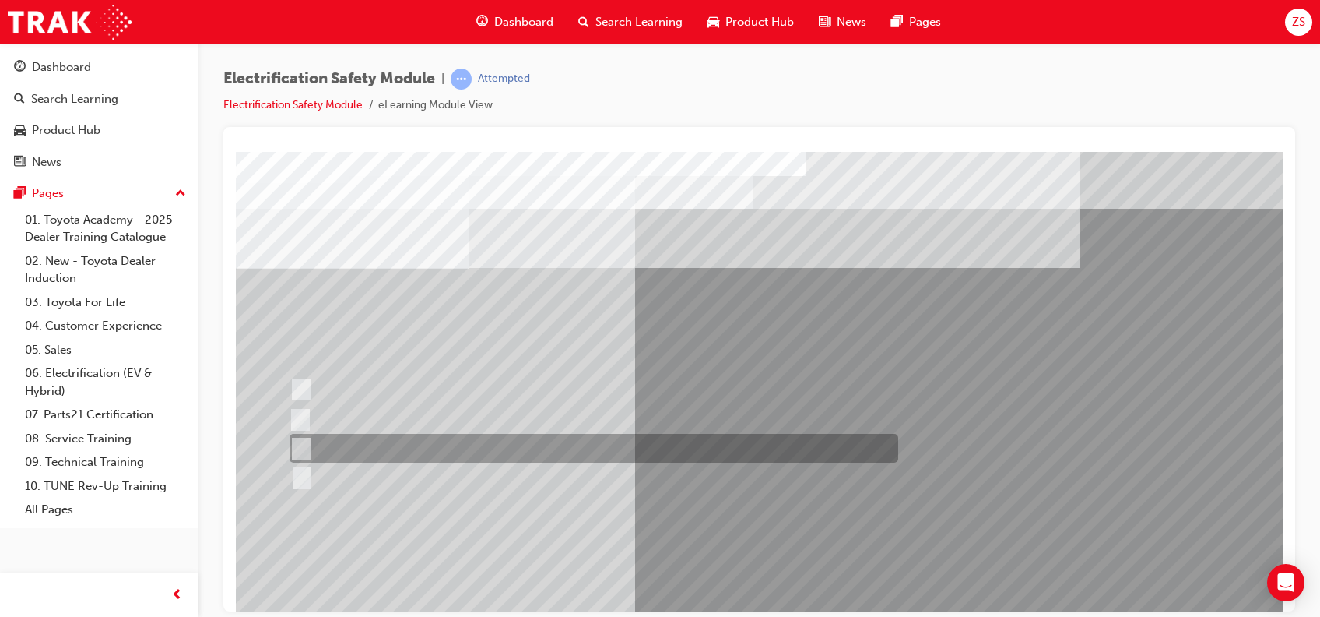
click at [402, 440] on div at bounding box center [590, 448] width 609 height 29
radio input "true"
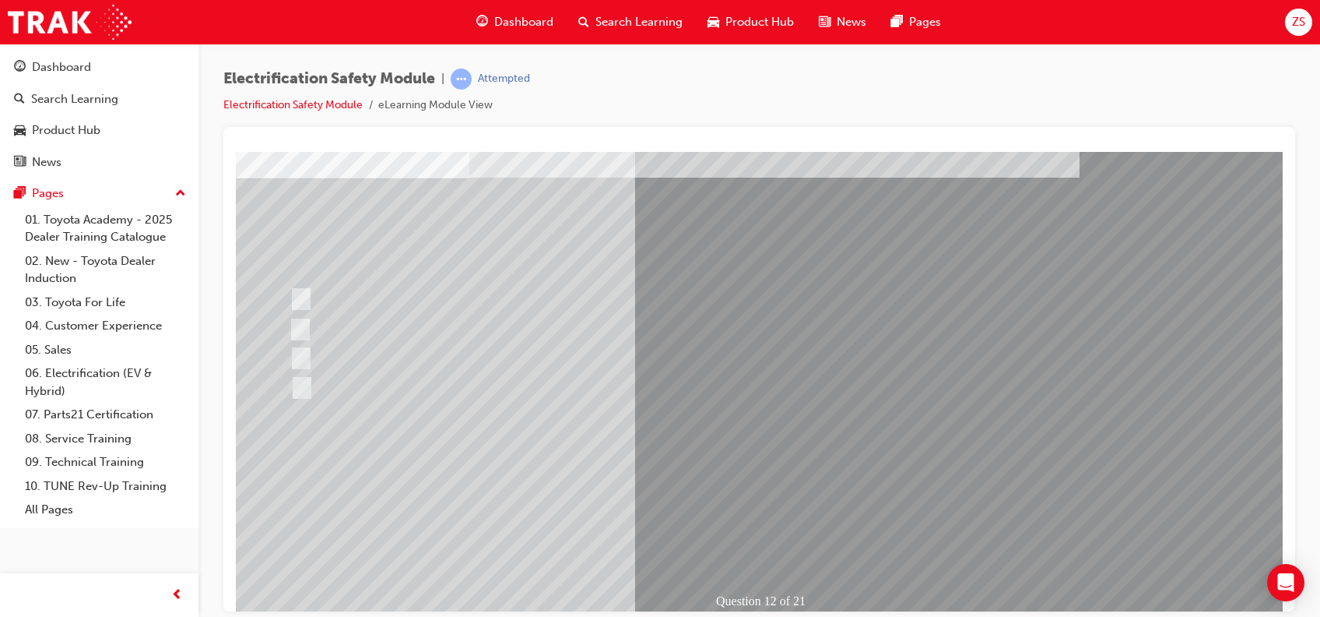
scroll to position [105, 0]
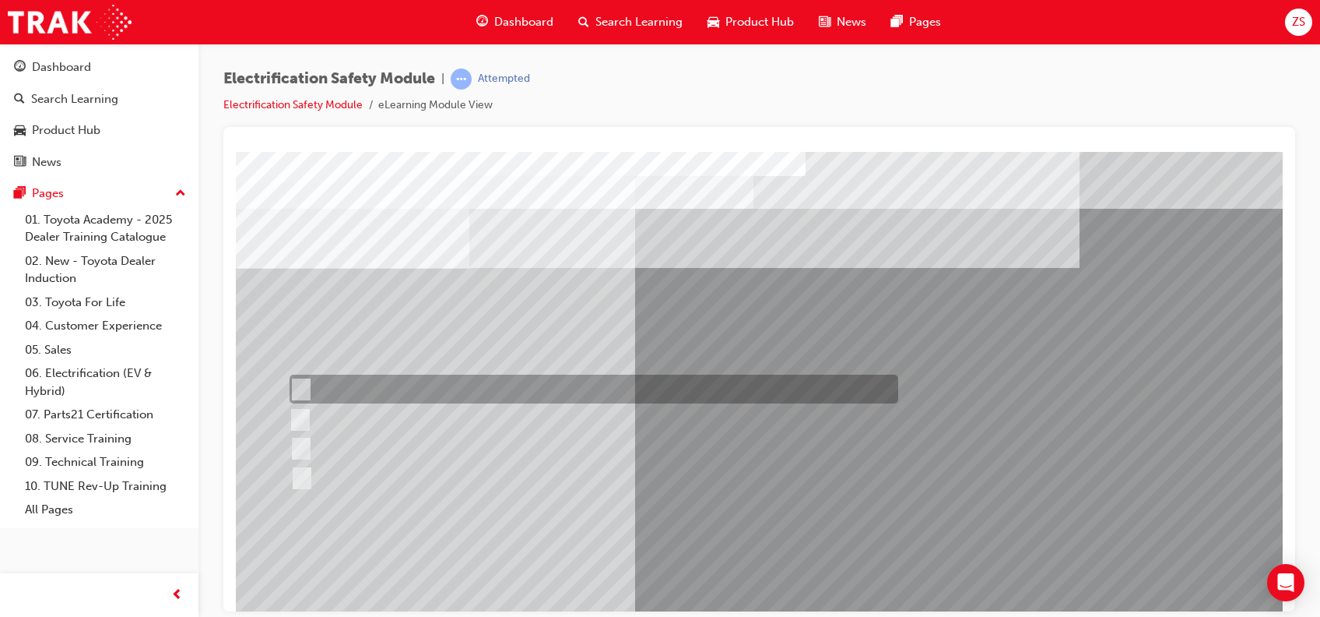
click at [297, 400] on div at bounding box center [590, 388] width 609 height 29
radio input "true"
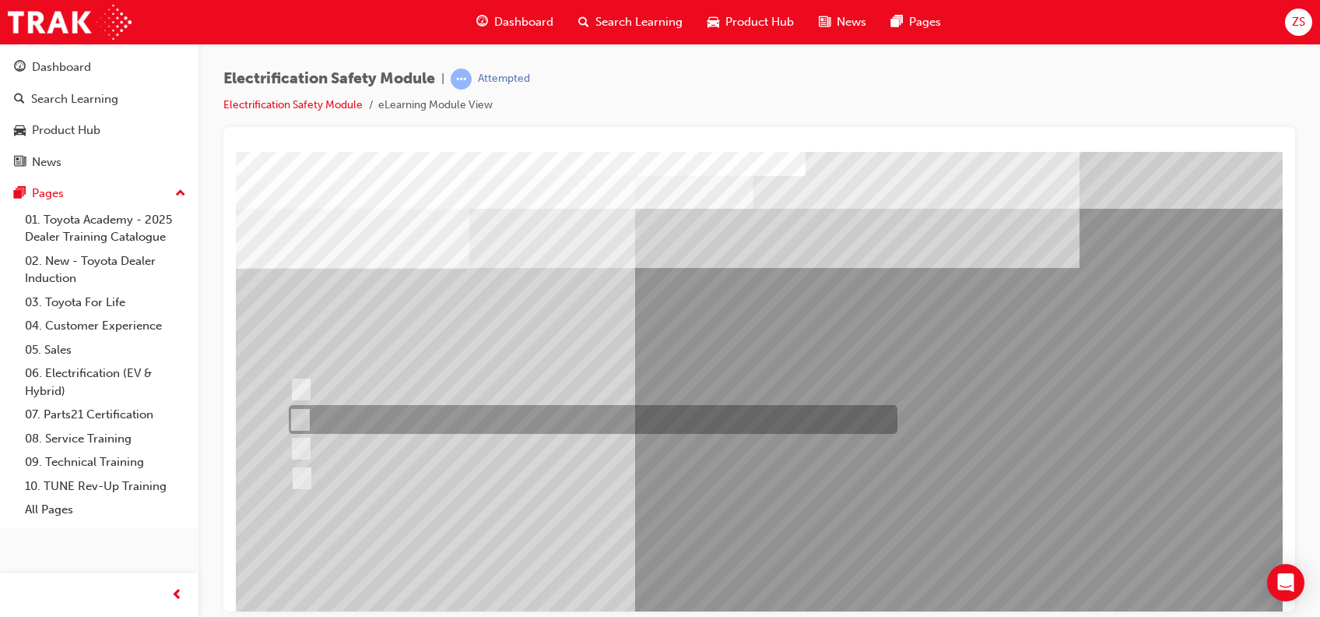
click at [301, 420] on input "Inspect the Insulated Gloves for damage." at bounding box center [297, 419] width 17 height 17
radio input "true"
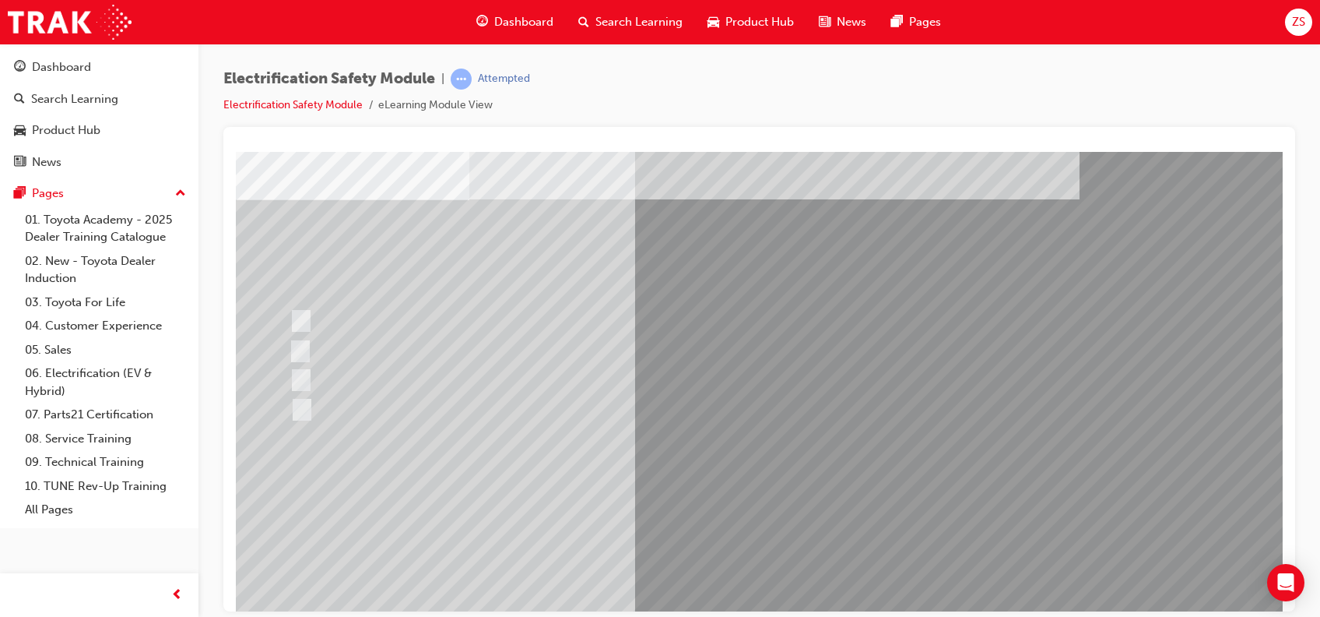
scroll to position [111, 0]
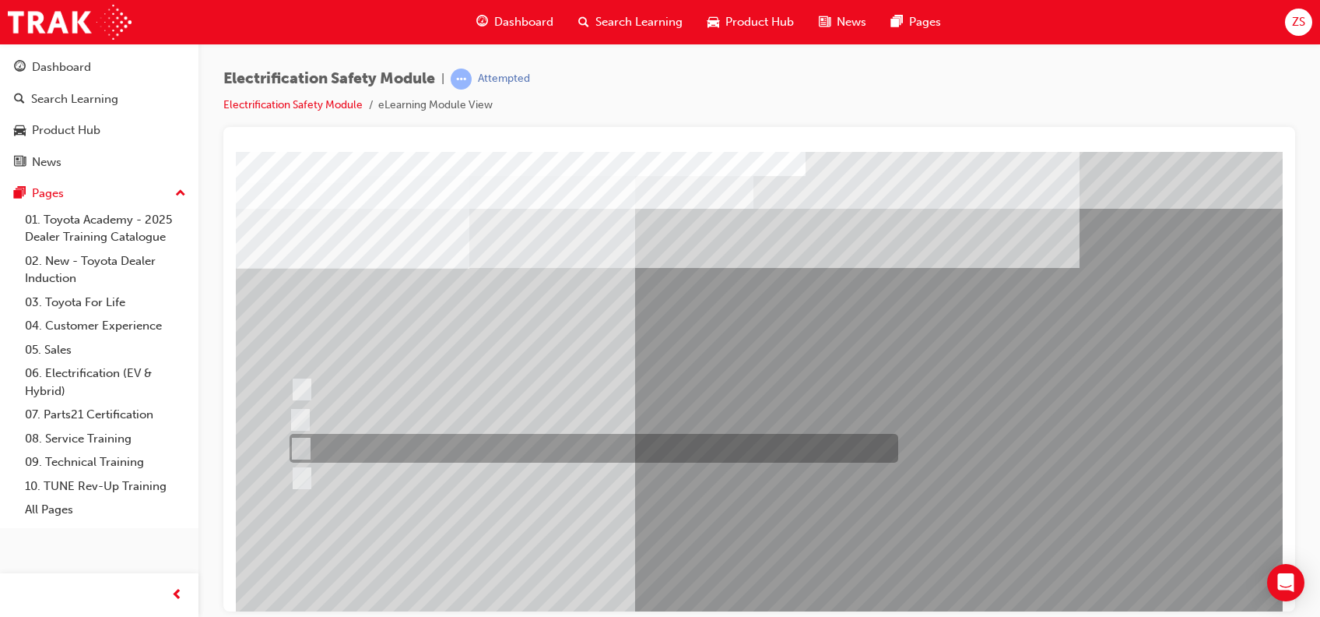
click at [305, 434] on div at bounding box center [590, 448] width 609 height 29
radio input "true"
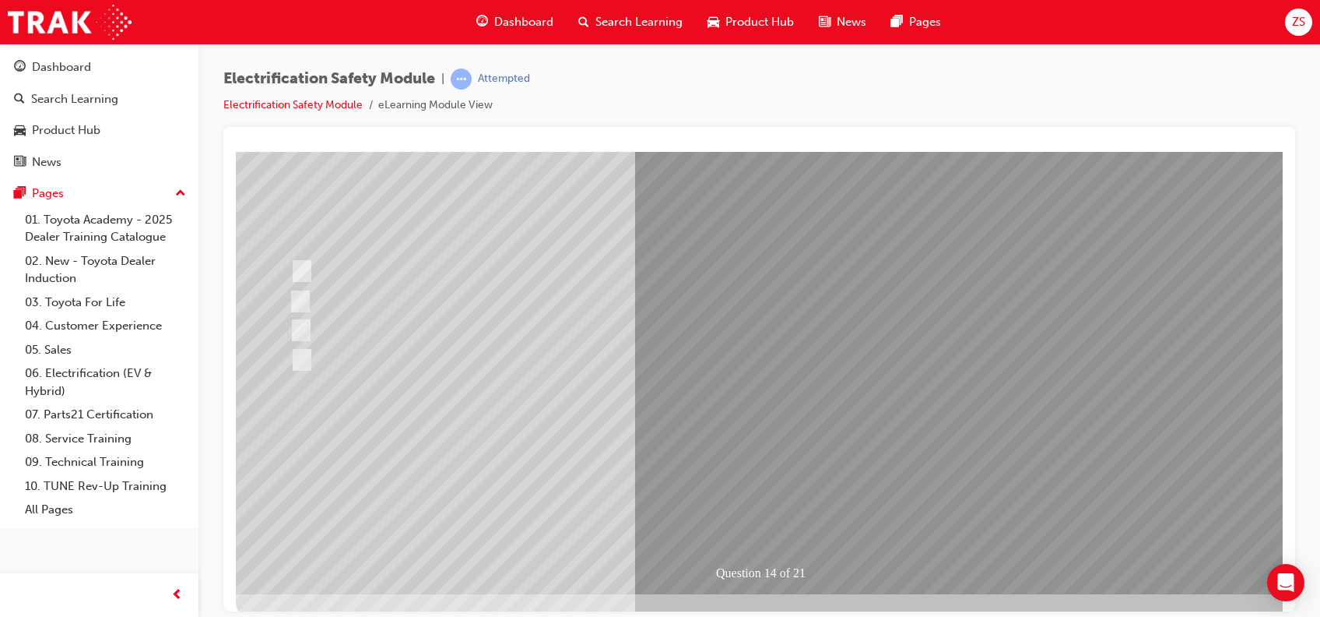
scroll to position [122, 0]
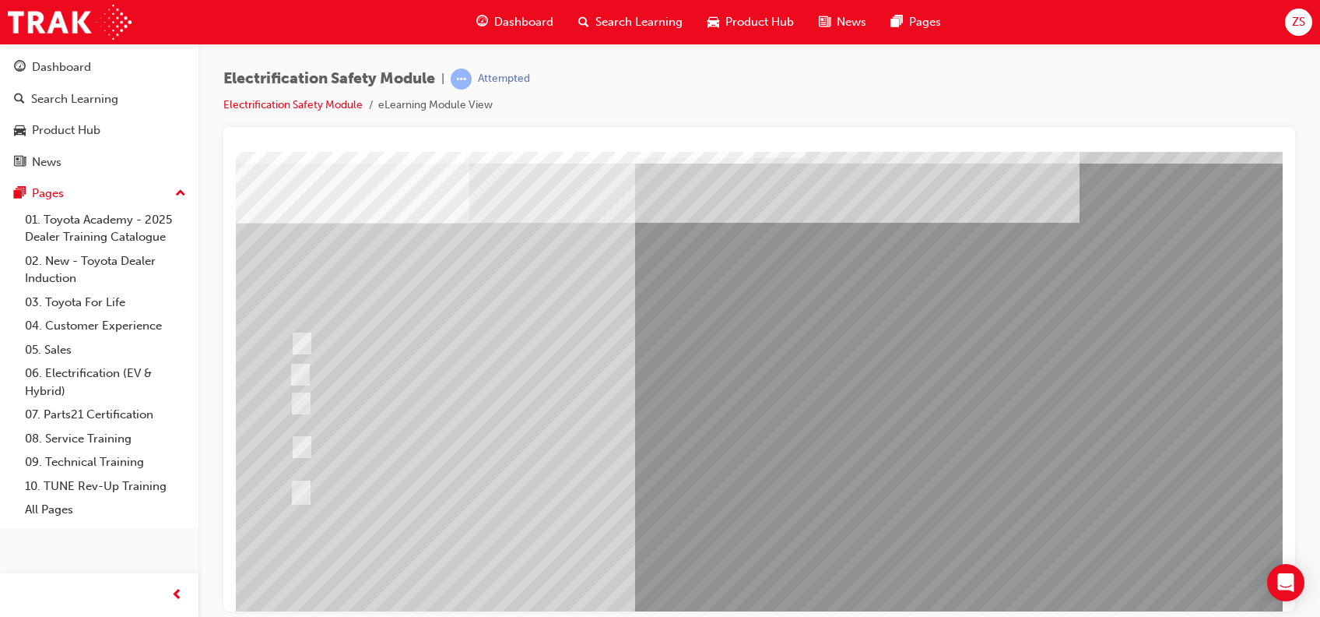
scroll to position [49, 0]
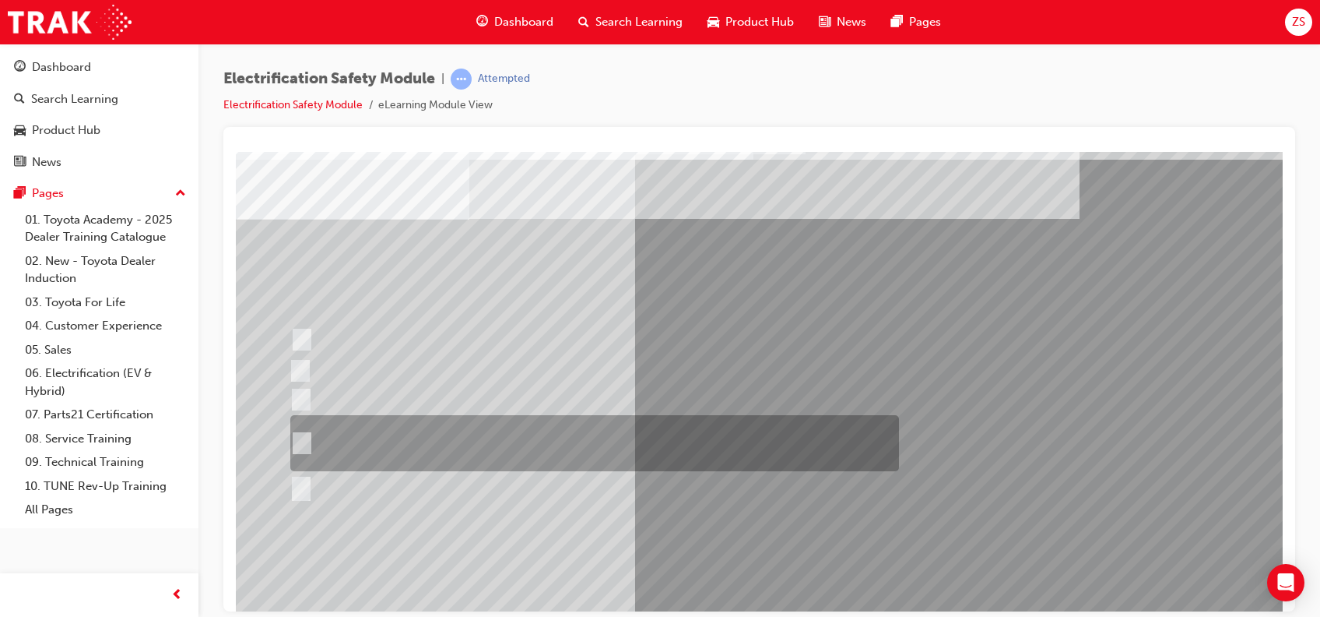
click at [300, 442] on input "The High Voltage Capacitor Terminal for 0 volts and the High Voltage Capacitor …" at bounding box center [298, 442] width 17 height 17
radio input "true"
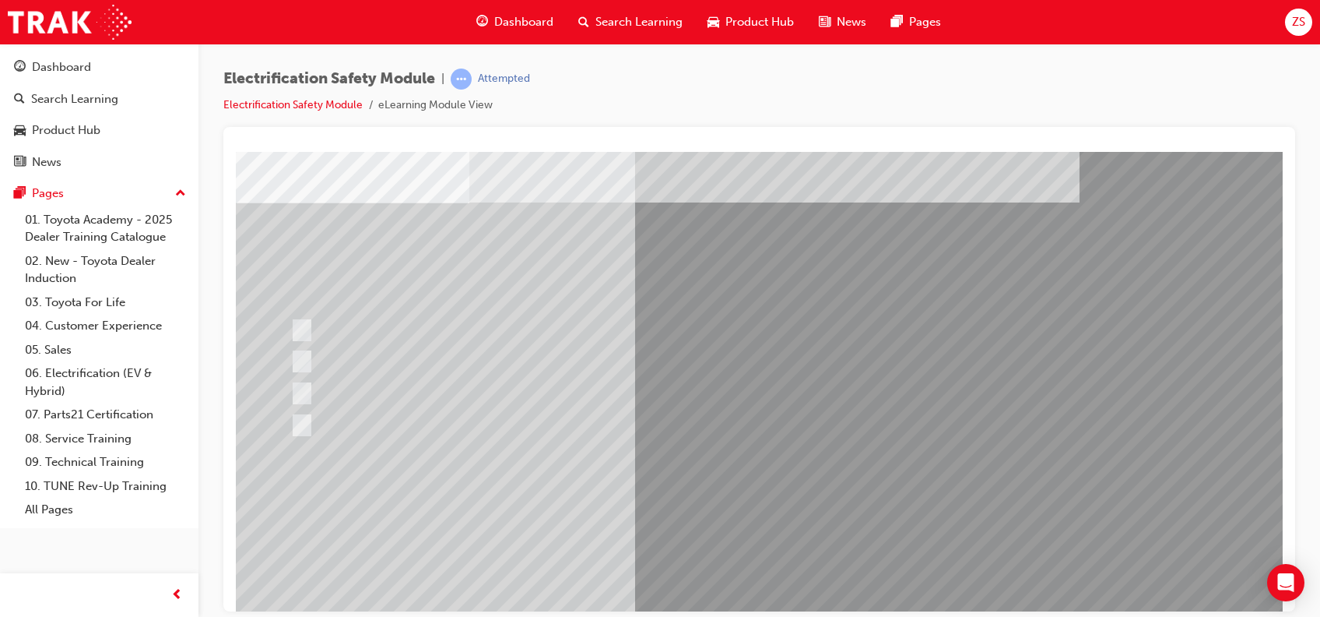
scroll to position [87, 0]
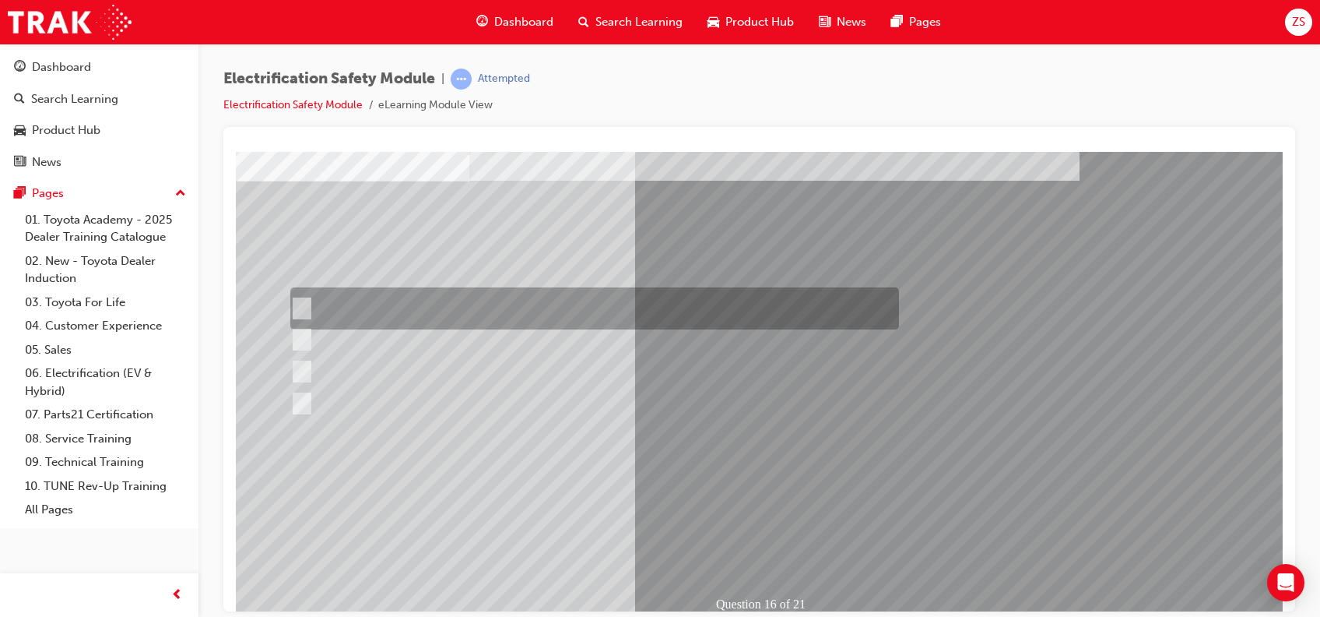
click at [307, 300] on input "Insulate the High Voltage Connector/Motor Side Cable Connection with Insulated …" at bounding box center [298, 308] width 17 height 17
radio input "true"
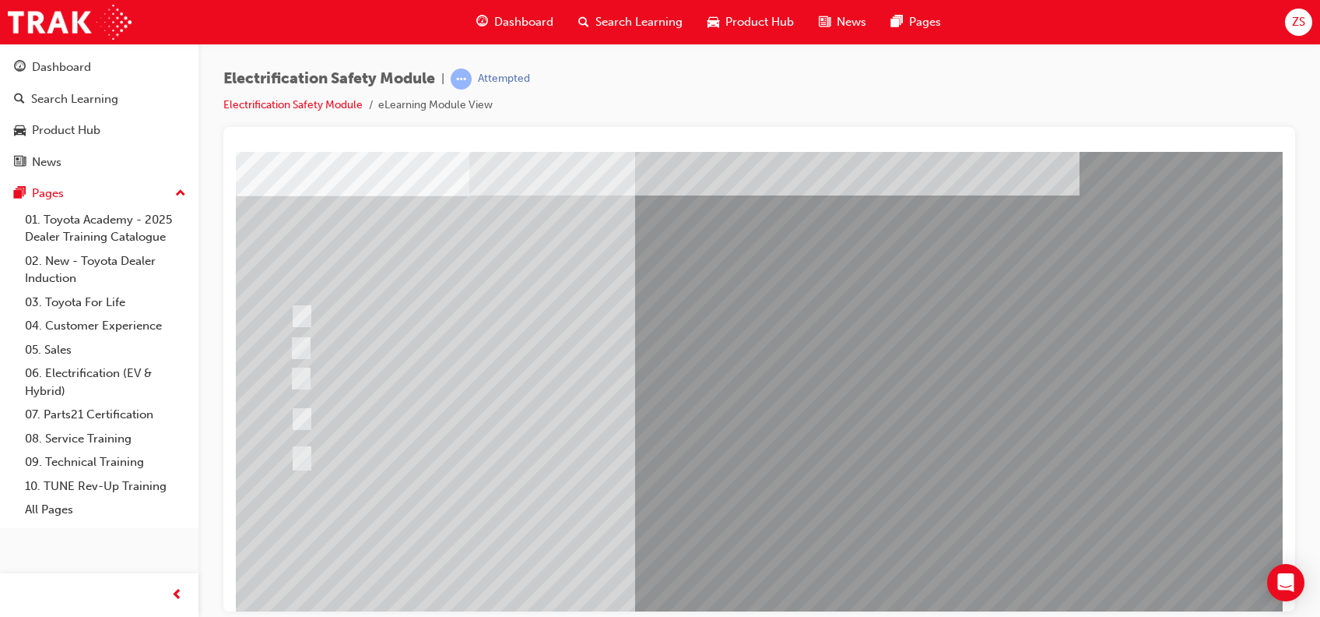
scroll to position [80, 0]
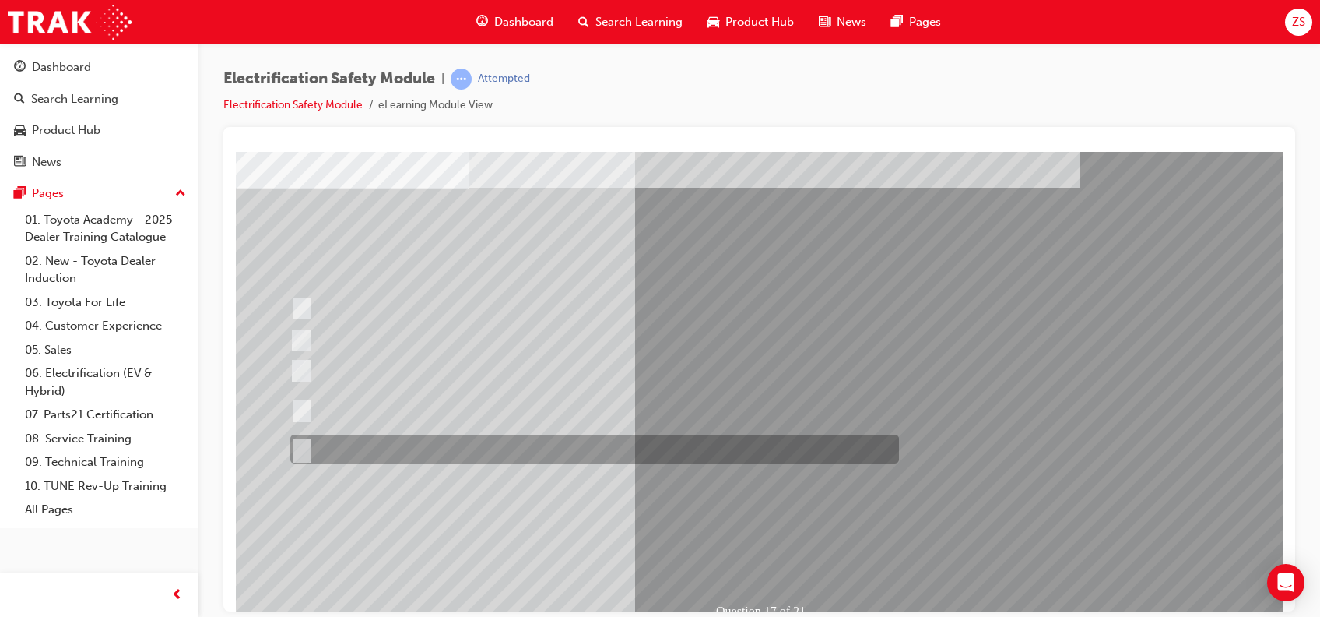
click at [299, 446] on input "All of the above." at bounding box center [298, 449] width 17 height 17
radio input "true"
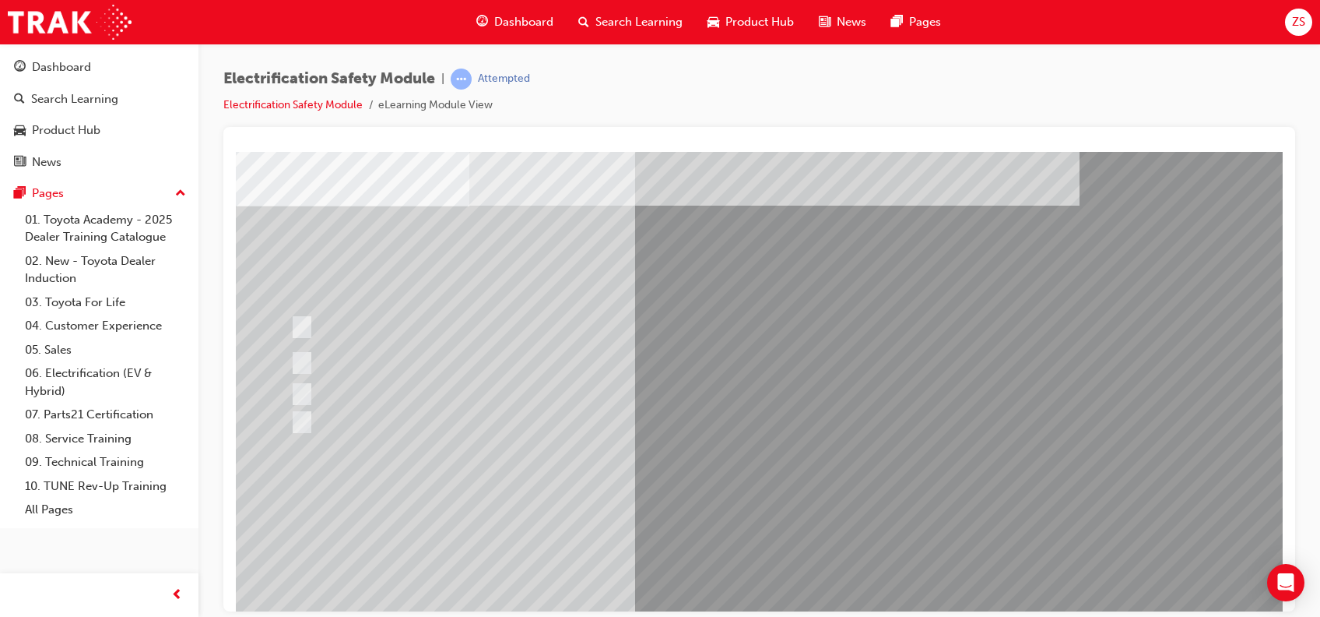
scroll to position [63, 0]
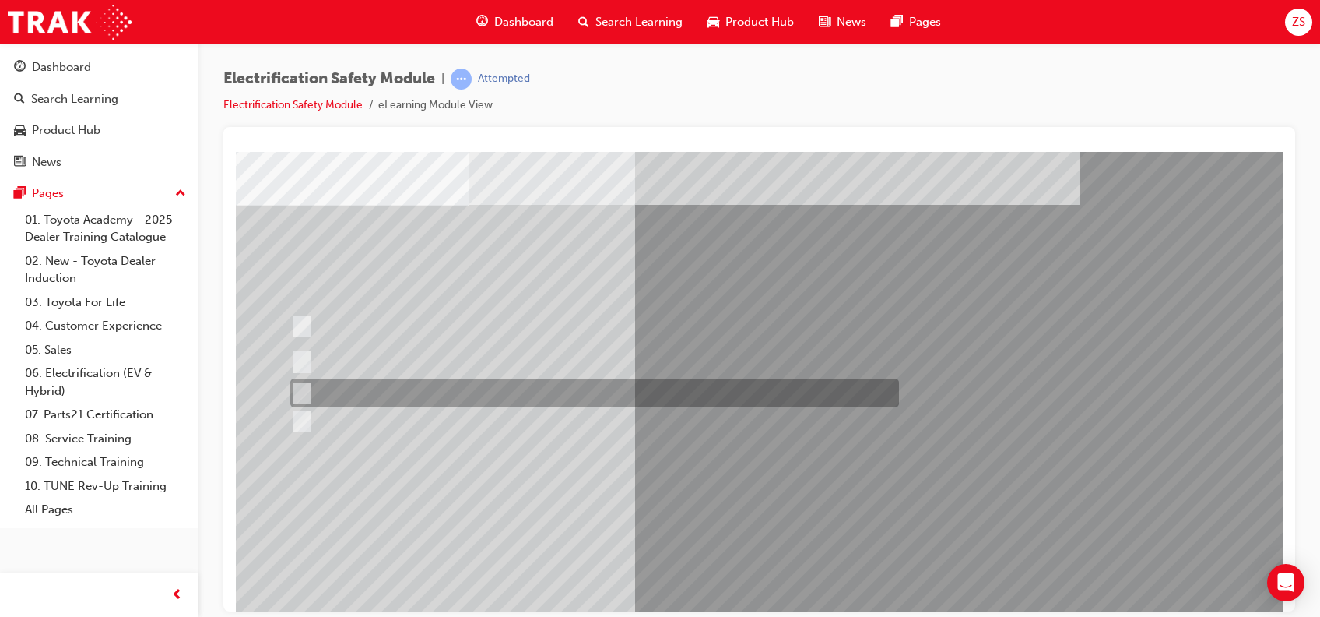
click at [308, 394] on div at bounding box center [590, 392] width 609 height 29
radio input "true"
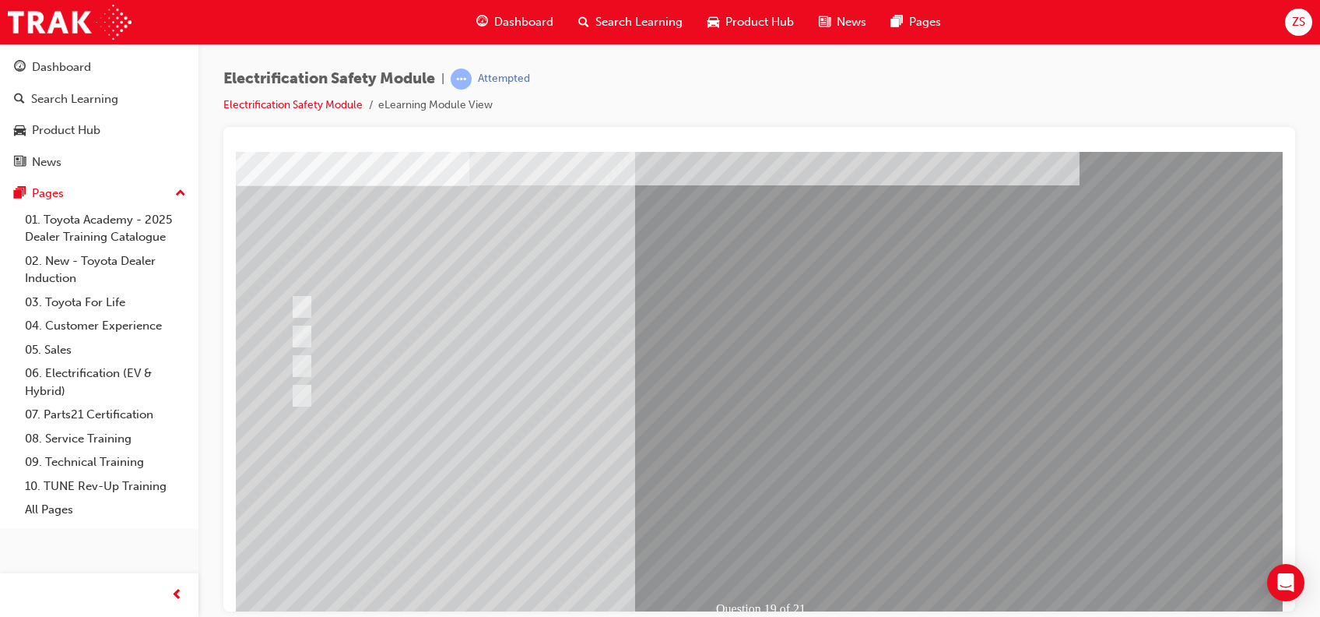
scroll to position [83, 0]
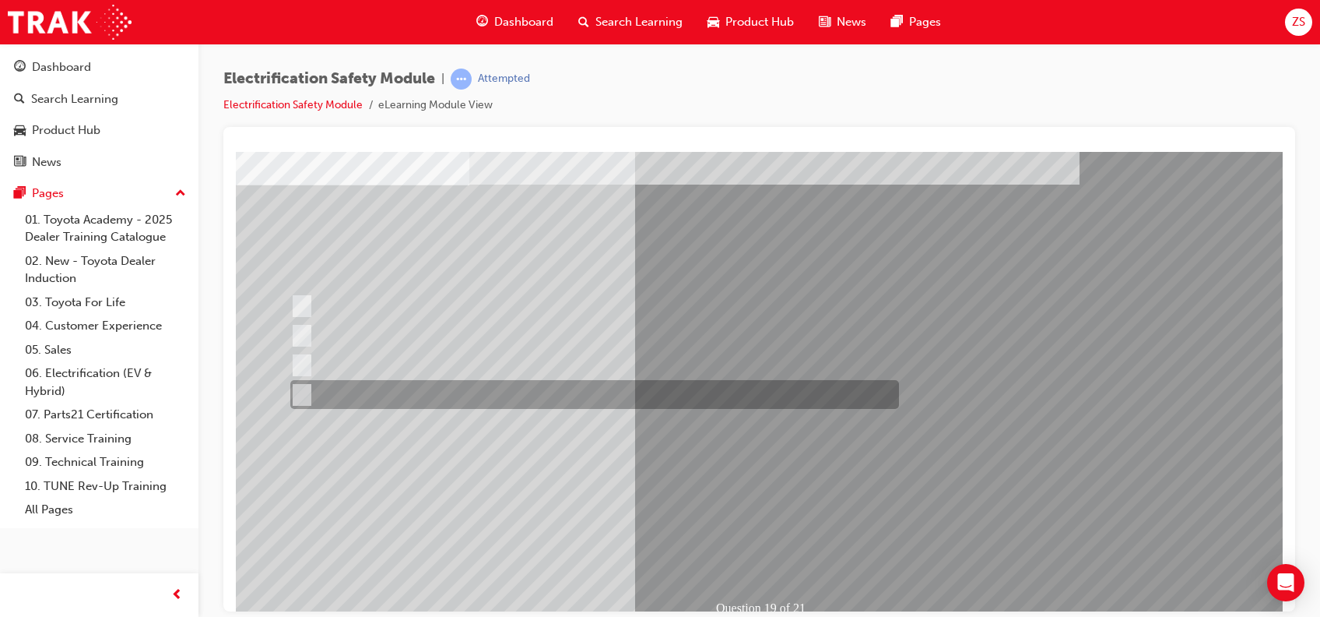
click at [448, 389] on div at bounding box center [590, 394] width 609 height 29
radio input "true"
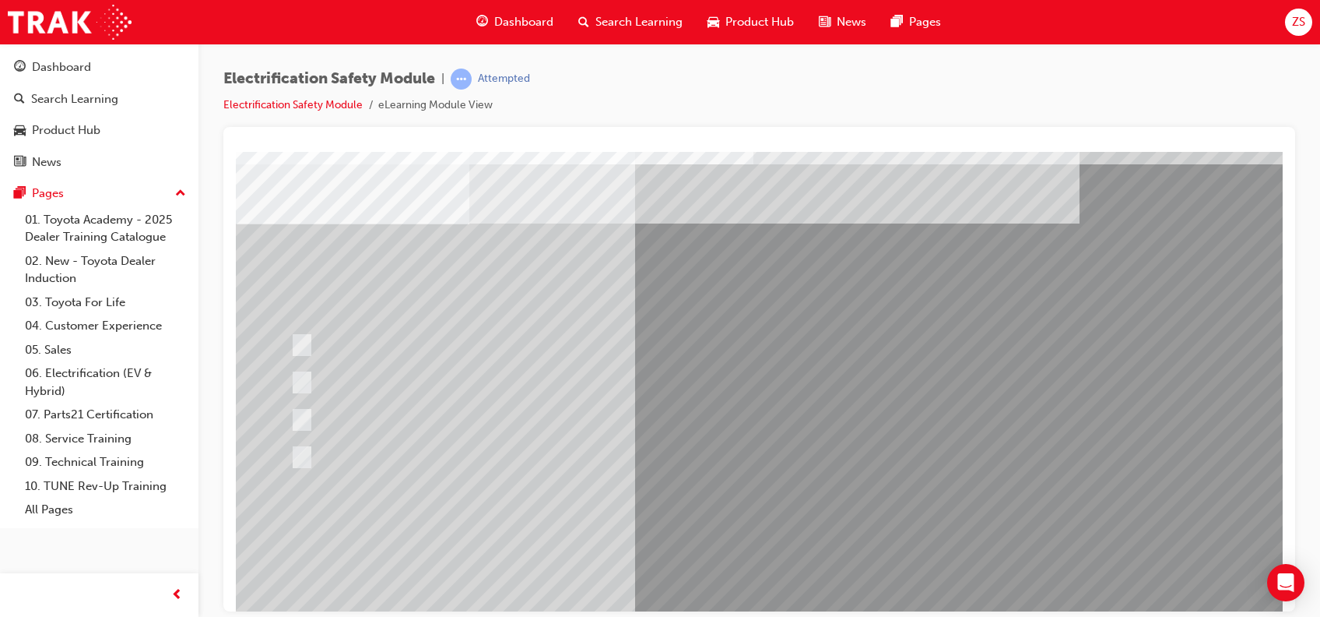
scroll to position [50, 0]
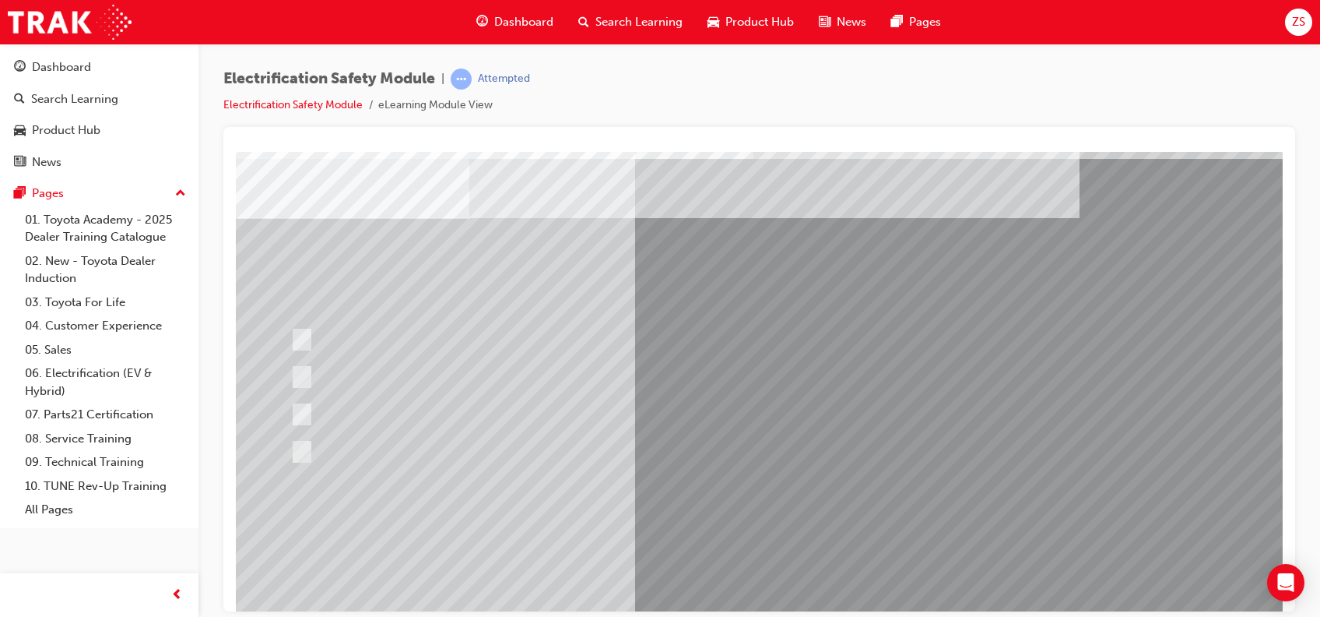
drag, startPoint x: 1253, startPoint y: 389, endPoint x: 1271, endPoint y: 227, distance: 163.0
click at [978, 107] on html "Question 20 of 21 Loading..." at bounding box center [759, 104] width 1047 height 6
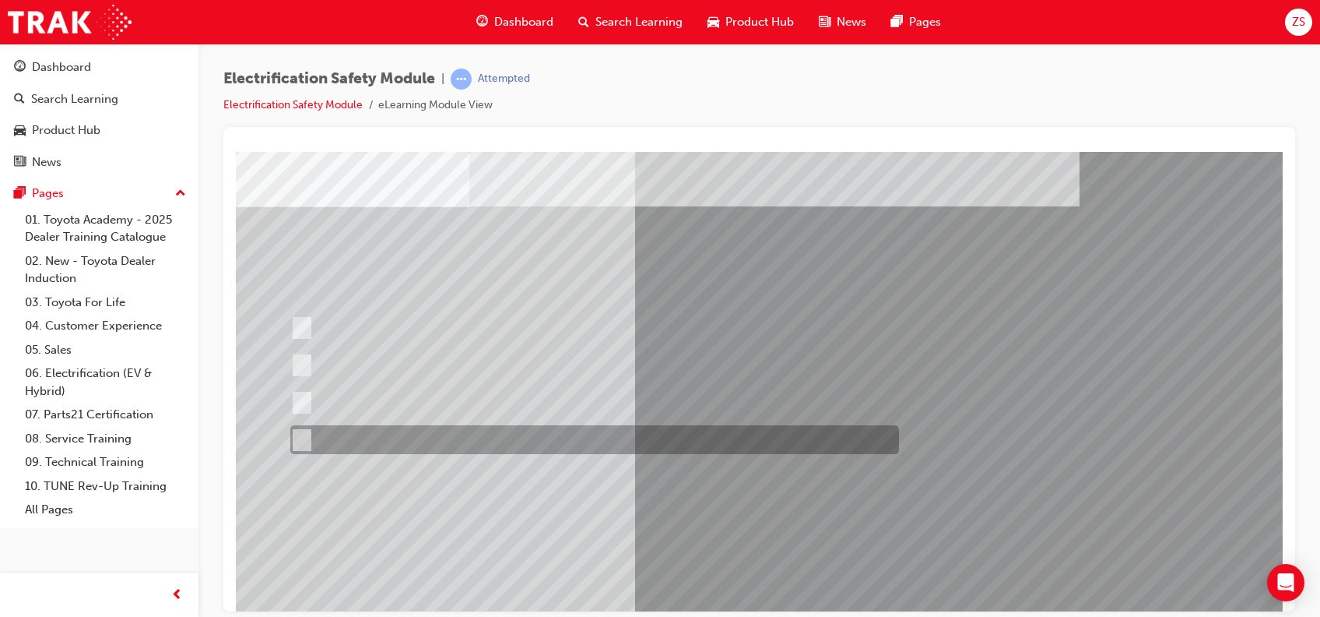
click at [304, 434] on input "All these statements are correct." at bounding box center [298, 439] width 17 height 17
radio input "true"
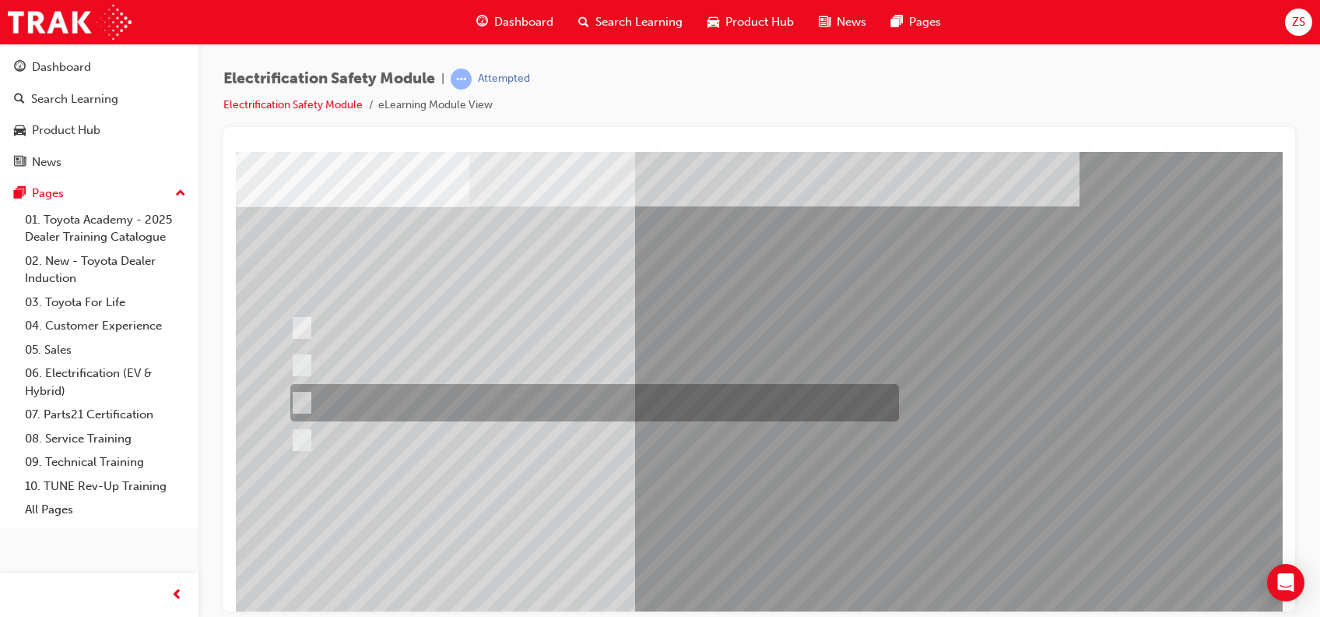
click at [301, 388] on div at bounding box center [590, 402] width 609 height 37
radio input "true"
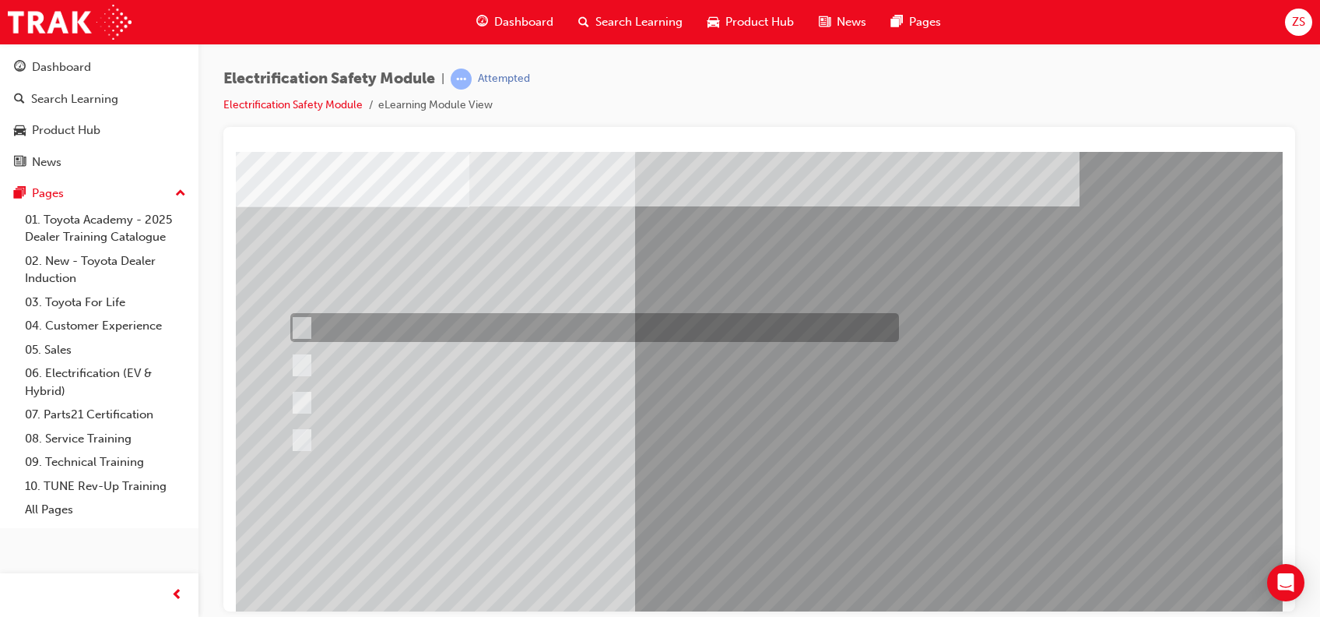
click at [298, 325] on input "As an alternative to wearing electrical hazard (EH) rated safety shoes." at bounding box center [298, 327] width 17 height 17
radio input "true"
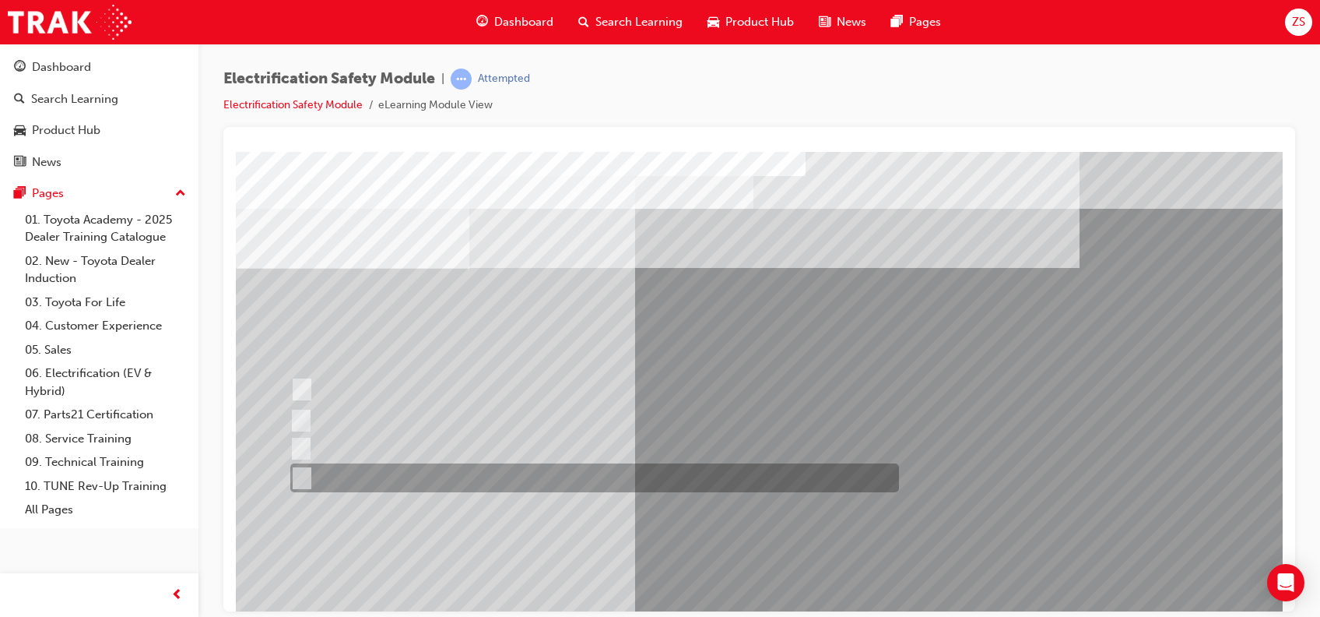
click at [308, 462] on div at bounding box center [590, 477] width 609 height 29
radio input "true"
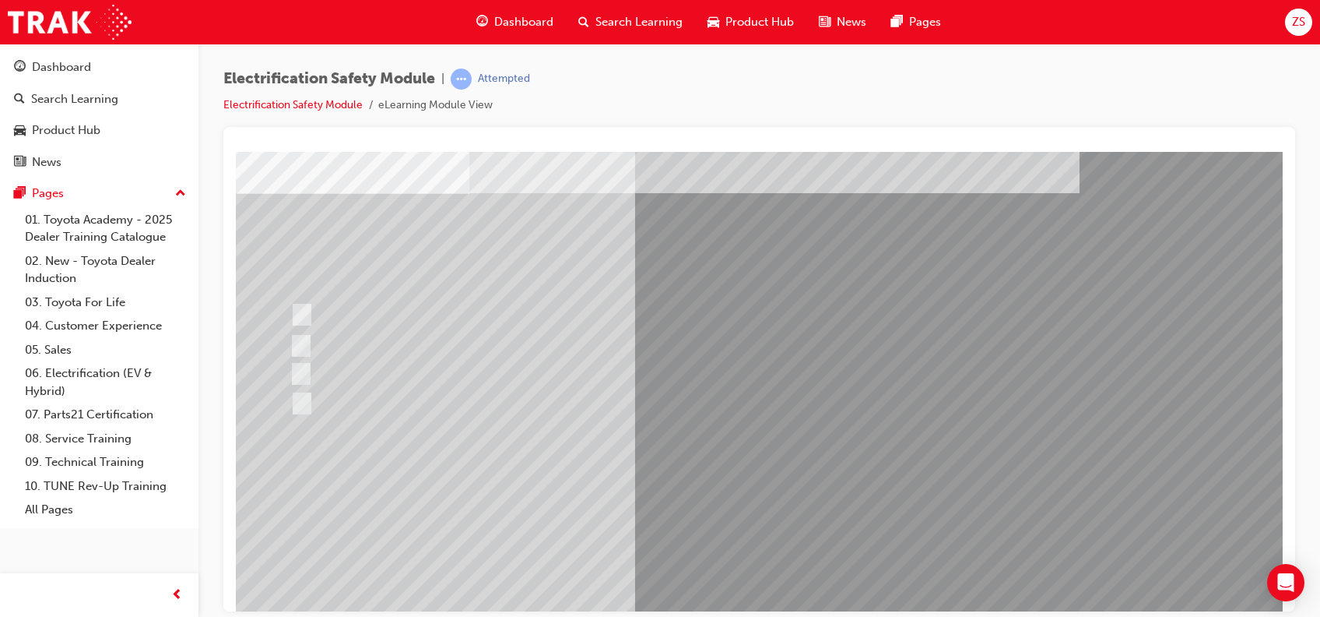
scroll to position [80, 0]
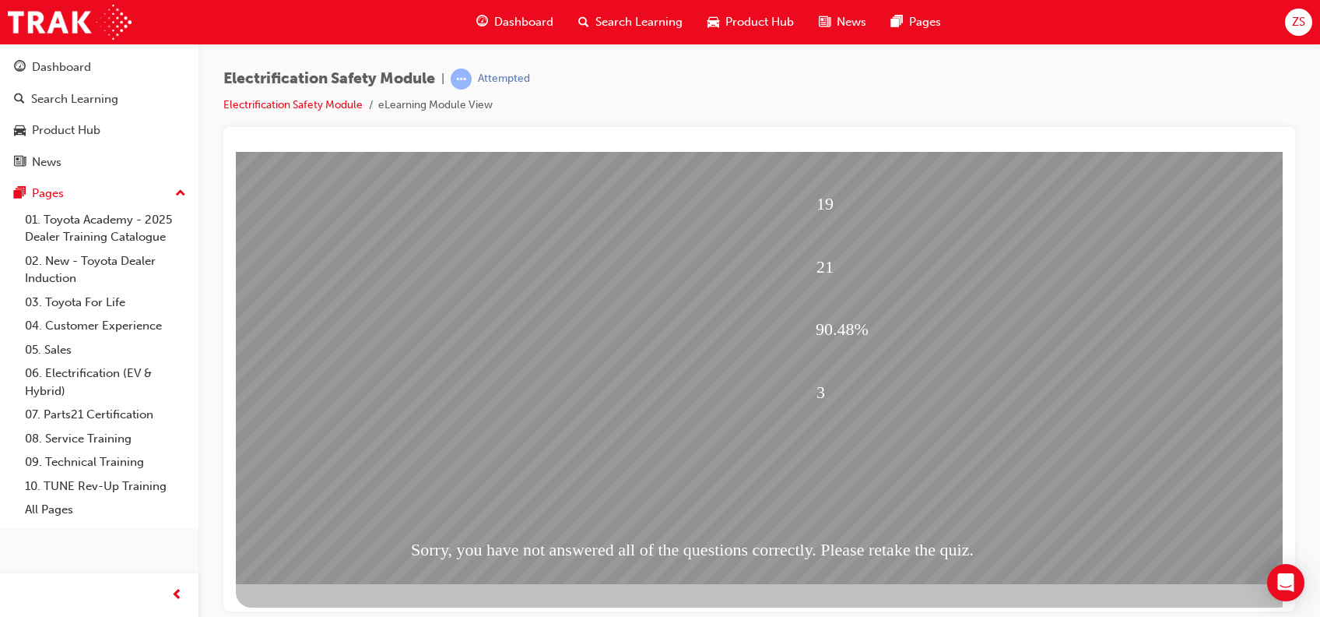
scroll to position [130, 0]
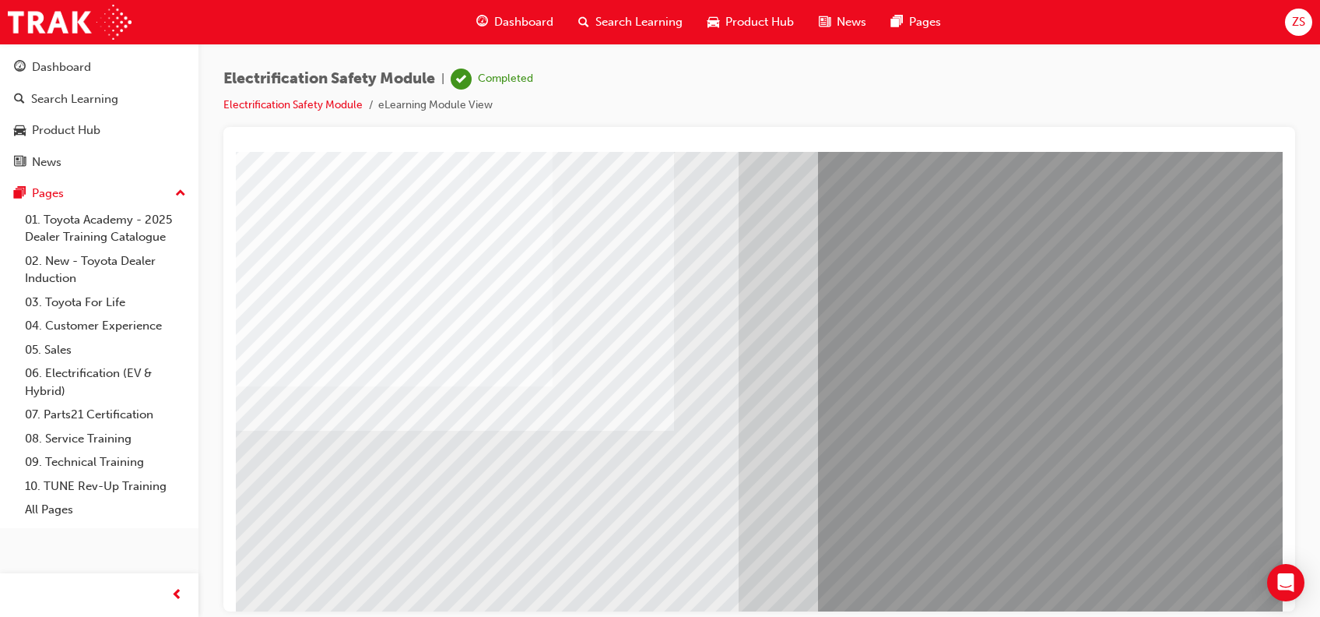
scroll to position [140, 0]
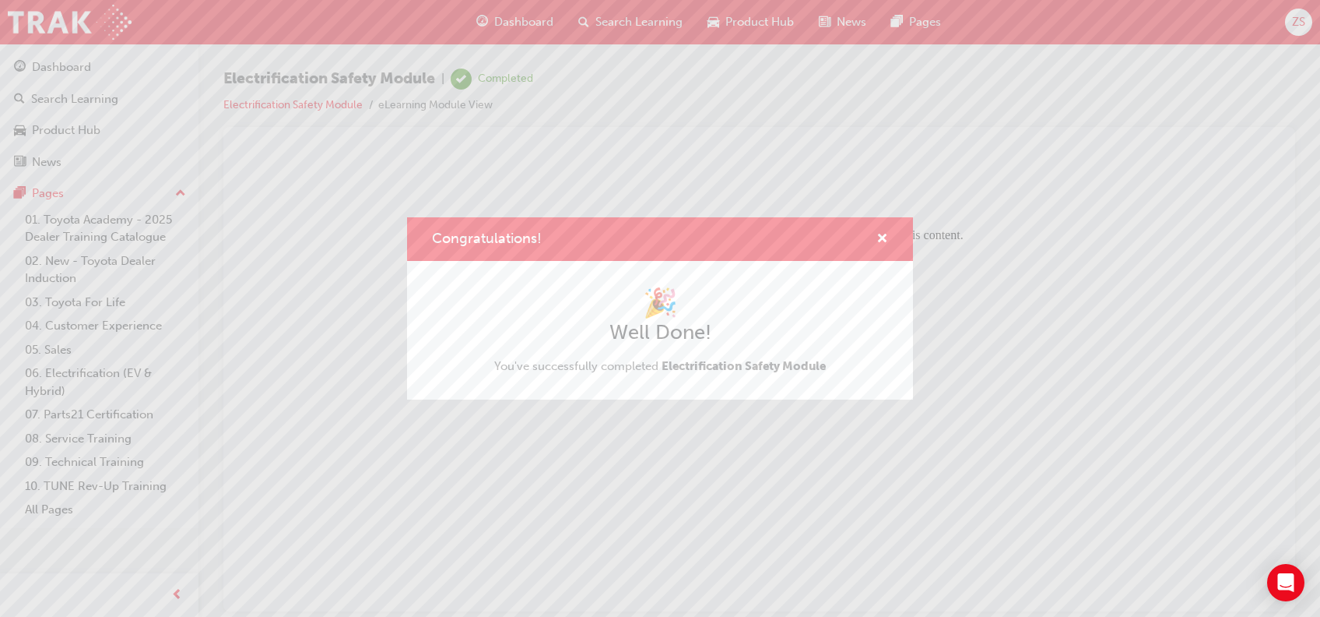
scroll to position [0, 0]
click at [877, 232] on button "Congratulations!" at bounding box center [883, 239] width 12 height 19
